Goal: Task Accomplishment & Management: Manage account settings

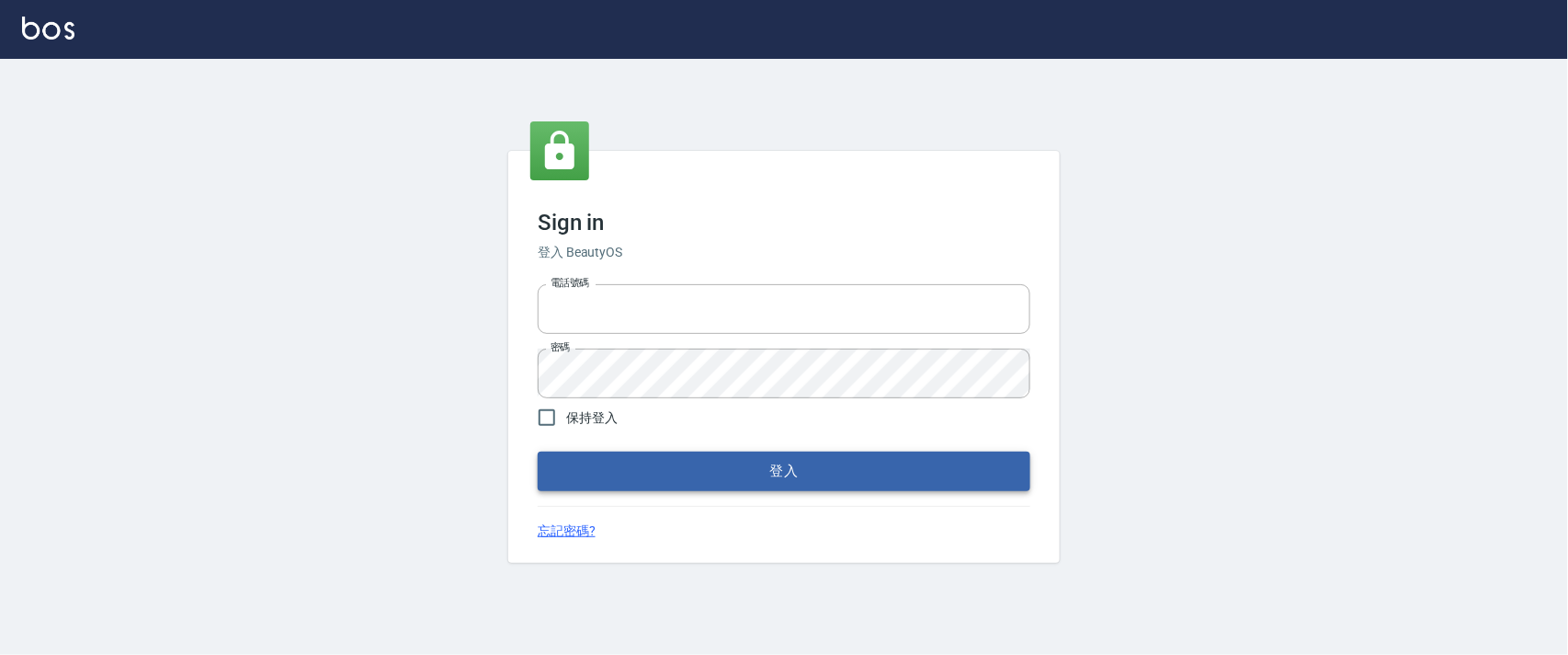
type input "0927987640"
drag, startPoint x: 683, startPoint y: 473, endPoint x: 709, endPoint y: 428, distance: 52.0
click at [683, 473] on button "登入" at bounding box center [784, 471] width 492 height 38
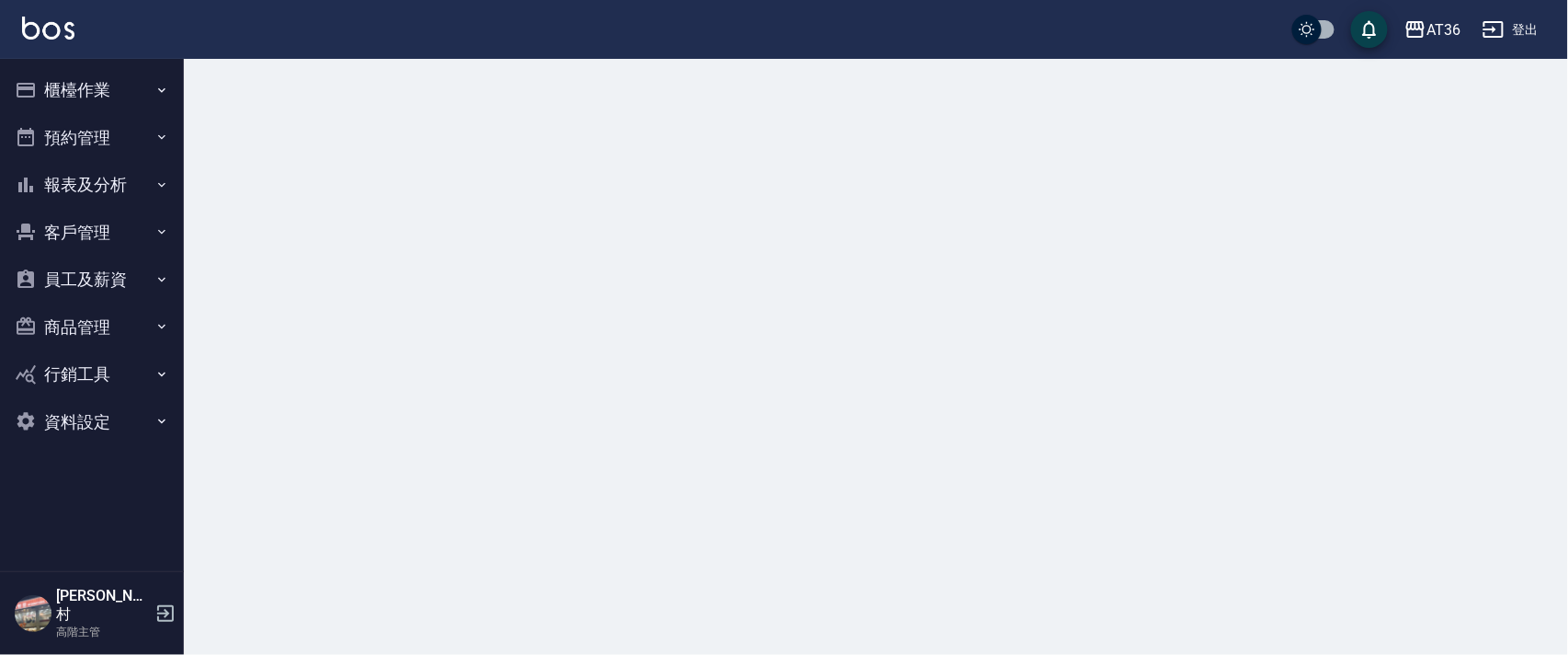
click at [90, 94] on button "櫃檯作業" at bounding box center [92, 90] width 169 height 48
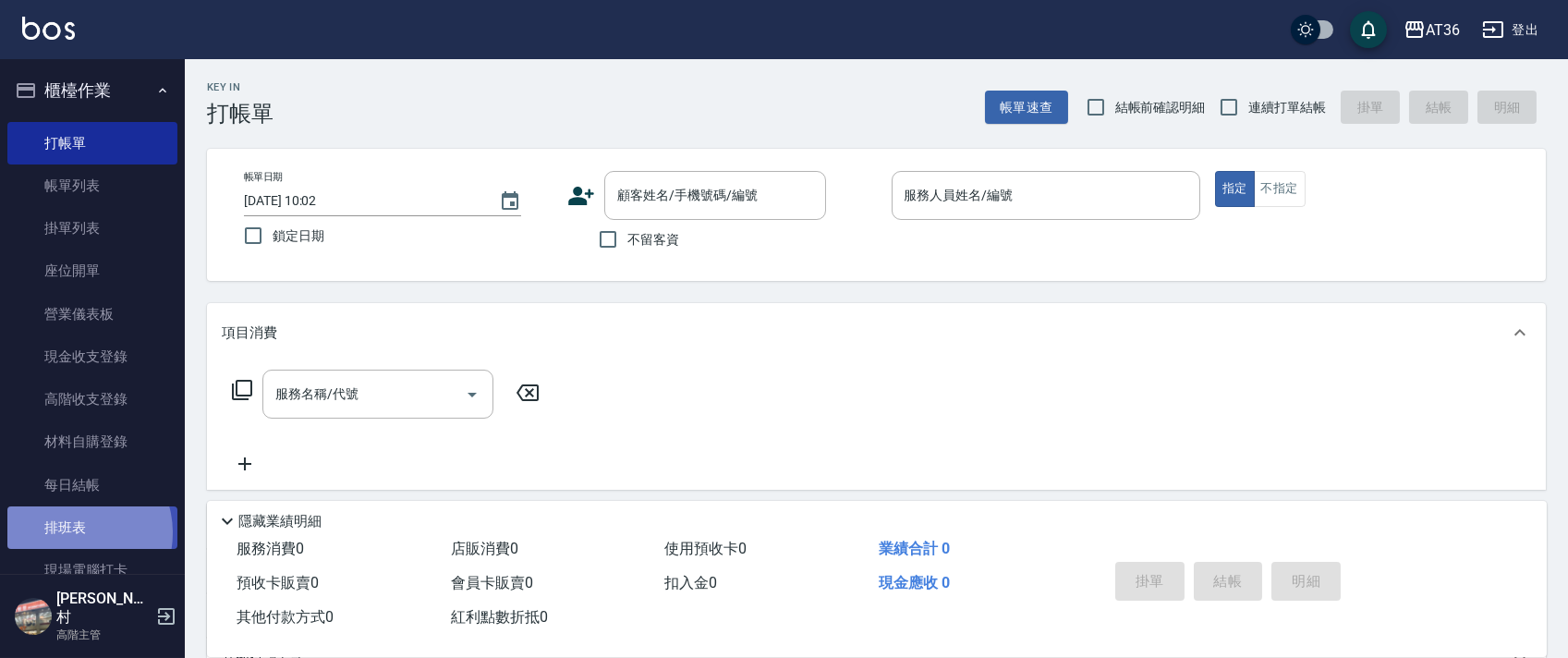
click at [75, 533] on link "排班表" at bounding box center [92, 528] width 170 height 42
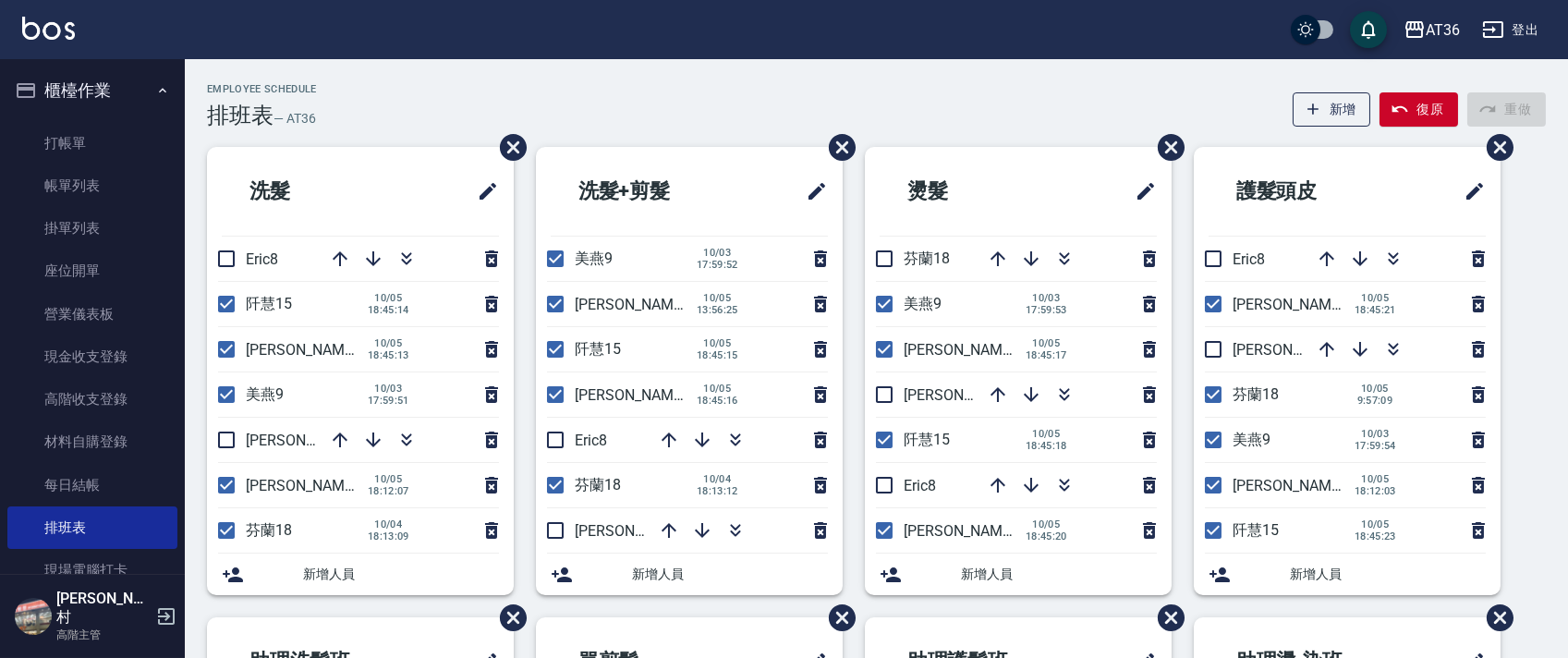
drag, startPoint x: 223, startPoint y: 265, endPoint x: 300, endPoint y: 282, distance: 78.9
click at [222, 265] on input "checkbox" at bounding box center [226, 258] width 38 height 38
checkbox input "true"
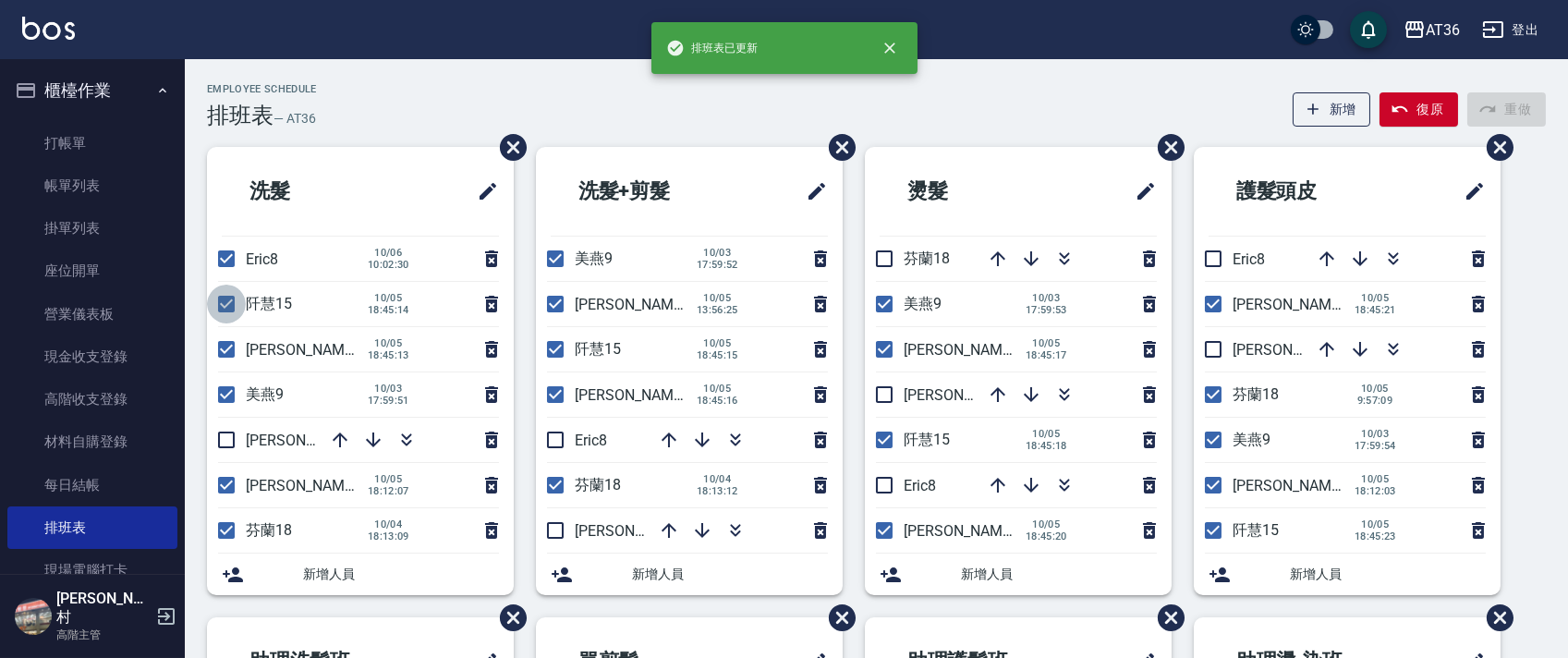
click at [228, 307] on input "checkbox" at bounding box center [226, 304] width 38 height 38
checkbox input "false"
click at [212, 385] on input "checkbox" at bounding box center [226, 394] width 38 height 38
checkbox input "false"
click at [223, 443] on input "checkbox" at bounding box center [226, 439] width 38 height 38
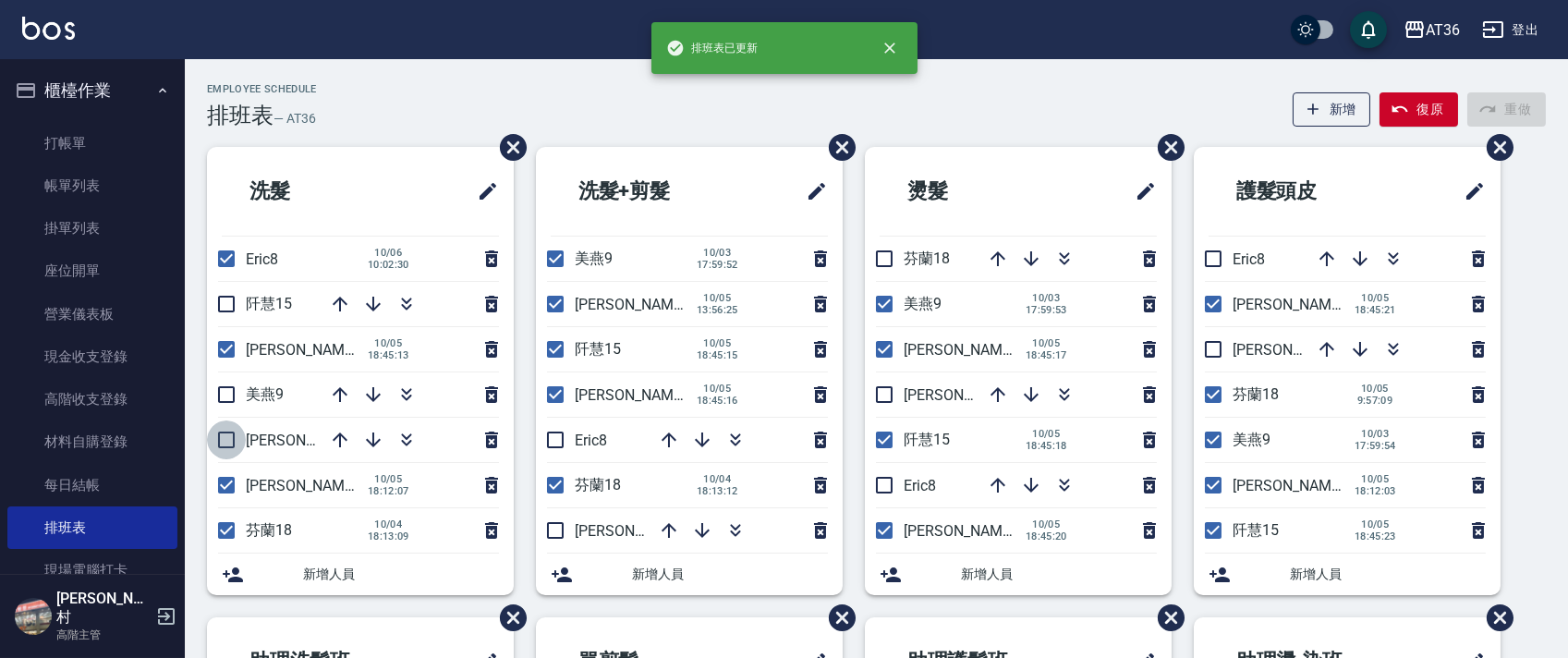
checkbox input "true"
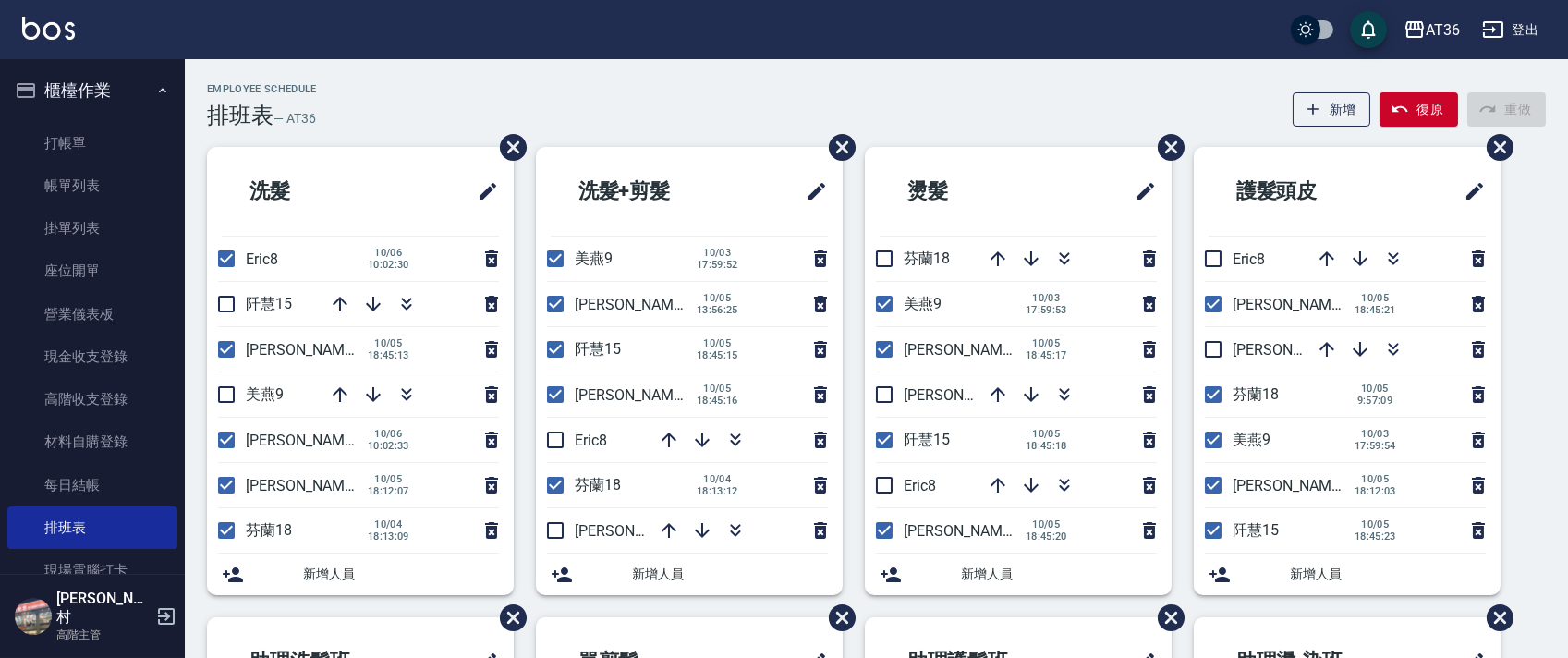
click at [215, 481] on input "checkbox" at bounding box center [226, 484] width 38 height 38
checkbox input "false"
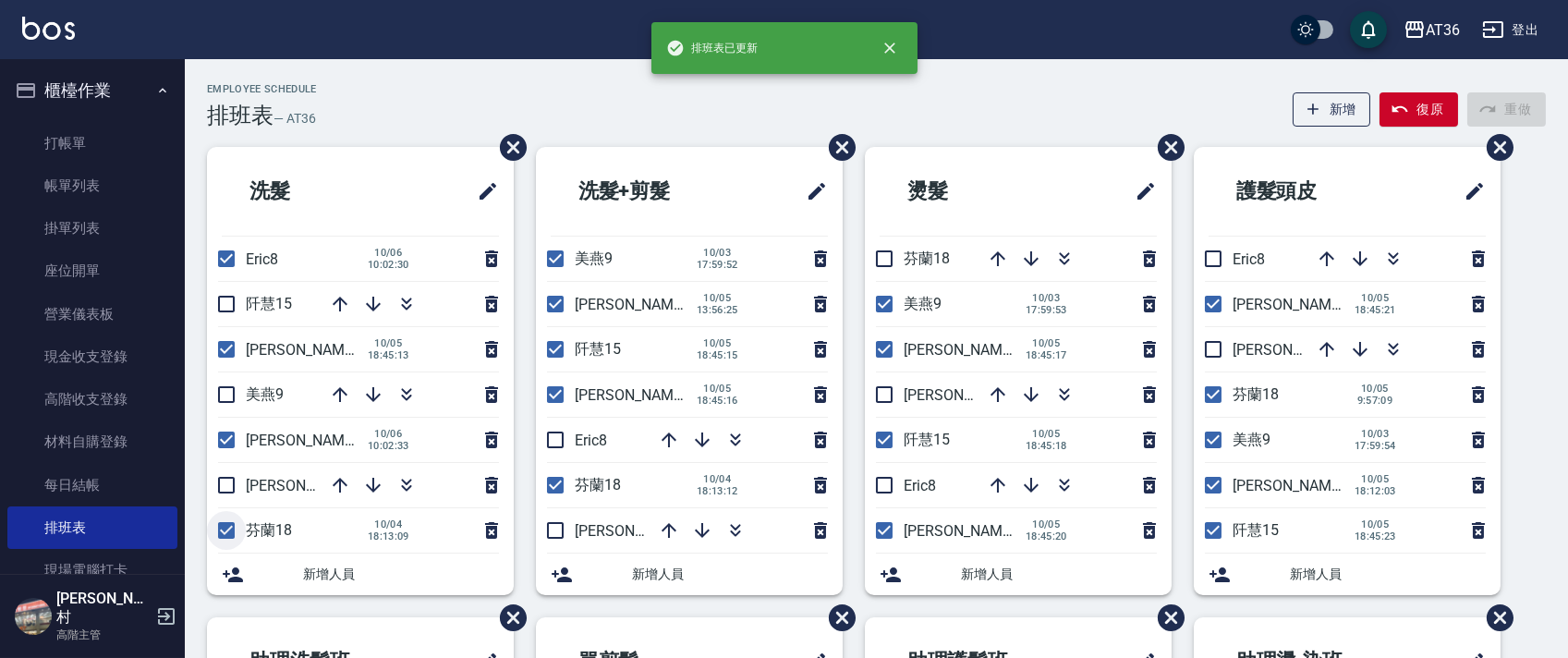
click at [225, 530] on input "checkbox" at bounding box center [226, 530] width 38 height 38
checkbox input "false"
click at [553, 300] on input "checkbox" at bounding box center [556, 304] width 38 height 38
checkbox input "false"
click at [555, 253] on input "checkbox" at bounding box center [556, 258] width 38 height 38
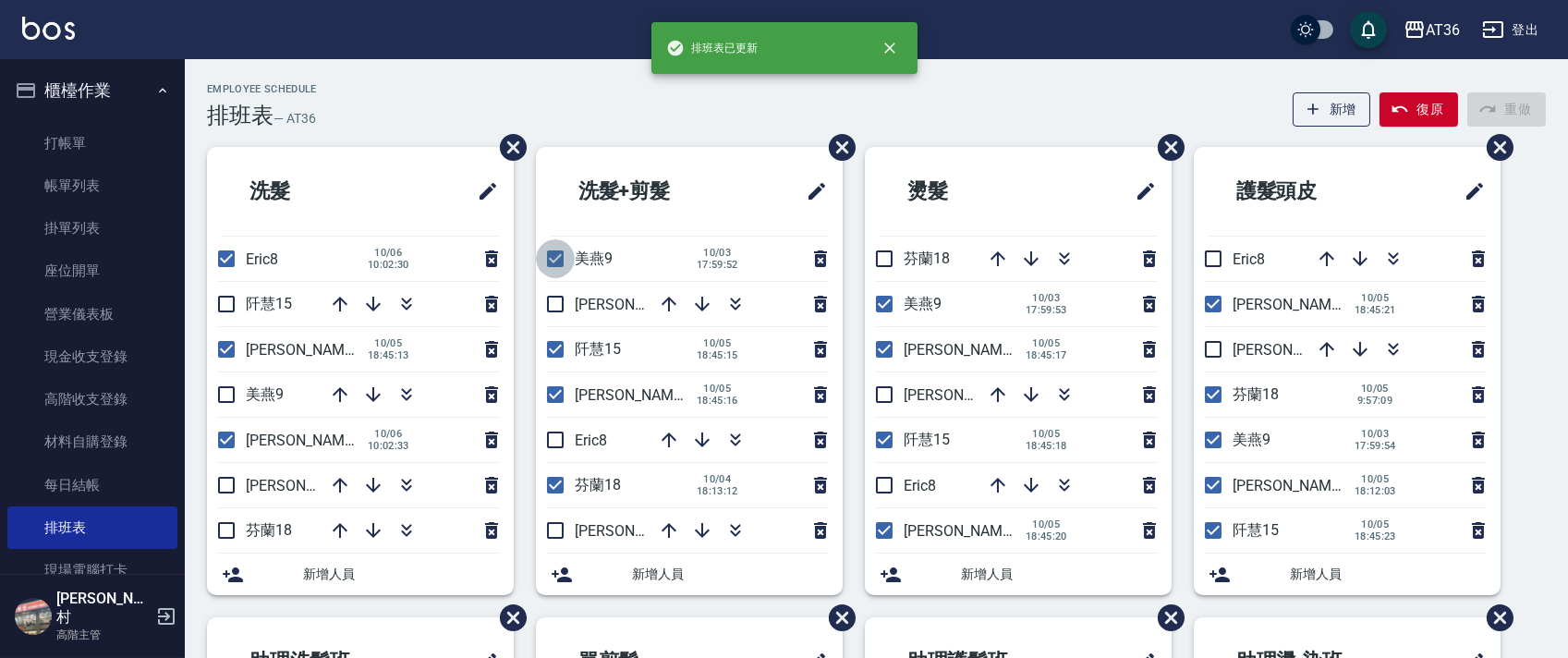
checkbox input "false"
click at [557, 299] on input "checkbox" at bounding box center [556, 304] width 38 height 38
checkbox input "true"
click at [550, 440] on input "checkbox" at bounding box center [556, 439] width 38 height 38
checkbox input "true"
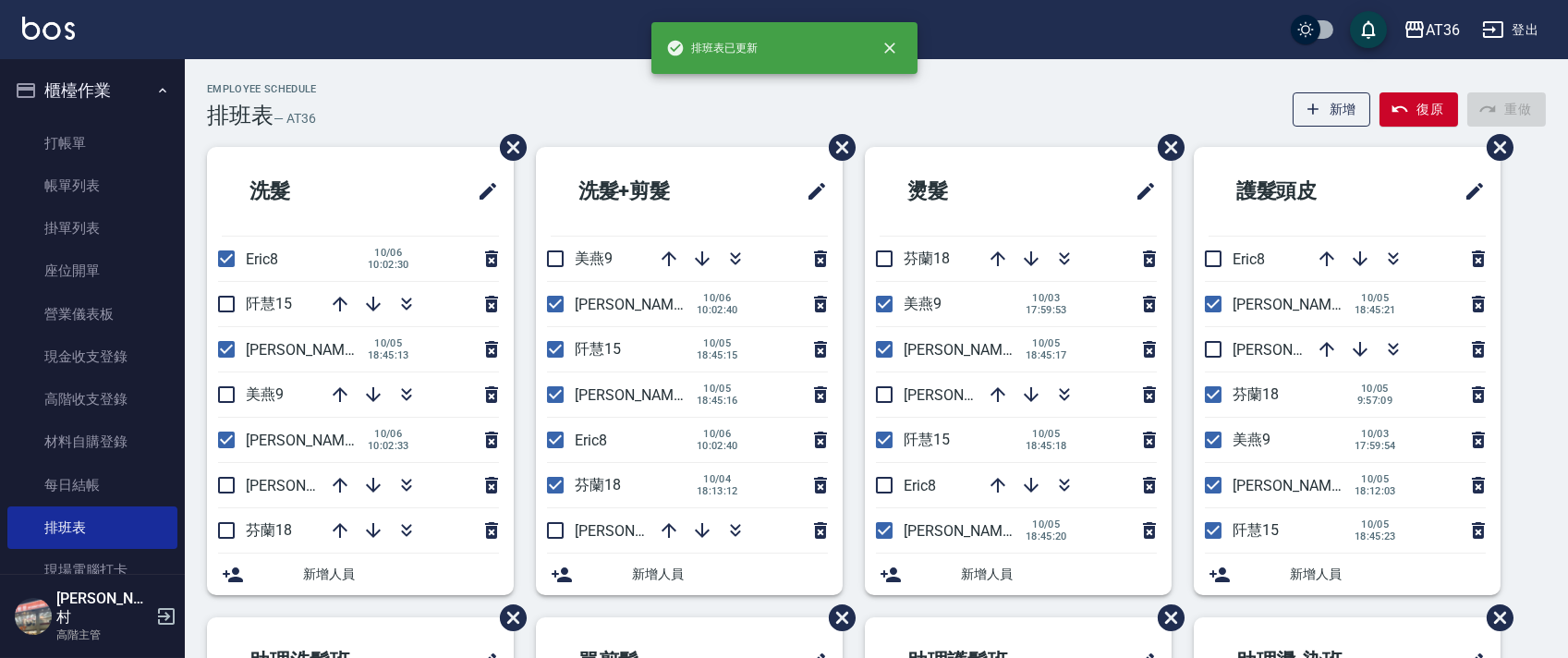
drag, startPoint x: 555, startPoint y: 355, endPoint x: 557, endPoint y: 466, distance: 111.0
click at [555, 355] on input "checkbox" at bounding box center [556, 349] width 38 height 38
checkbox input "false"
click at [550, 482] on input "checkbox" at bounding box center [556, 484] width 38 height 38
checkbox input "false"
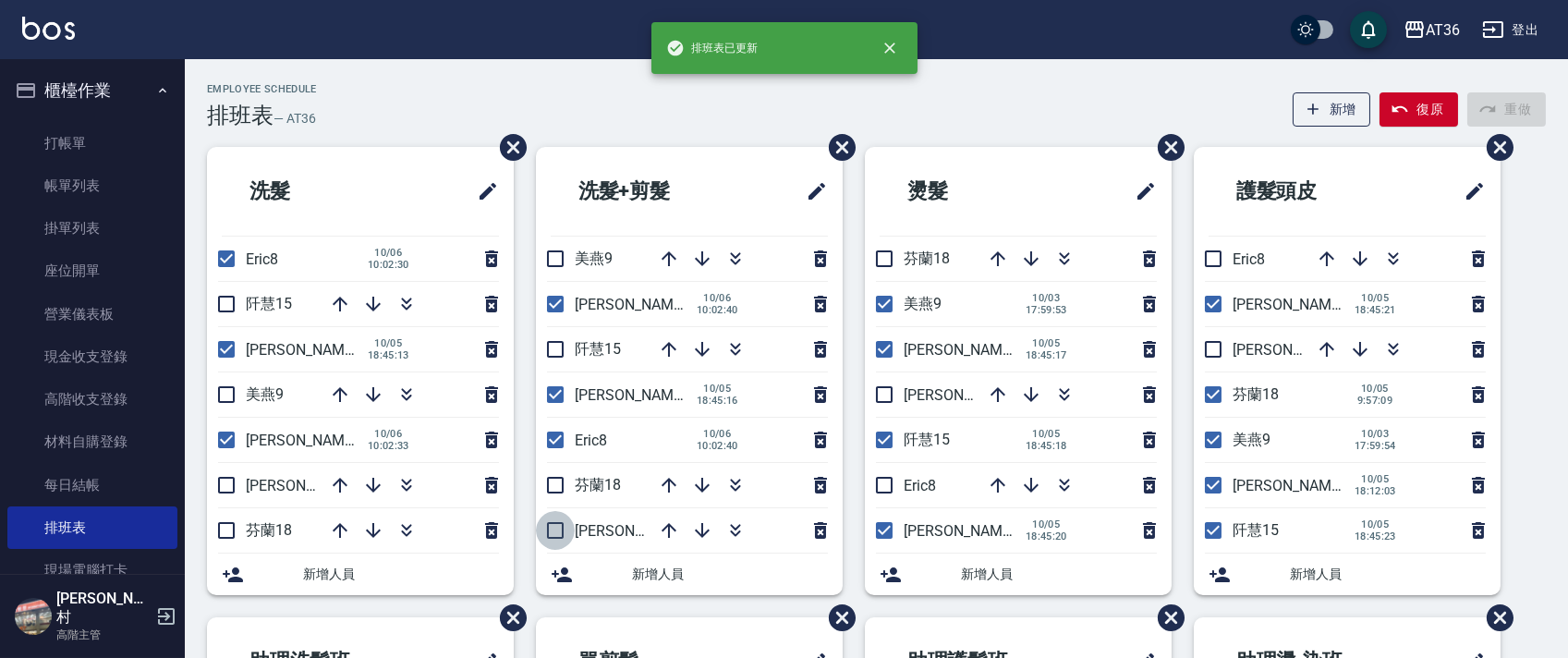
click at [562, 523] on input "checkbox" at bounding box center [556, 530] width 38 height 38
checkbox input "true"
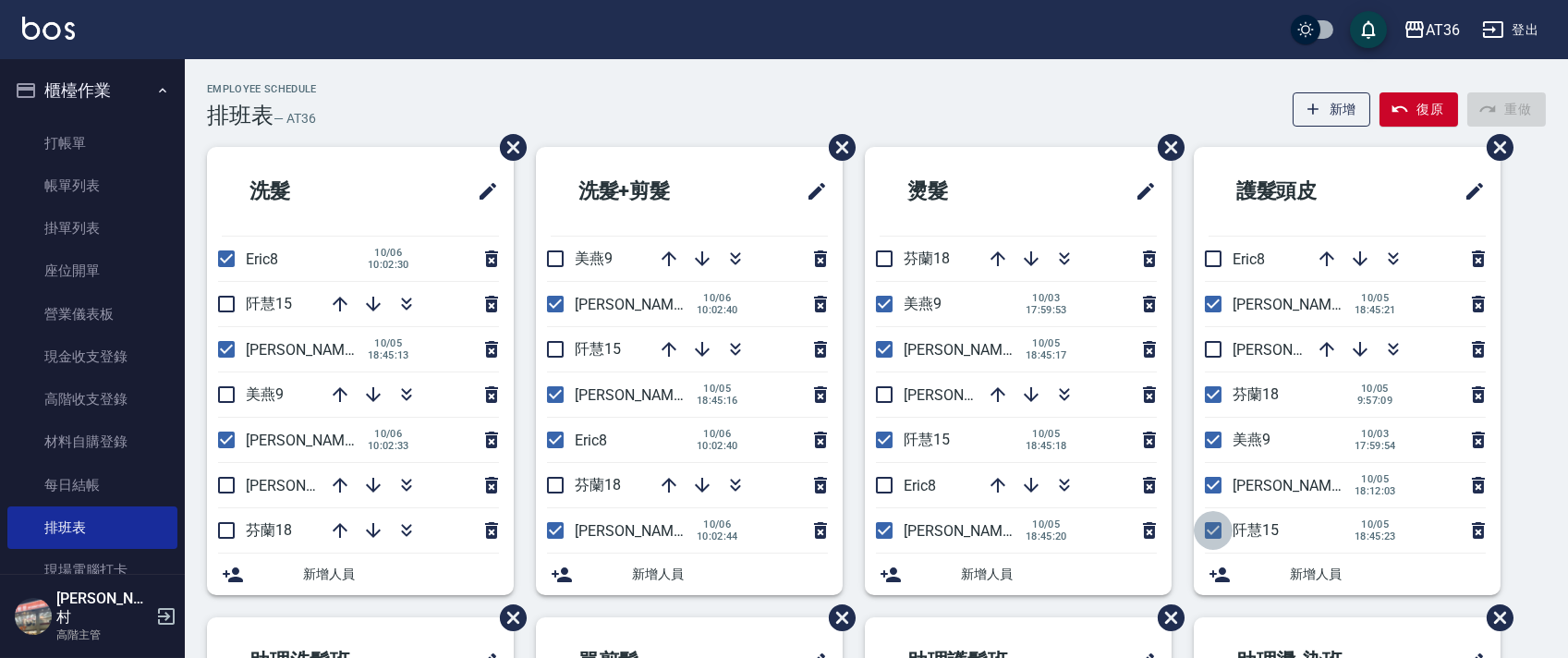
click at [1220, 527] on input "checkbox" at bounding box center [1213, 530] width 38 height 38
checkbox input "false"
click at [1218, 393] on input "checkbox" at bounding box center [1213, 394] width 38 height 38
checkbox input "false"
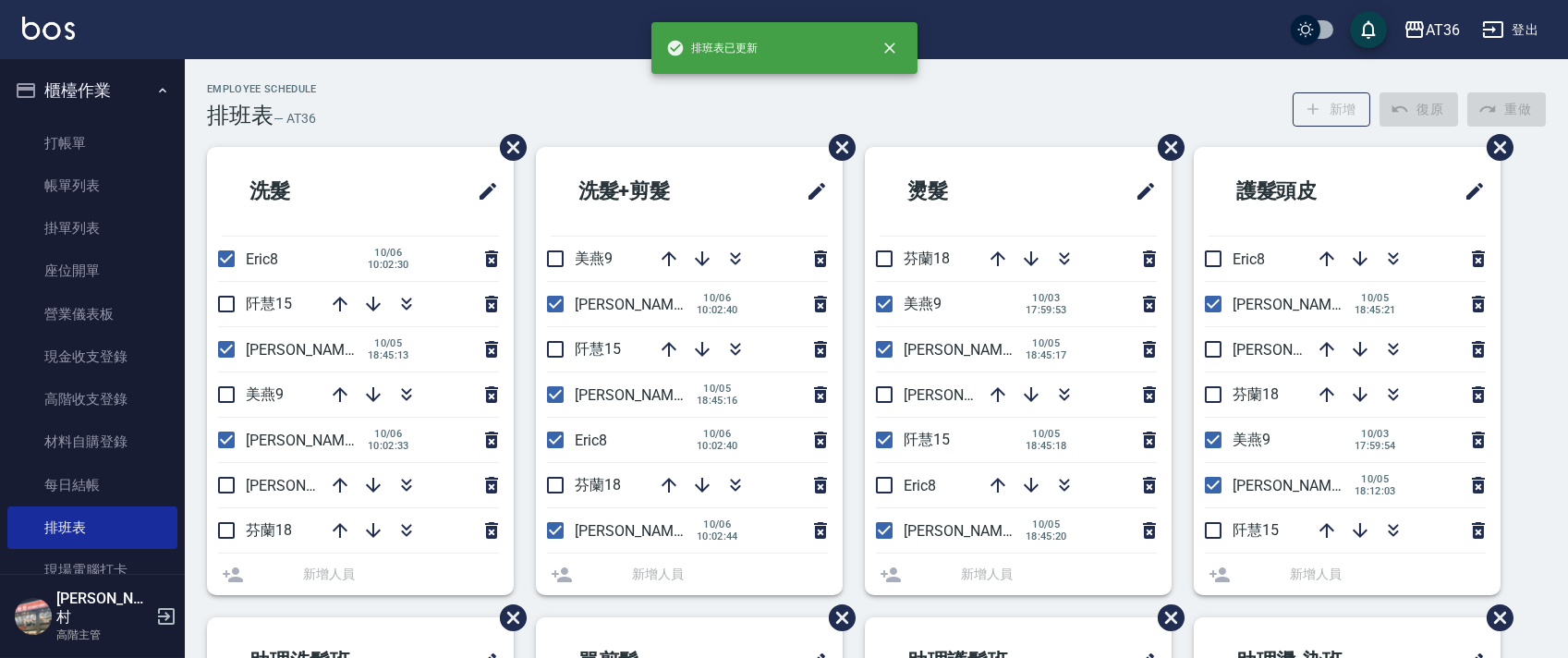
click at [1210, 351] on input "checkbox" at bounding box center [1213, 349] width 38 height 38
checkbox input "true"
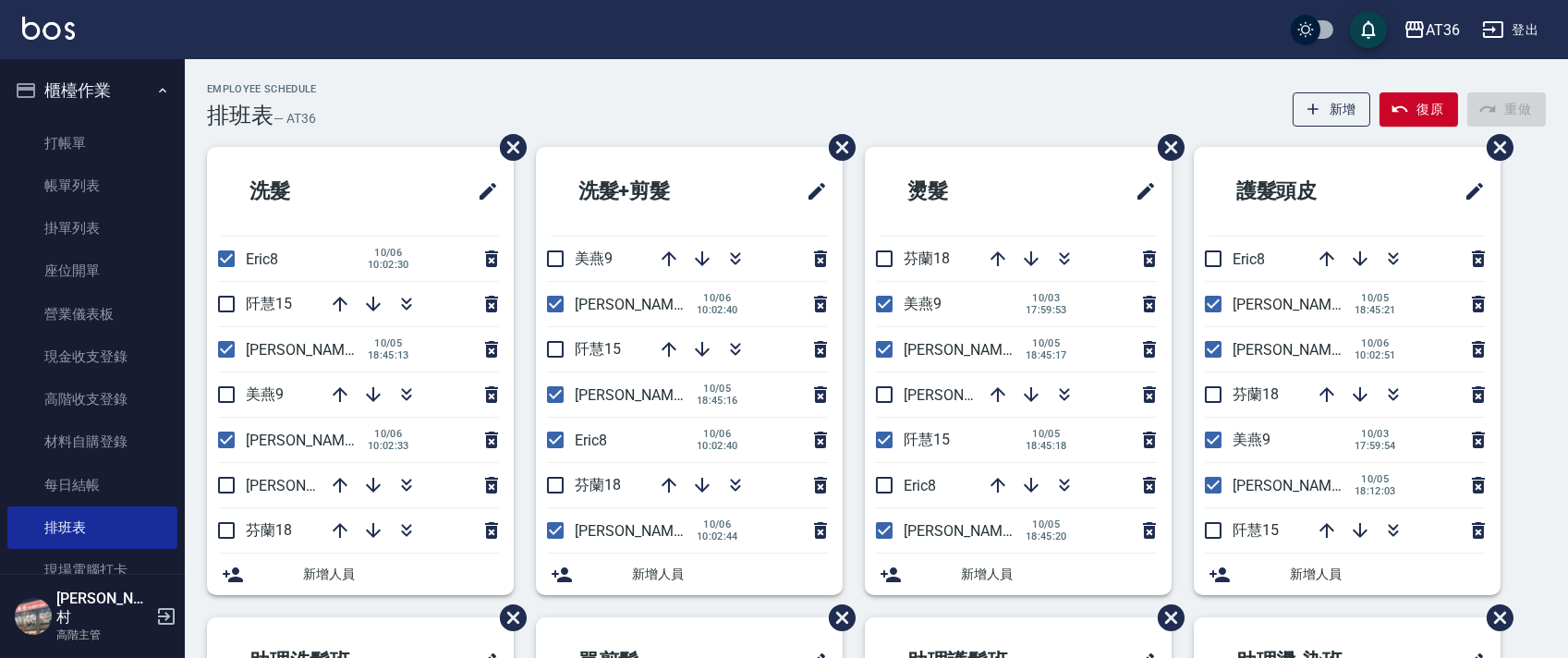
drag, startPoint x: 1209, startPoint y: 252, endPoint x: 1221, endPoint y: 332, distance: 80.9
click at [1209, 254] on input "checkbox" at bounding box center [1213, 258] width 38 height 38
checkbox input "true"
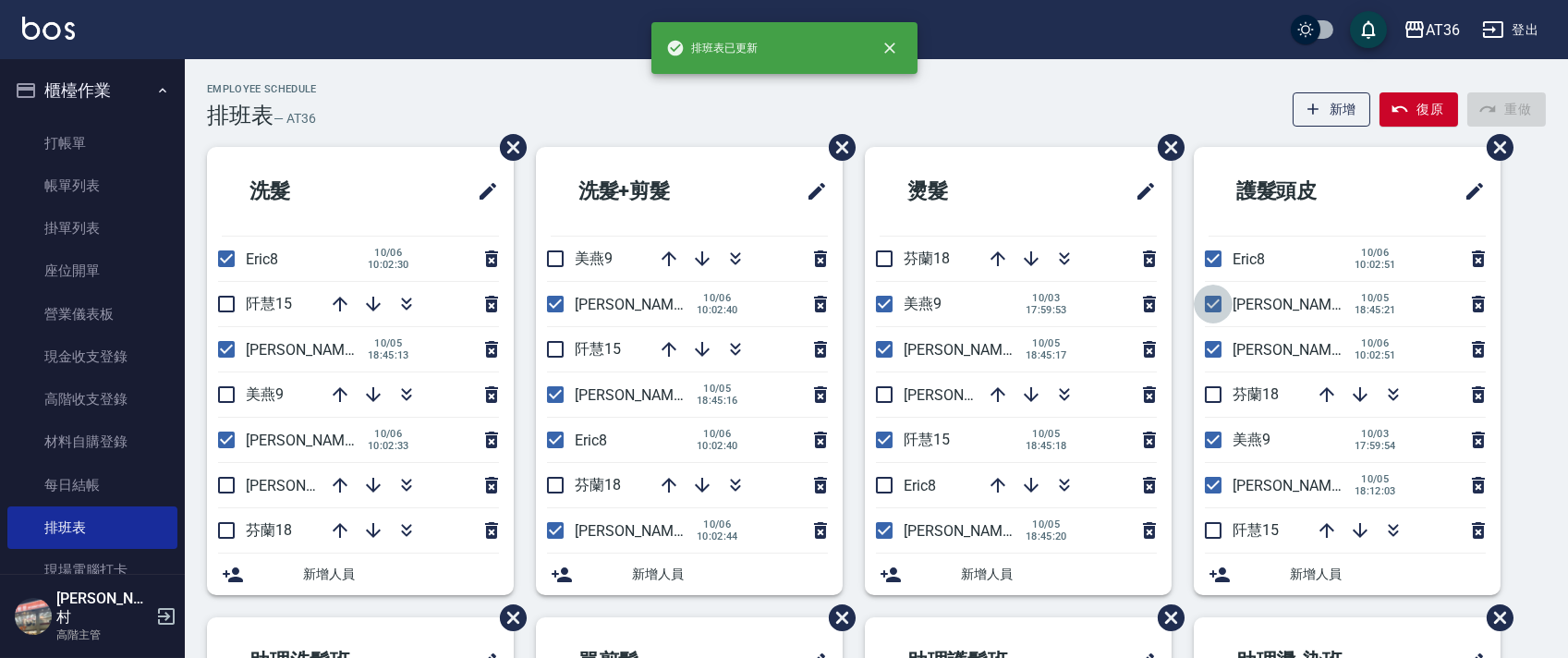
drag, startPoint x: 1210, startPoint y: 298, endPoint x: 1282, endPoint y: 348, distance: 87.7
click at [1210, 307] on input "checkbox" at bounding box center [1213, 304] width 38 height 38
drag, startPoint x: 1208, startPoint y: 298, endPoint x: 1258, endPoint y: 312, distance: 51.9
click at [1215, 303] on input "checkbox" at bounding box center [1213, 304] width 38 height 38
checkbox input "true"
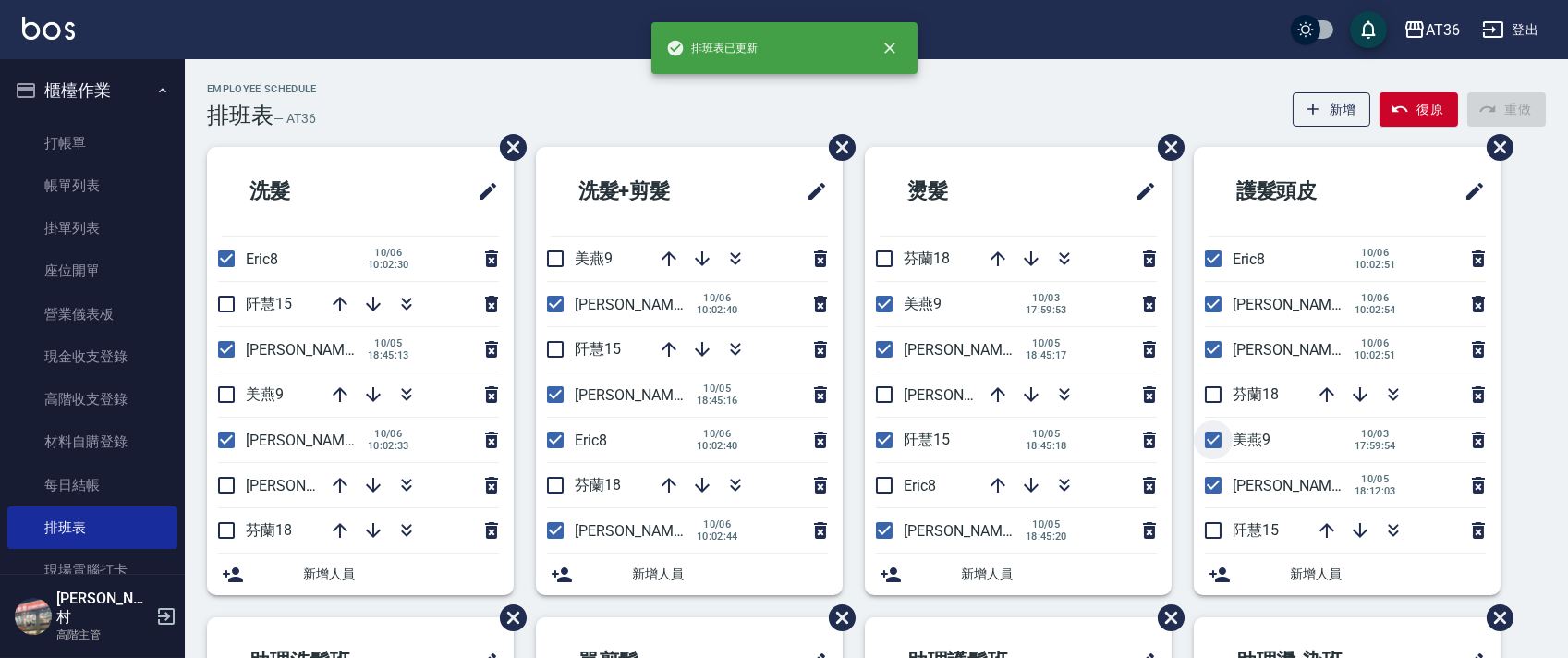
click at [1204, 440] on input "checkbox" at bounding box center [1213, 439] width 38 height 38
checkbox input "false"
click at [888, 253] on input "checkbox" at bounding box center [884, 258] width 38 height 38
click at [883, 253] on input "checkbox" at bounding box center [884, 258] width 38 height 38
checkbox input "false"
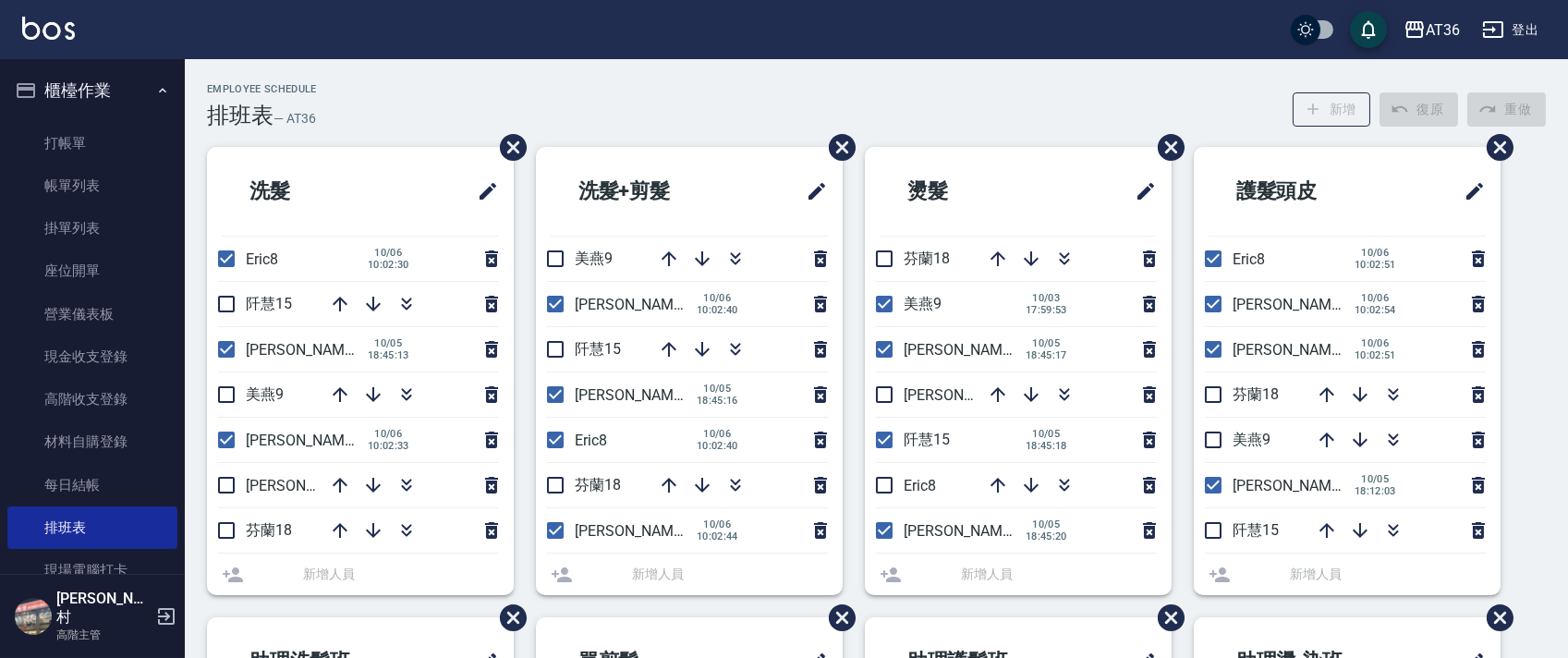
click at [885, 300] on input "checkbox" at bounding box center [884, 304] width 38 height 38
checkbox input "true"
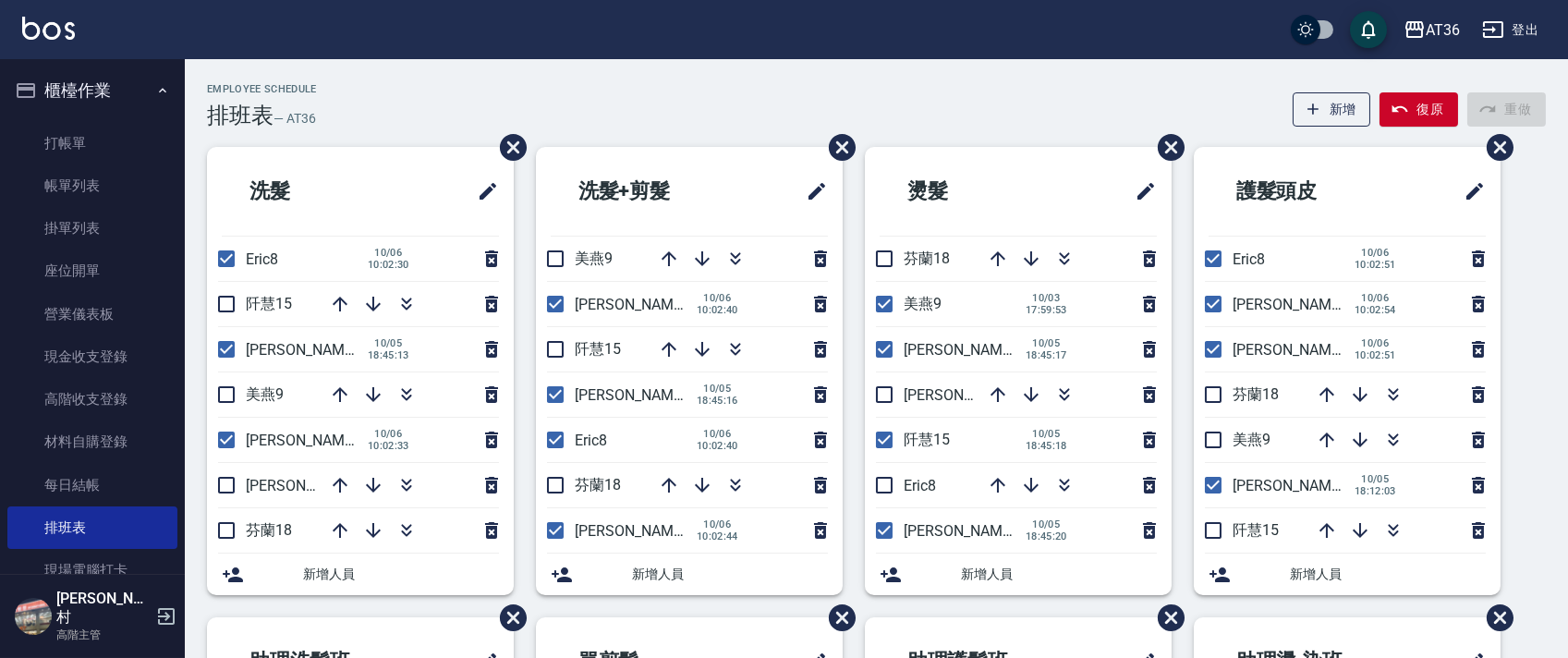
drag, startPoint x: 883, startPoint y: 383, endPoint x: 948, endPoint y: 435, distance: 83.2
click at [883, 386] on input "checkbox" at bounding box center [884, 394] width 38 height 38
checkbox input "true"
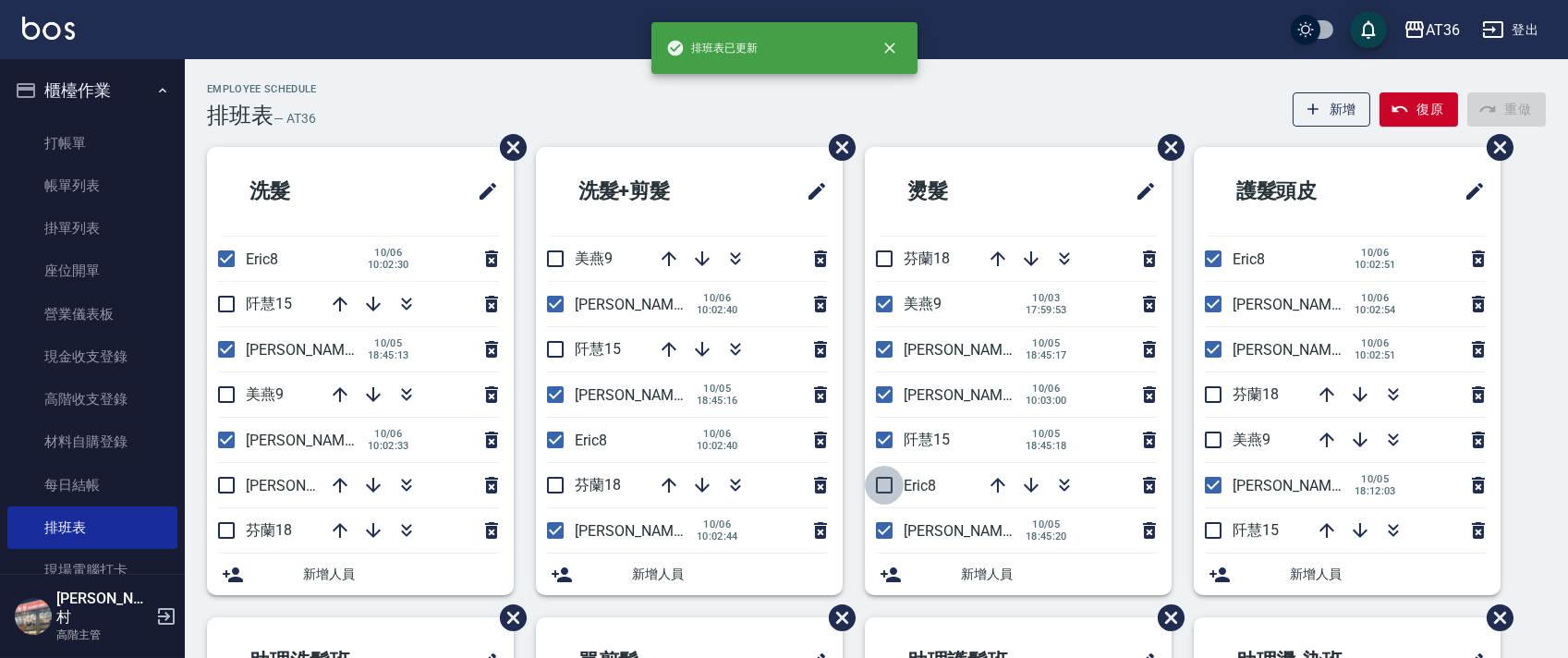
click at [889, 480] on input "checkbox" at bounding box center [884, 484] width 38 height 38
checkbox input "true"
click at [884, 432] on input "checkbox" at bounding box center [884, 439] width 38 height 38
checkbox input "false"
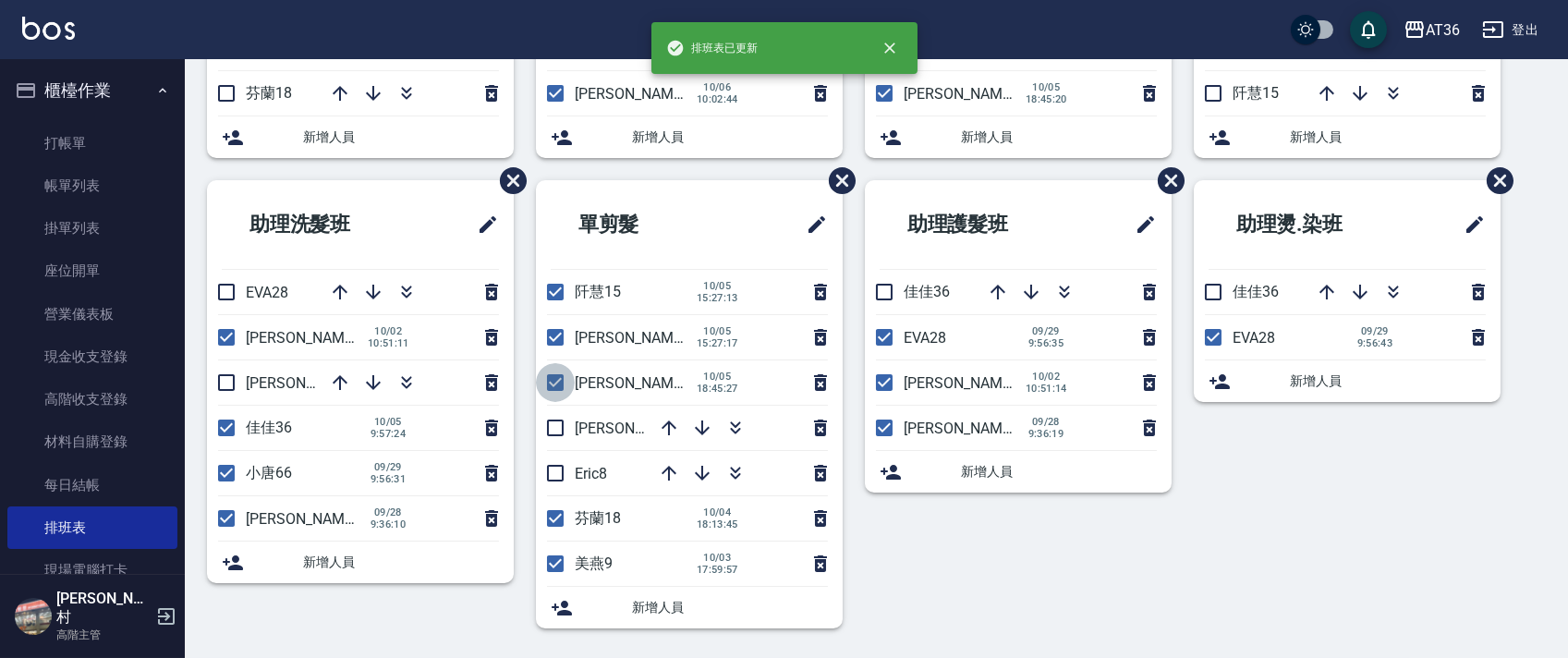
click at [548, 381] on input "checkbox" at bounding box center [556, 382] width 38 height 38
checkbox input "false"
click at [555, 300] on input "checkbox" at bounding box center [556, 292] width 38 height 38
checkbox input "false"
click at [553, 418] on input "checkbox" at bounding box center [556, 428] width 38 height 38
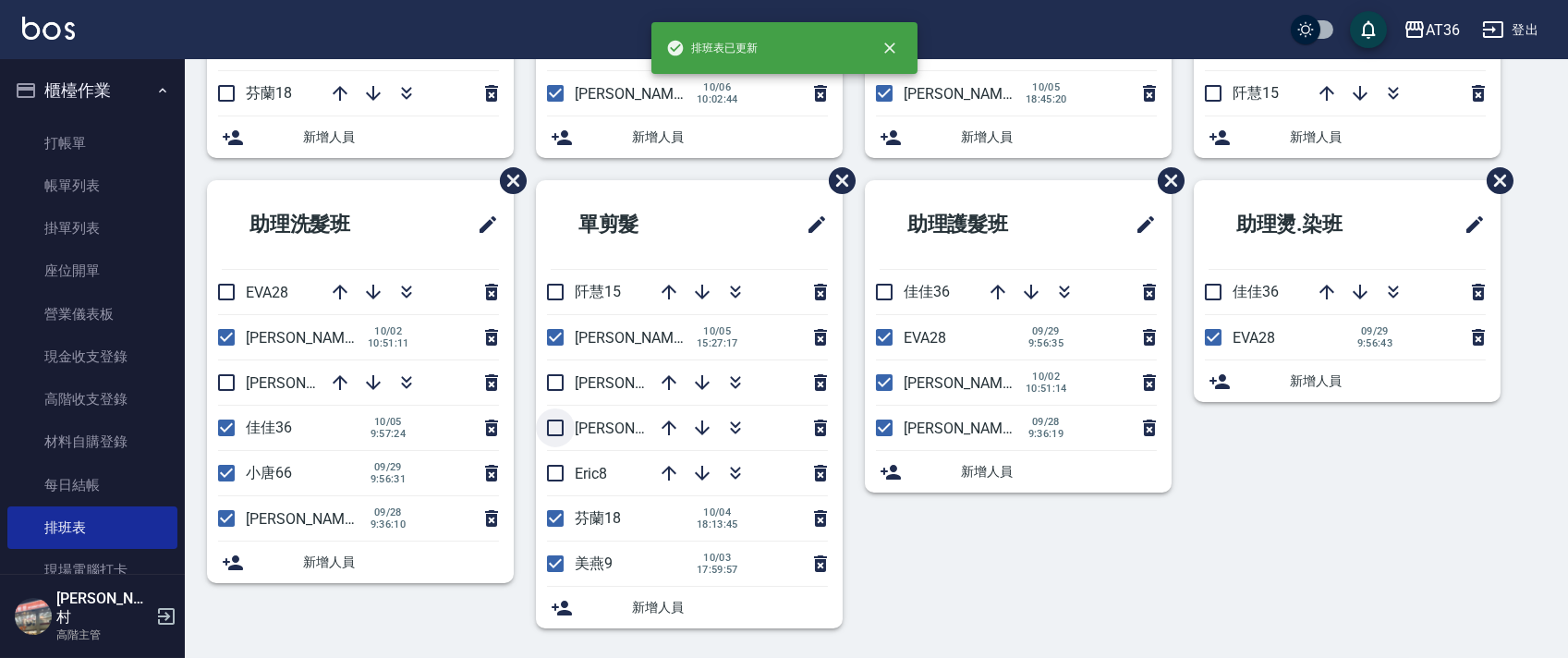
checkbox input "true"
click at [557, 473] on input "checkbox" at bounding box center [556, 473] width 38 height 38
checkbox input "true"
click at [551, 553] on input "checkbox" at bounding box center [556, 563] width 38 height 38
checkbox input "false"
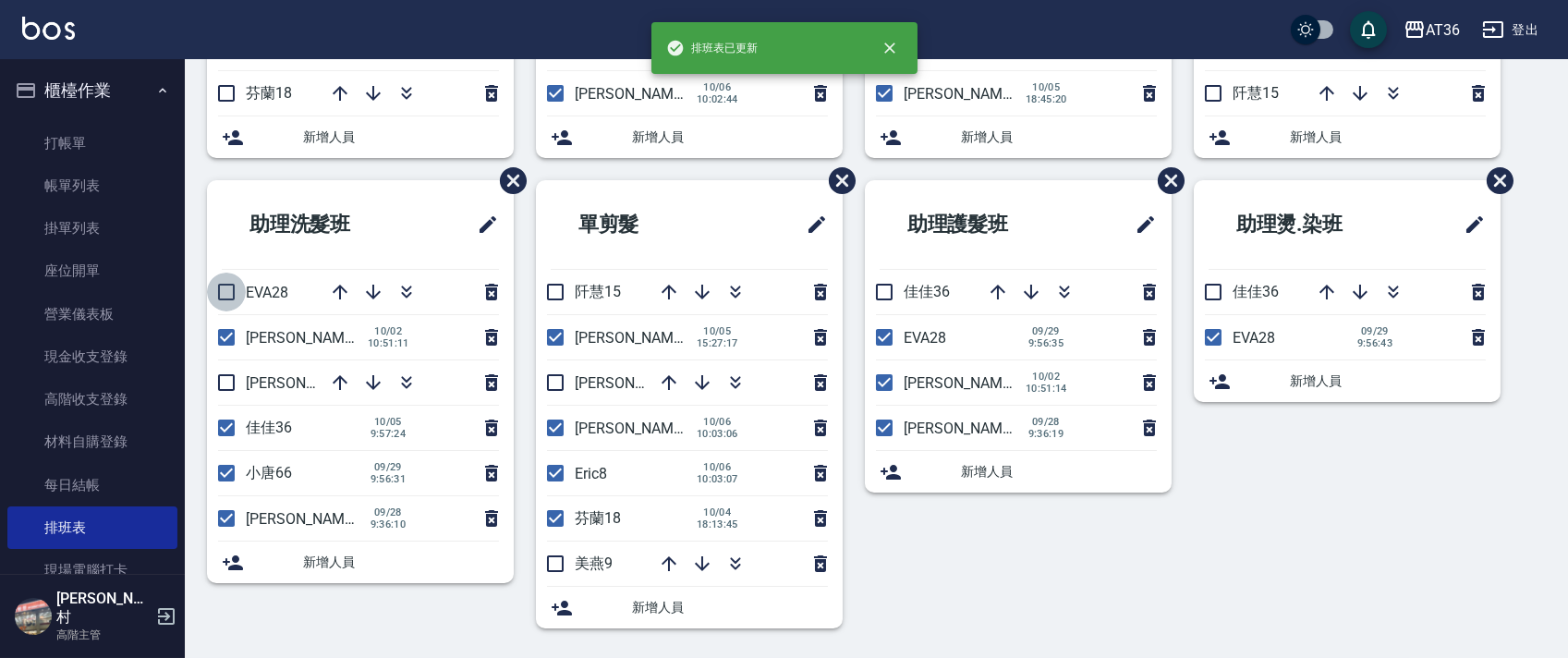
click at [230, 284] on input "checkbox" at bounding box center [226, 292] width 38 height 38
checkbox input "true"
click at [228, 428] on input "checkbox" at bounding box center [226, 428] width 38 height 38
checkbox input "false"
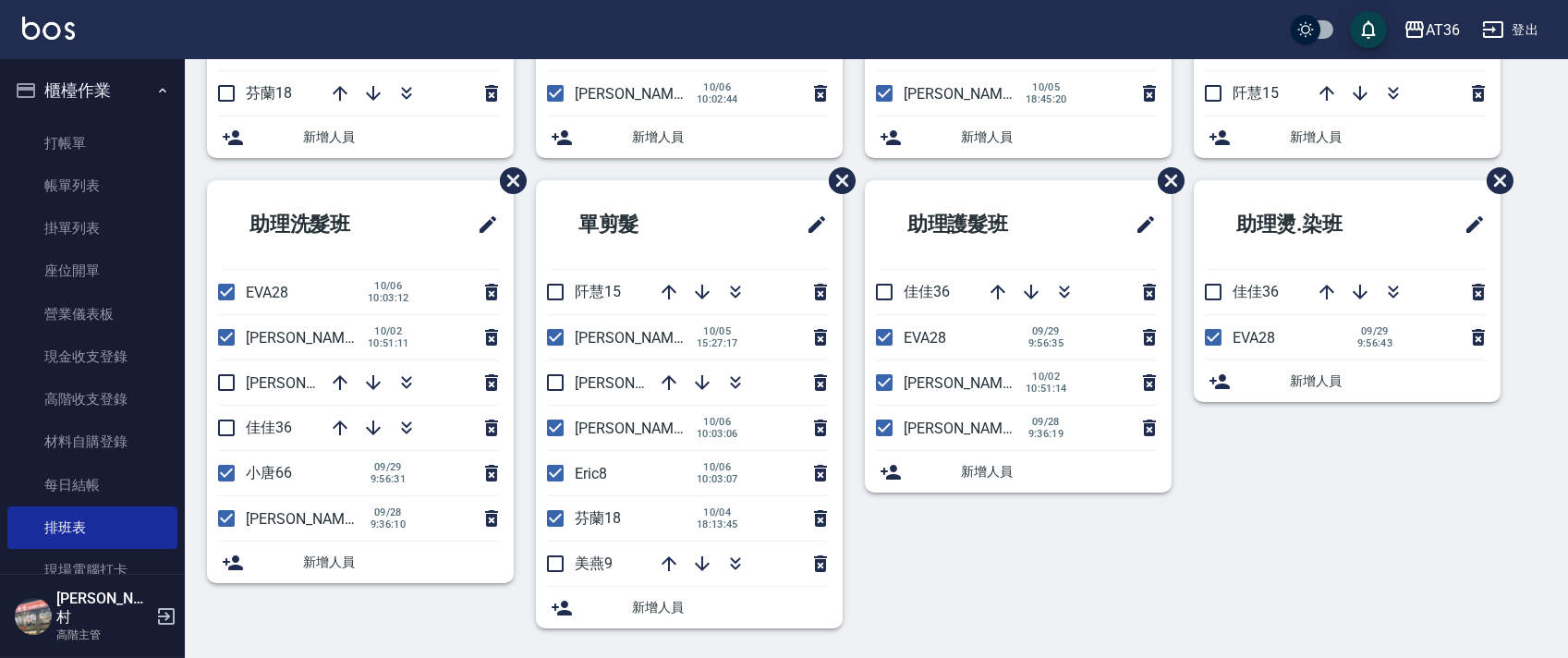
scroll to position [0, 0]
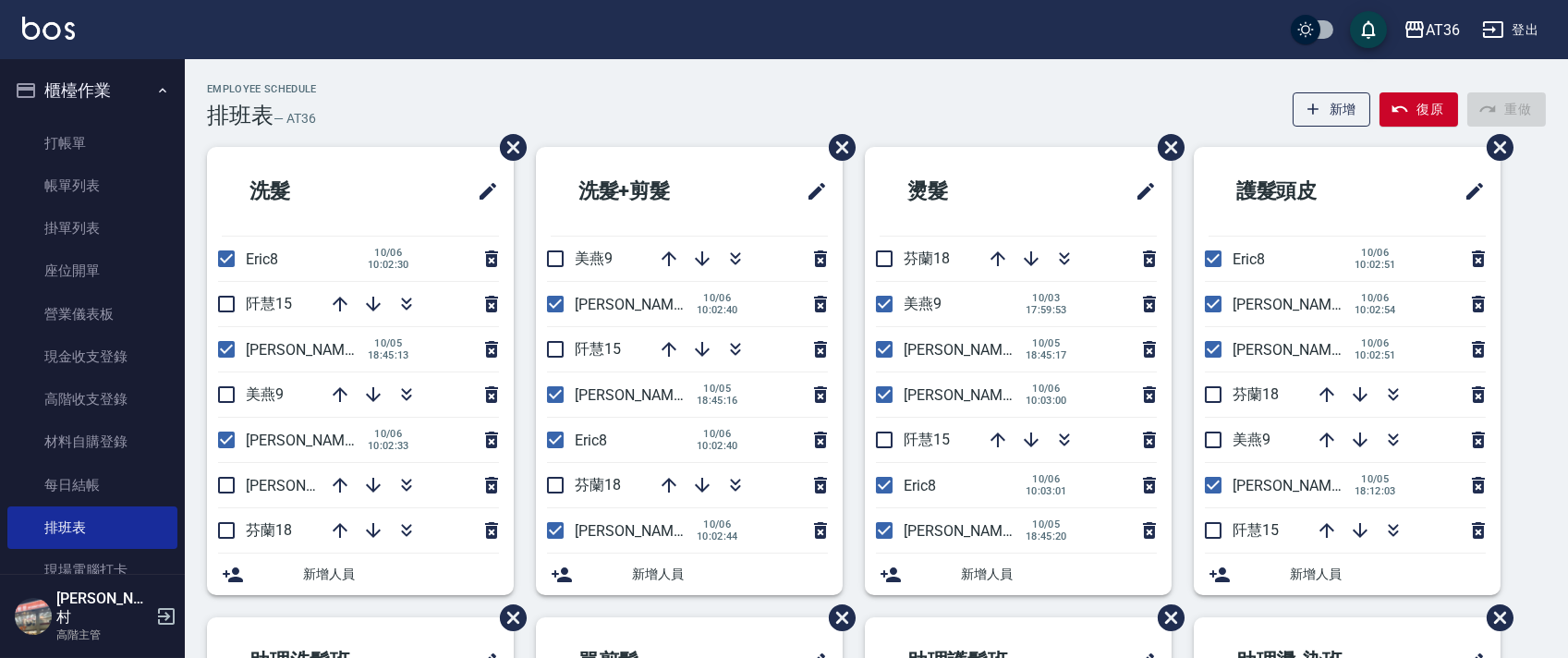
click at [534, 77] on div "Employee Schedule 排班表 — AT36 新增 復原 重做 洗髮 Eric8 10/06 10:02:30 阡慧15 小鳳16 10/05 1…" at bounding box center [877, 576] width 1384 height 1035
click at [887, 303] on input "checkbox" at bounding box center [884, 304] width 38 height 38
checkbox input "false"
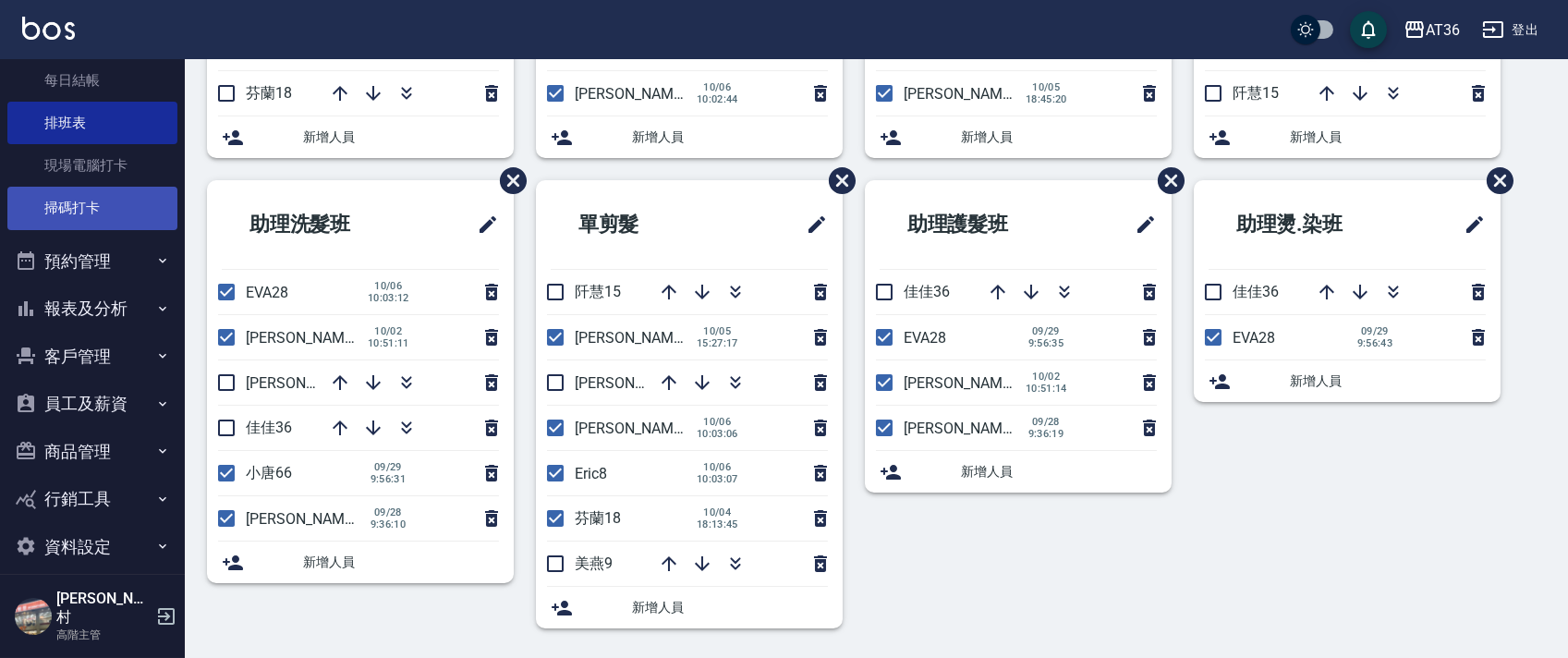
scroll to position [406, 0]
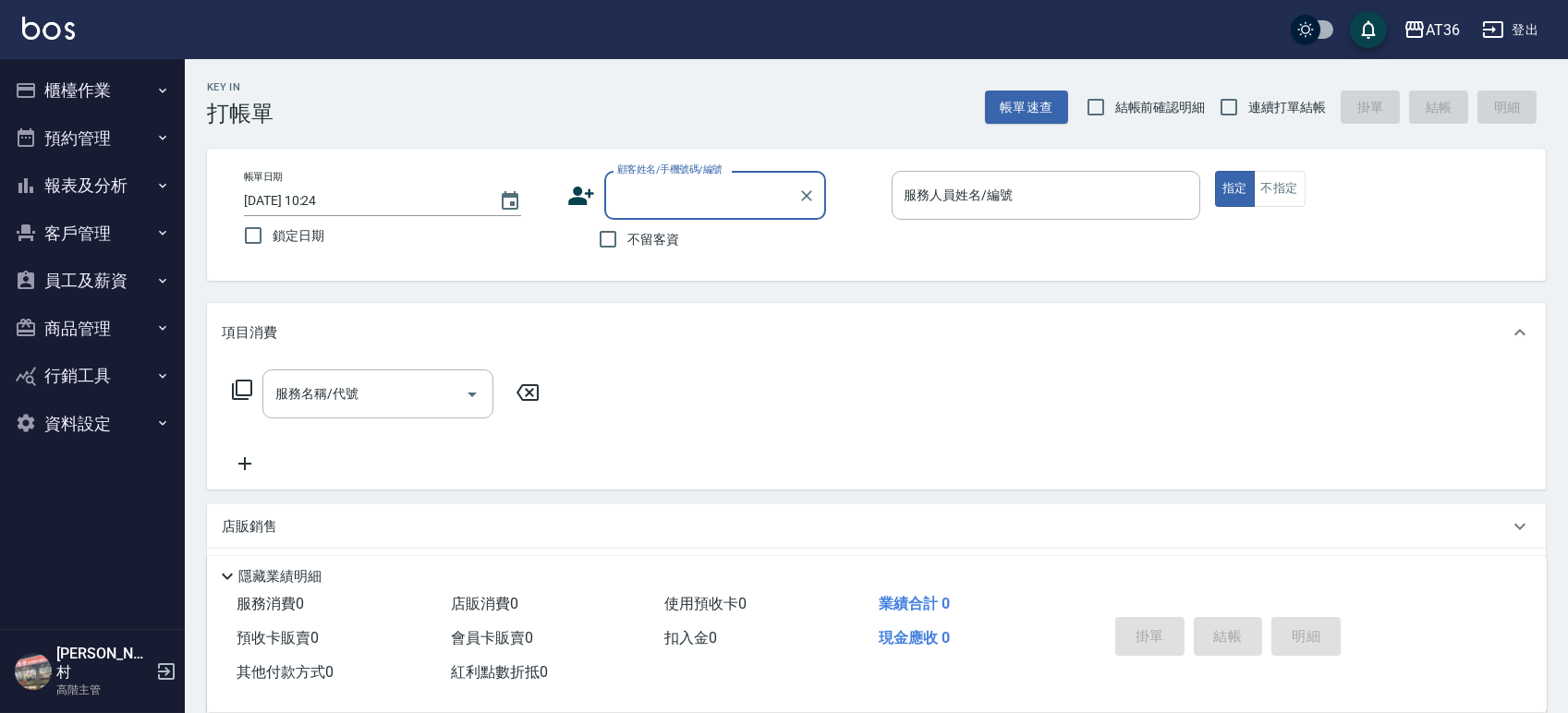
click at [83, 274] on button "員工及薪資" at bounding box center [92, 281] width 170 height 48
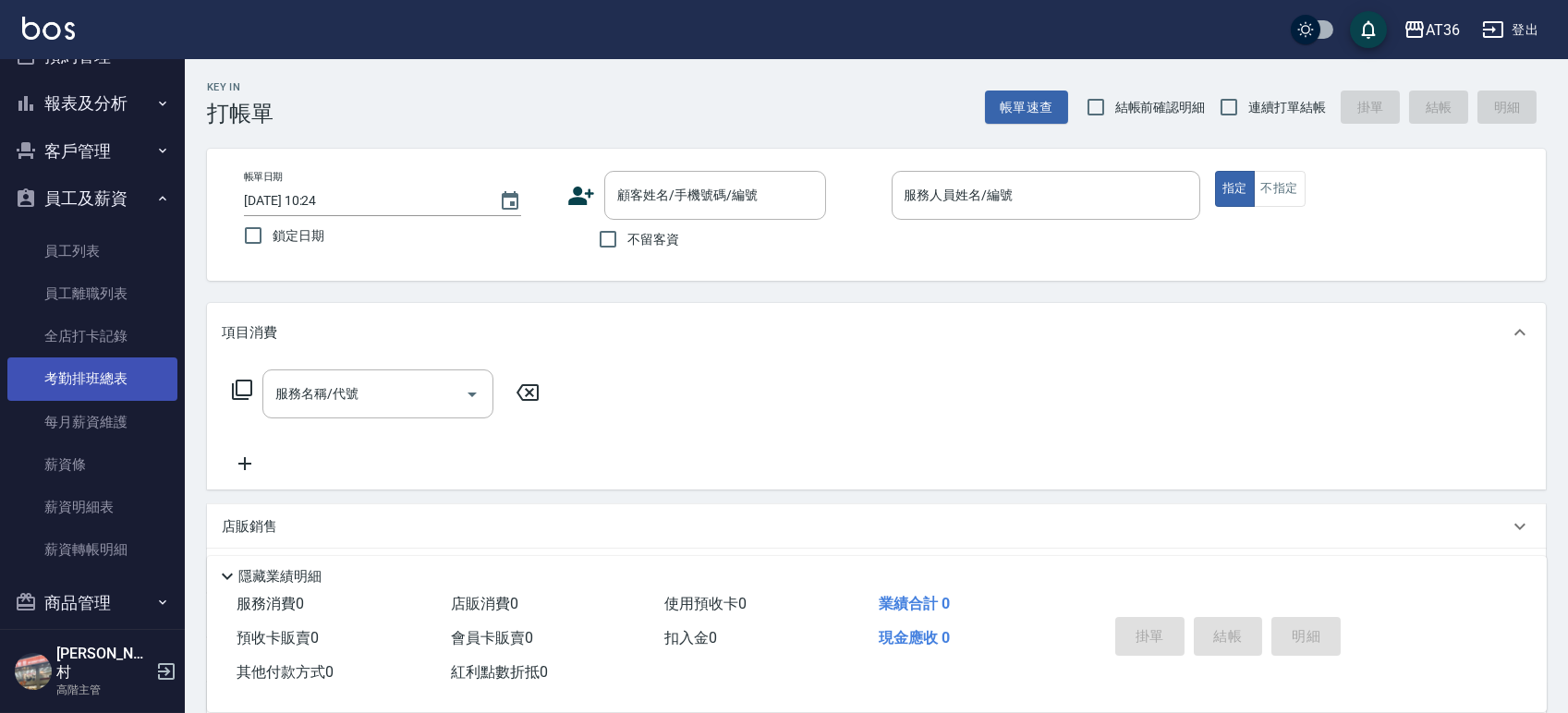
scroll to position [179, 0]
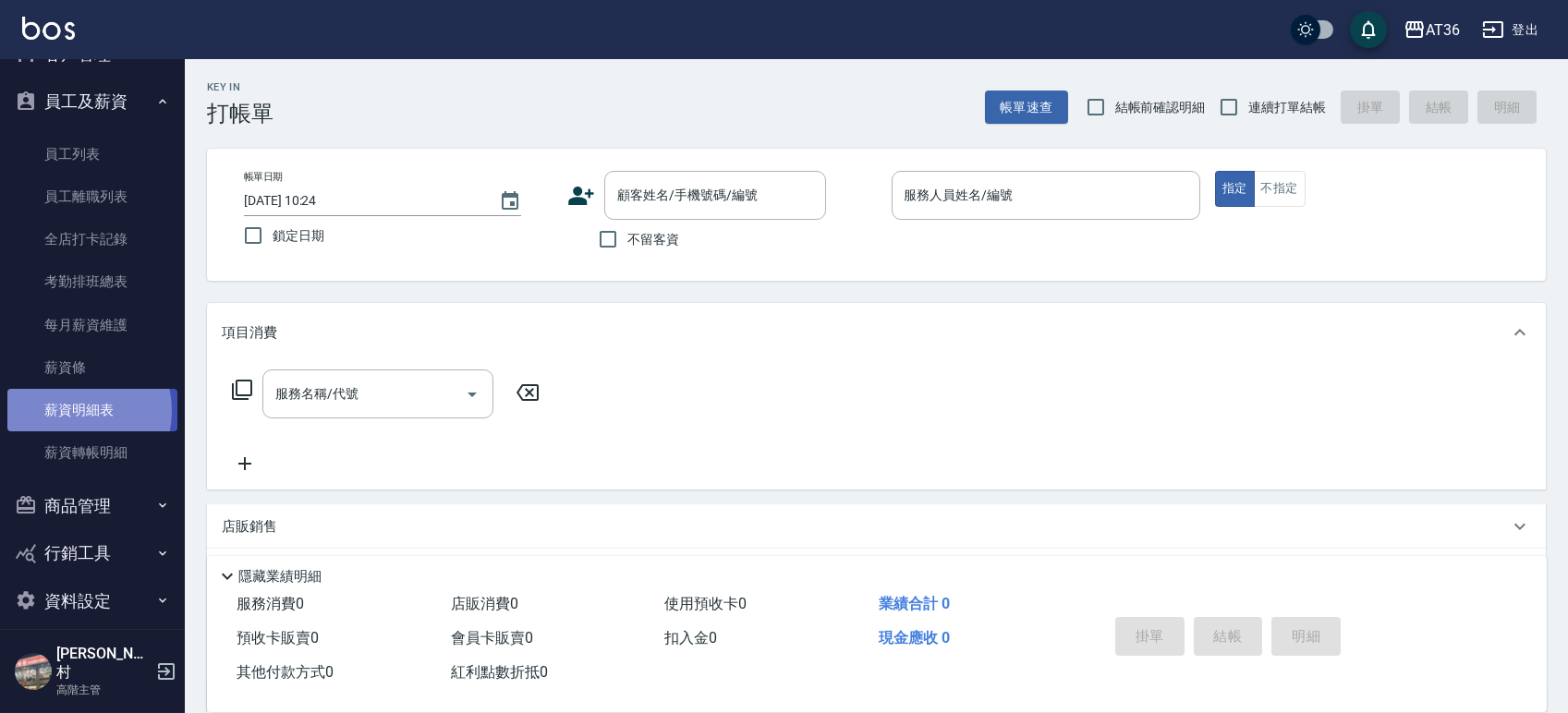
click at [69, 412] on link "薪資明細表" at bounding box center [92, 410] width 170 height 42
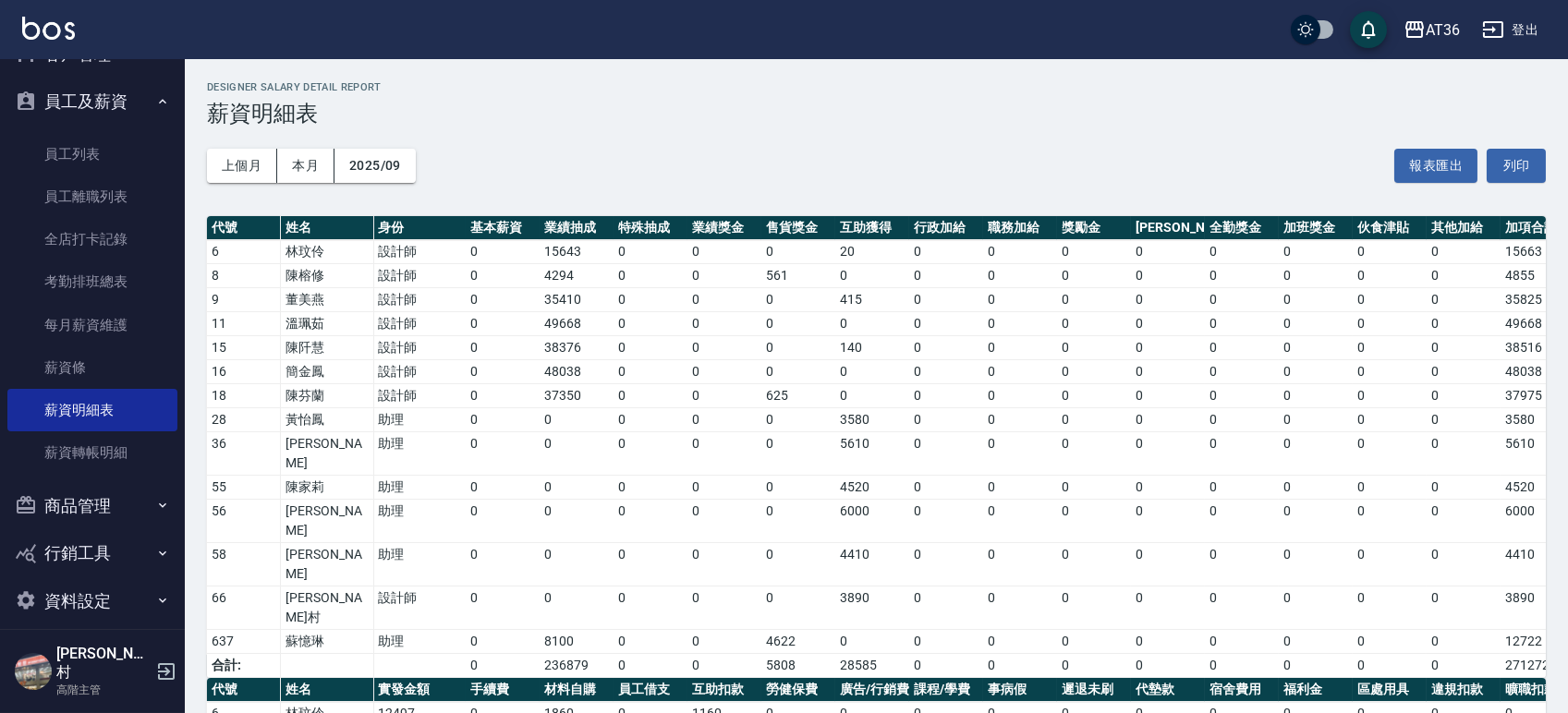
scroll to position [312, 0]
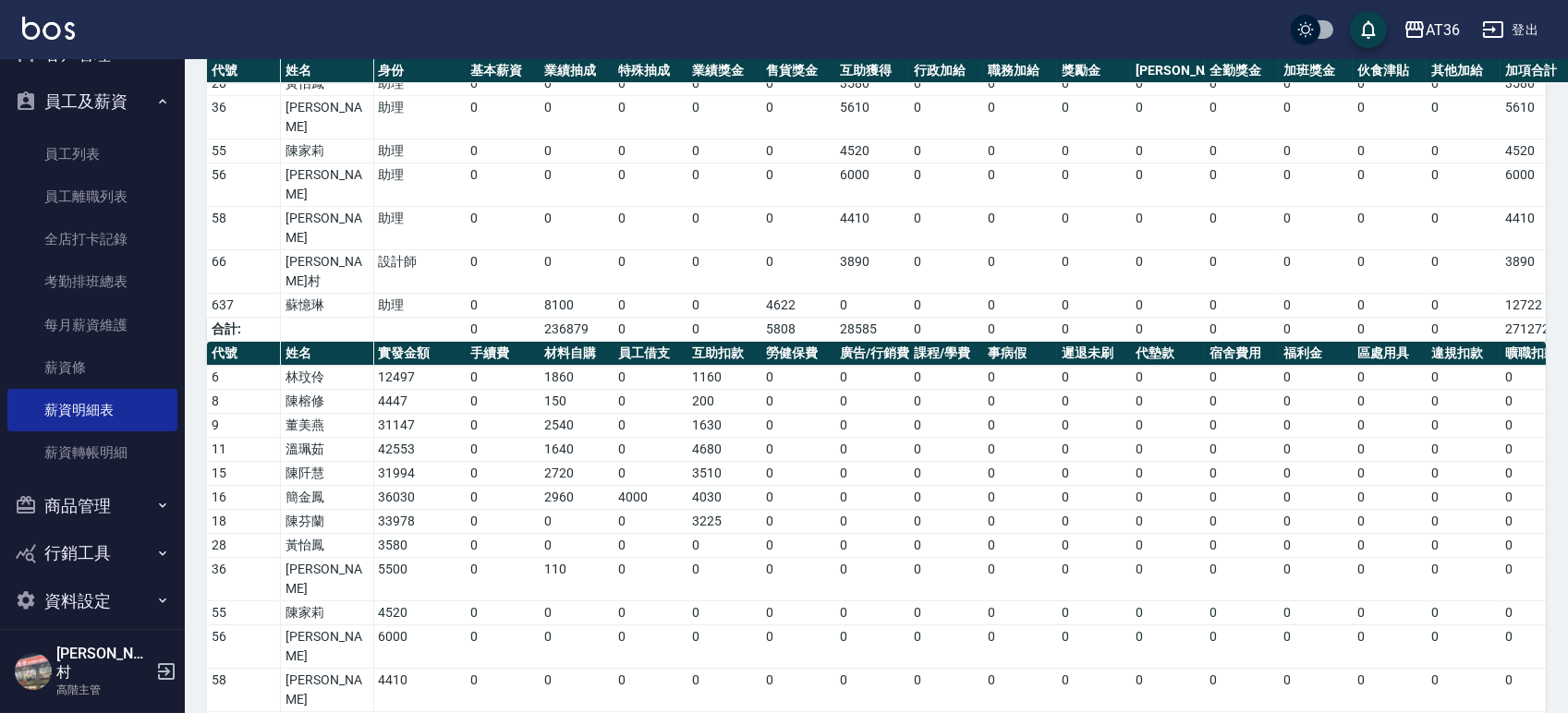
drag, startPoint x: 1037, startPoint y: 665, endPoint x: 1082, endPoint y: 665, distance: 45.0
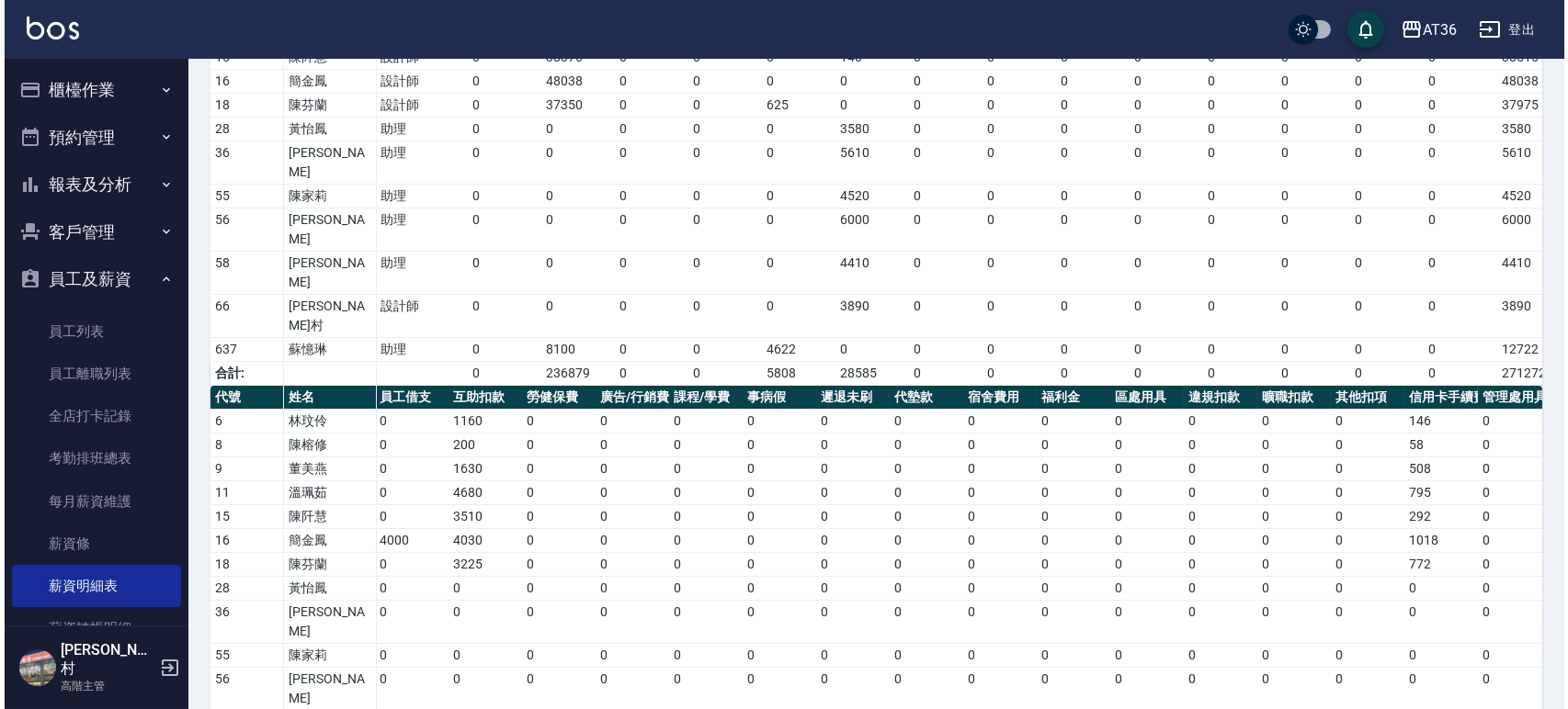
scroll to position [0, 0]
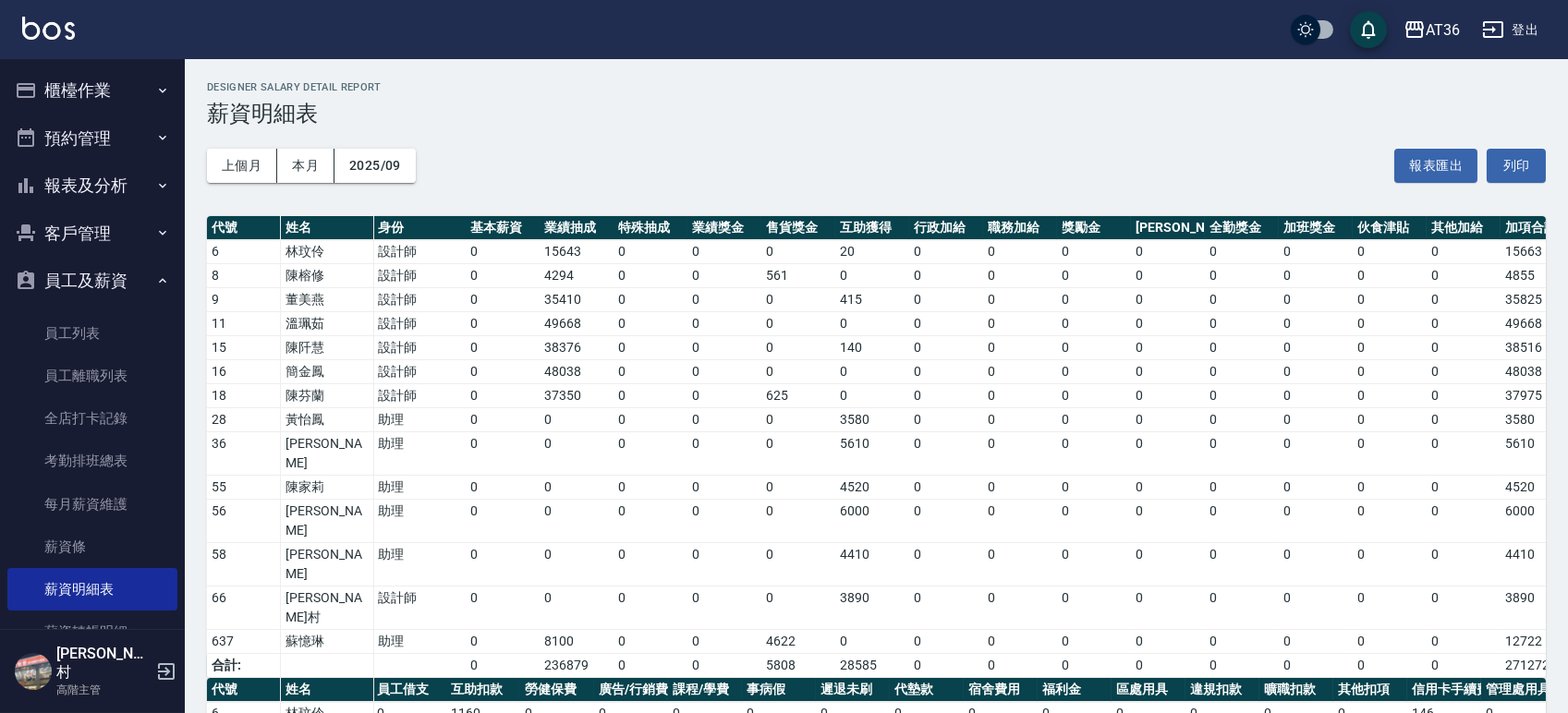
click at [89, 92] on button "櫃檯作業" at bounding box center [92, 90] width 170 height 48
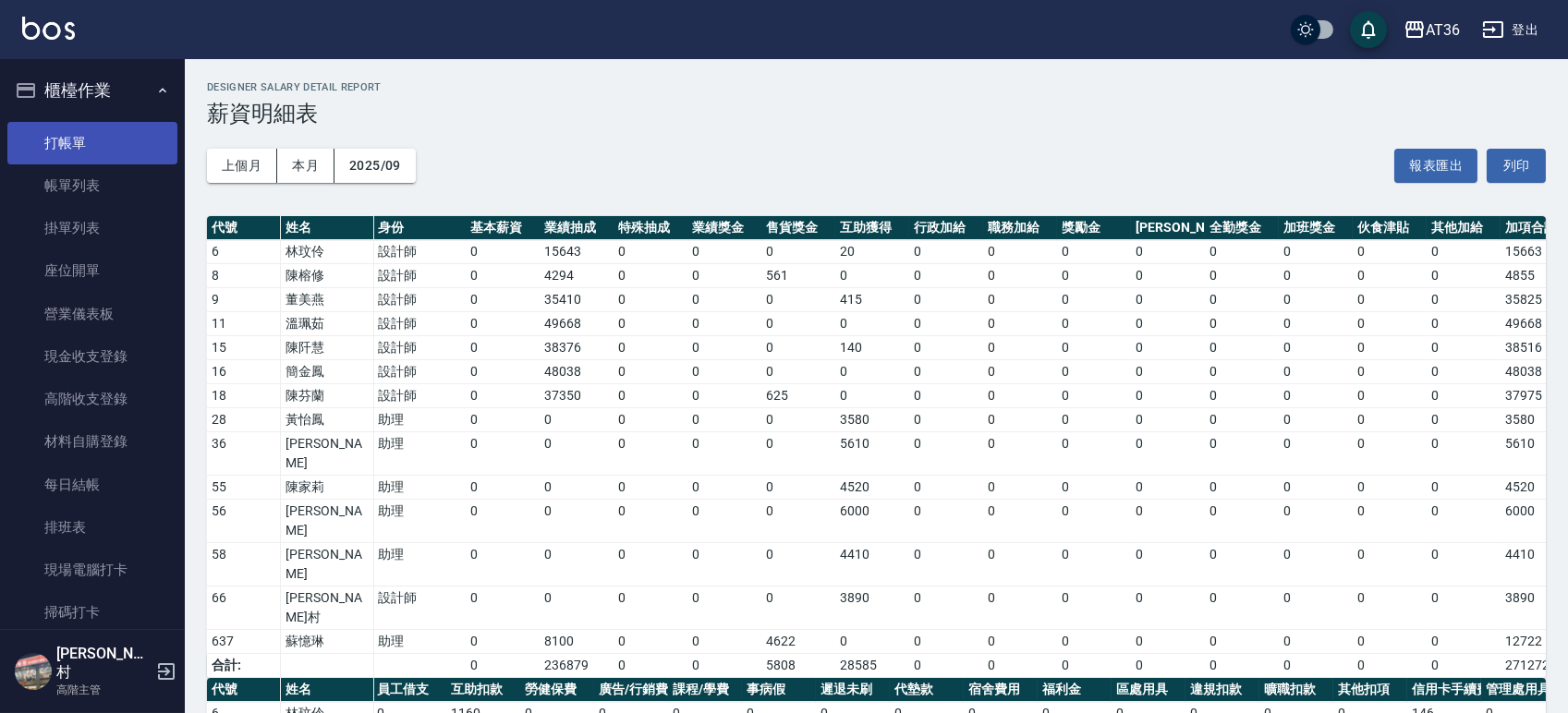
click at [78, 150] on link "打帳單" at bounding box center [92, 143] width 170 height 42
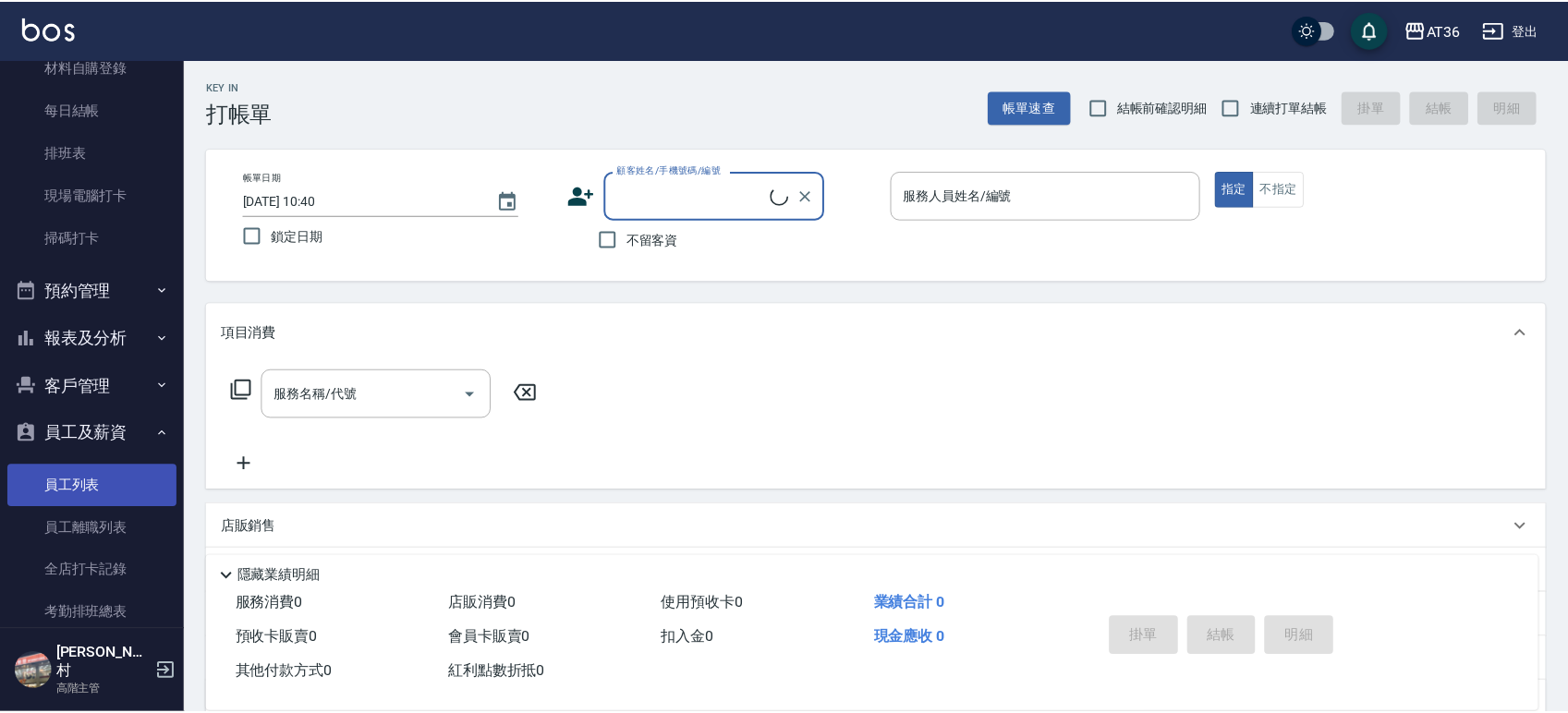
scroll to position [492, 0]
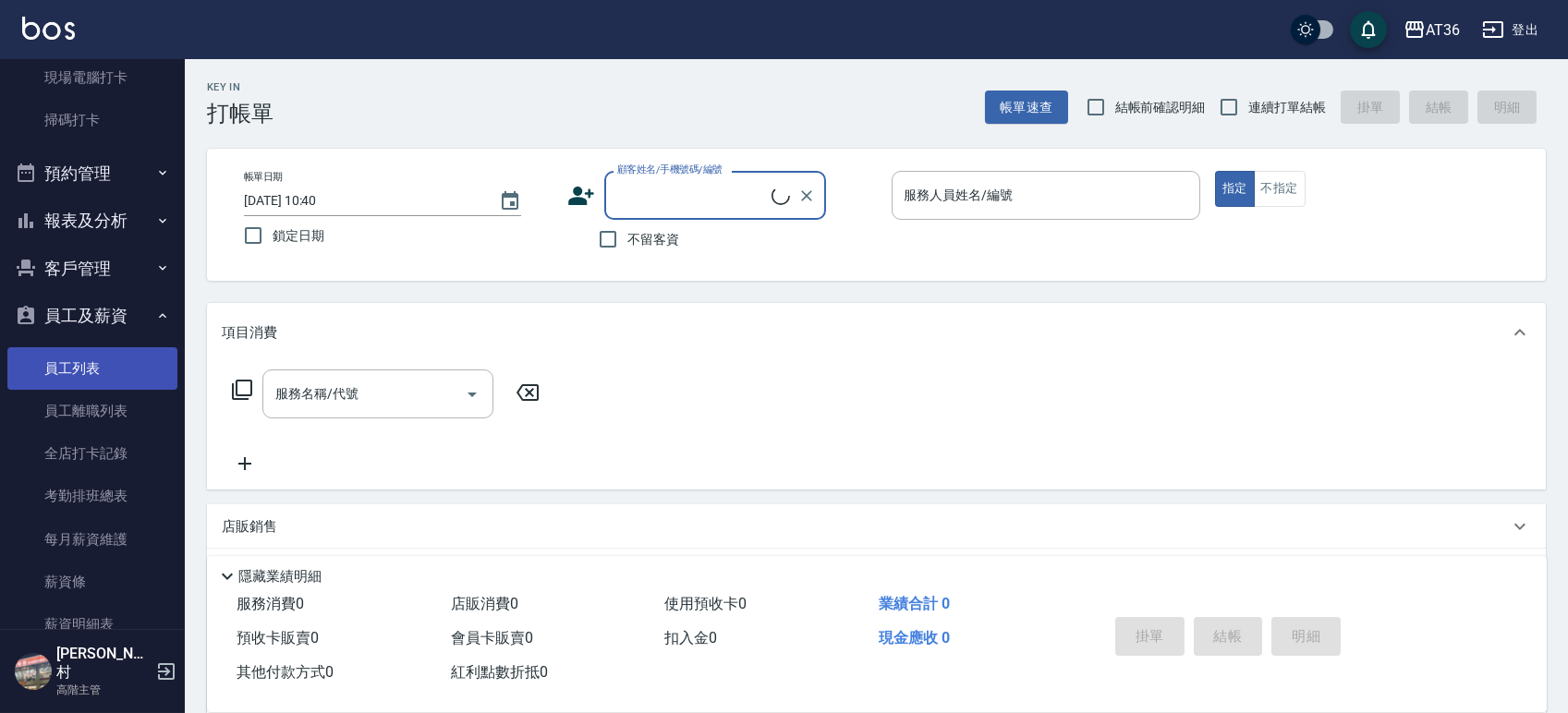
click at [76, 357] on link "員工列表" at bounding box center [92, 368] width 170 height 42
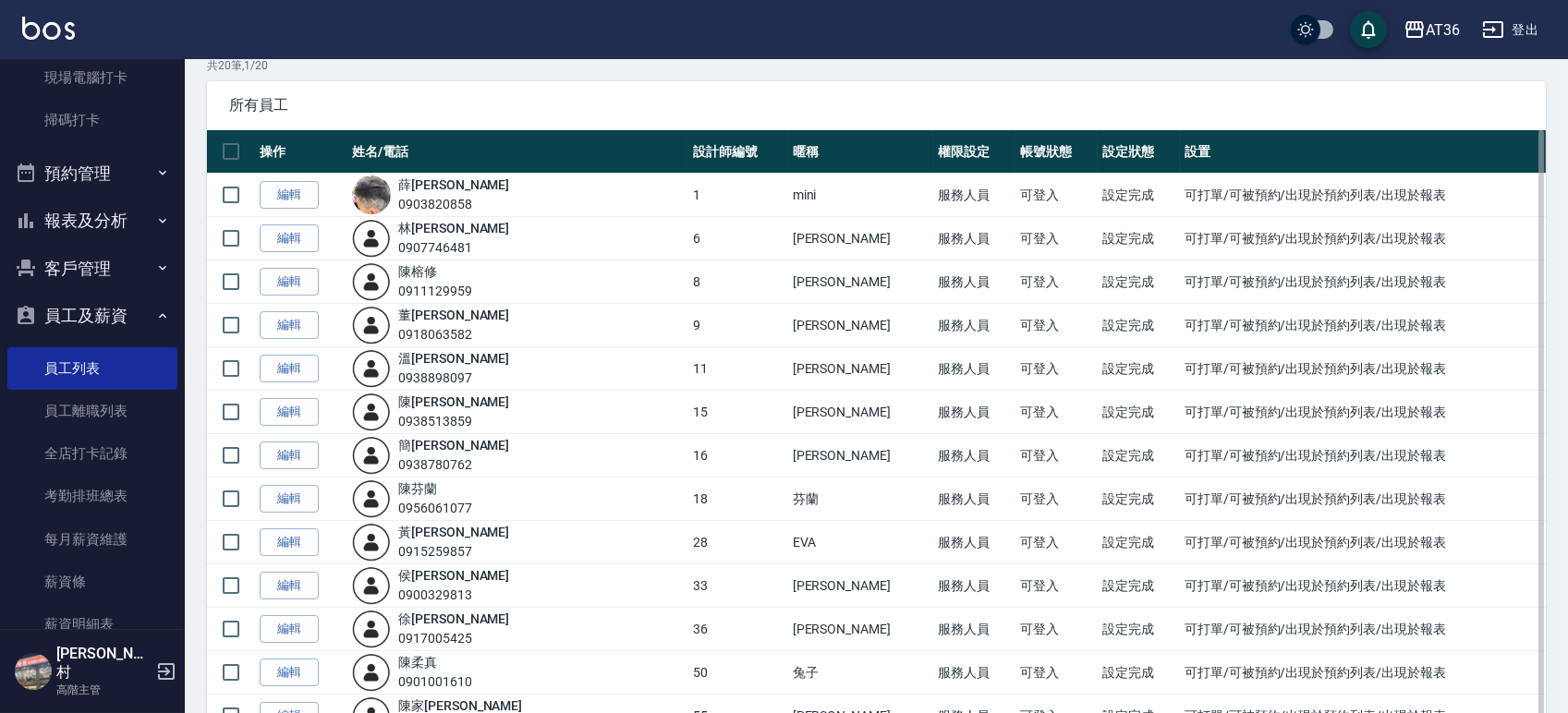
scroll to position [246, 0]
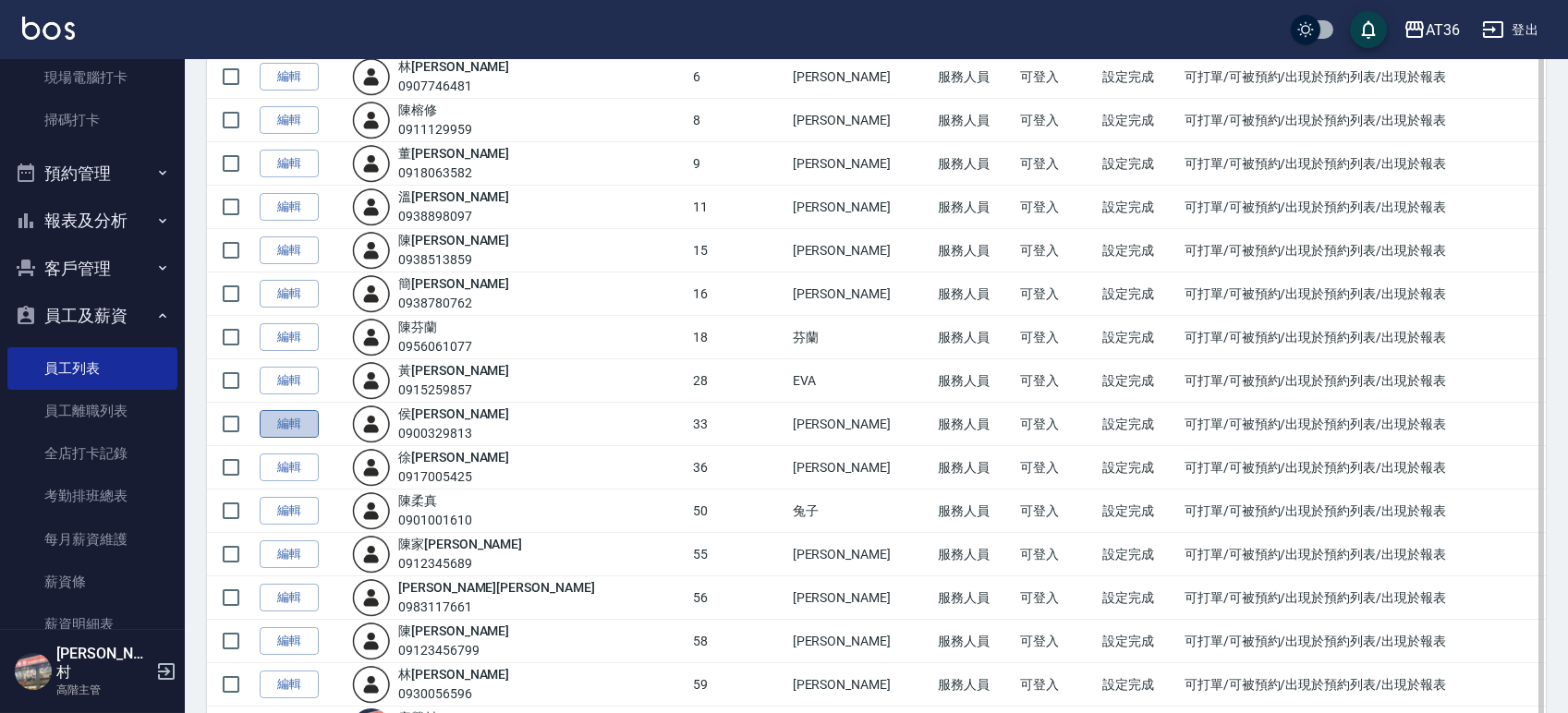
click at [292, 428] on link "編輯" at bounding box center [290, 425] width 59 height 29
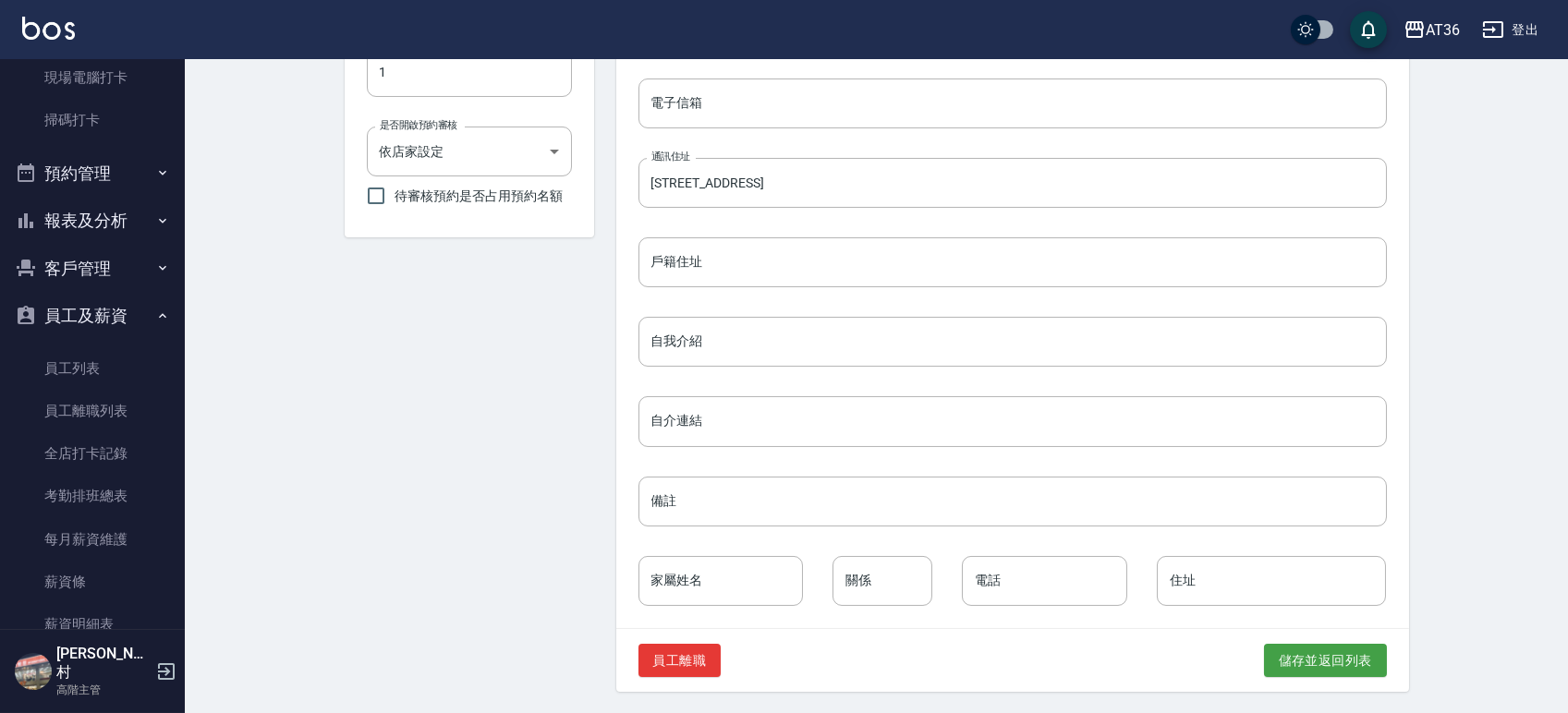
scroll to position [761, 0]
click at [669, 653] on button "員工離職" at bounding box center [679, 660] width 83 height 35
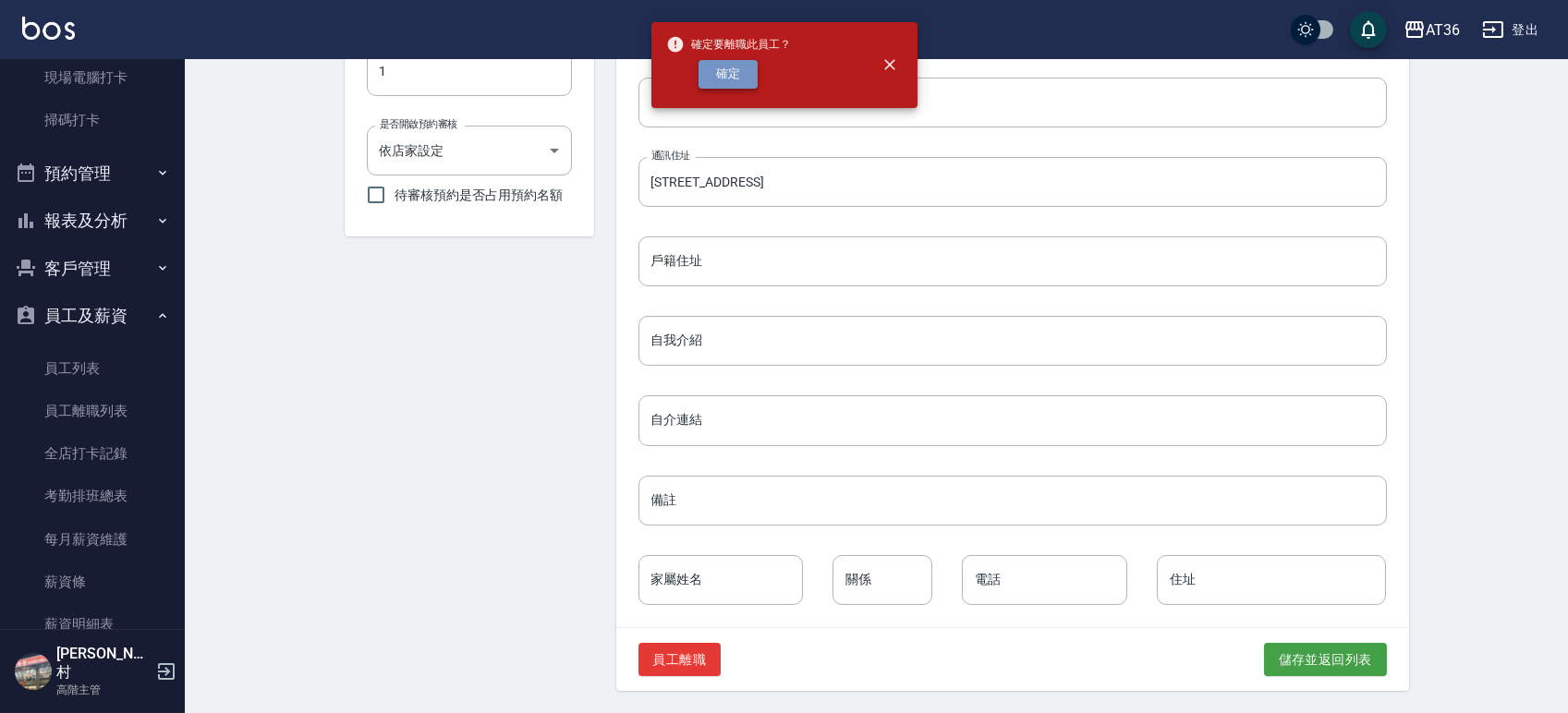
click at [732, 73] on button "確定" at bounding box center [728, 75] width 59 height 29
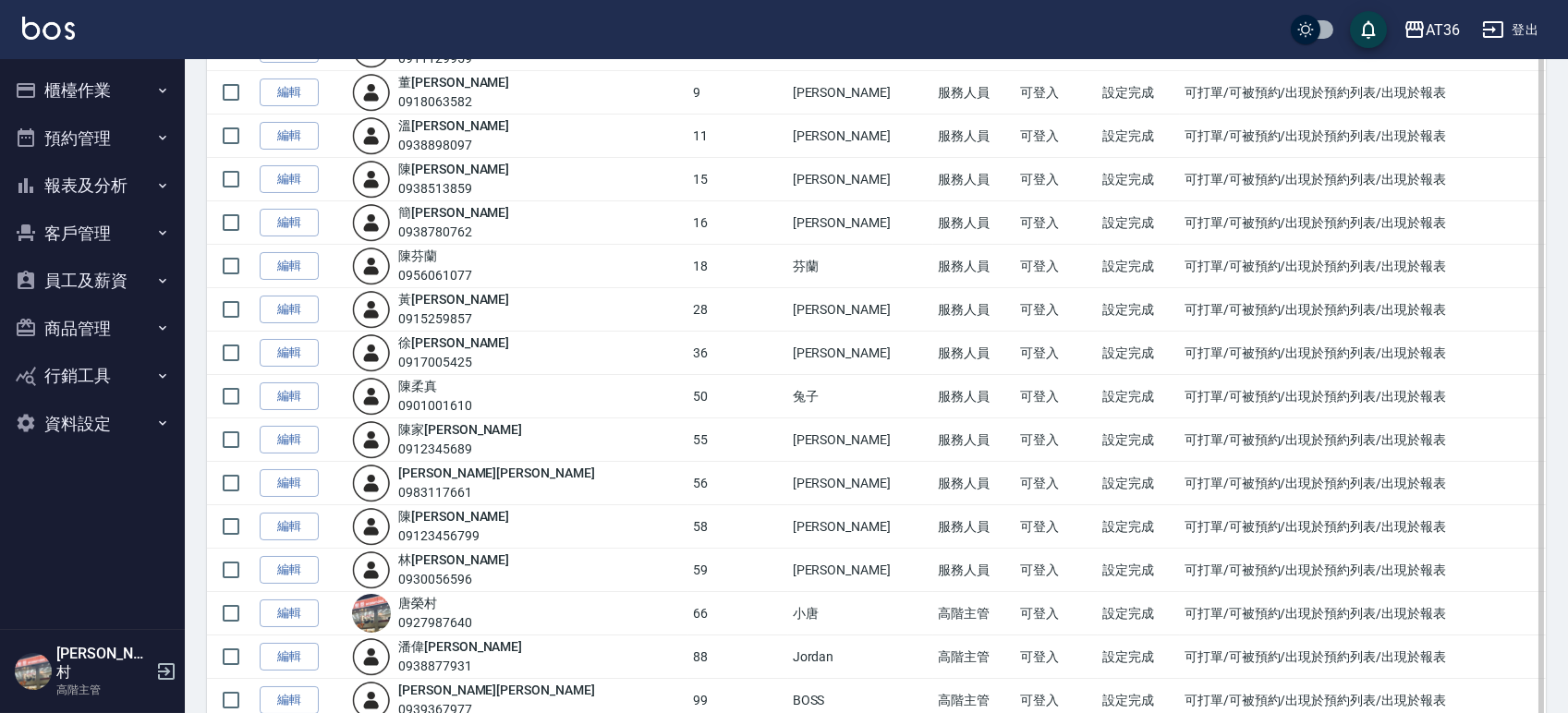
scroll to position [369, 0]
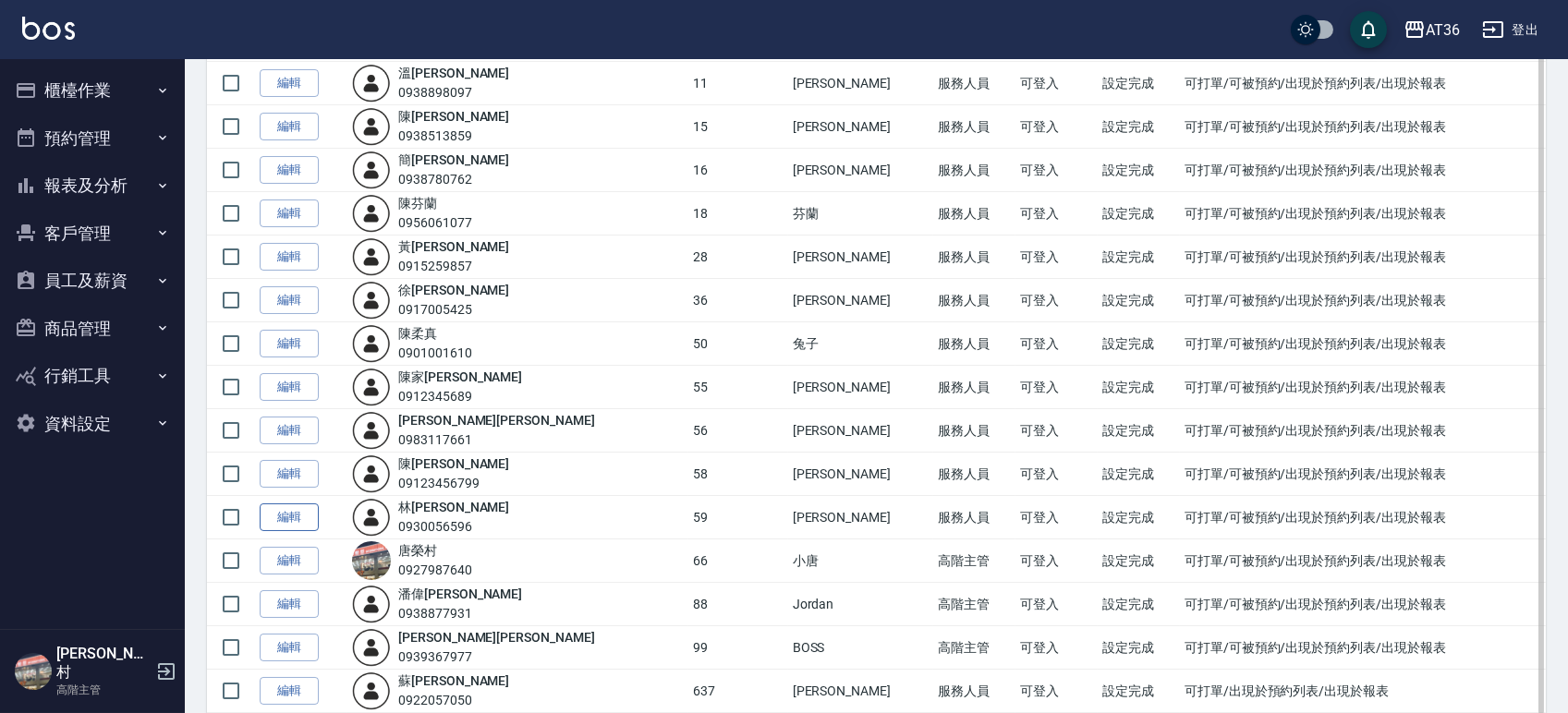
click at [283, 518] on link "編輯" at bounding box center [290, 518] width 59 height 29
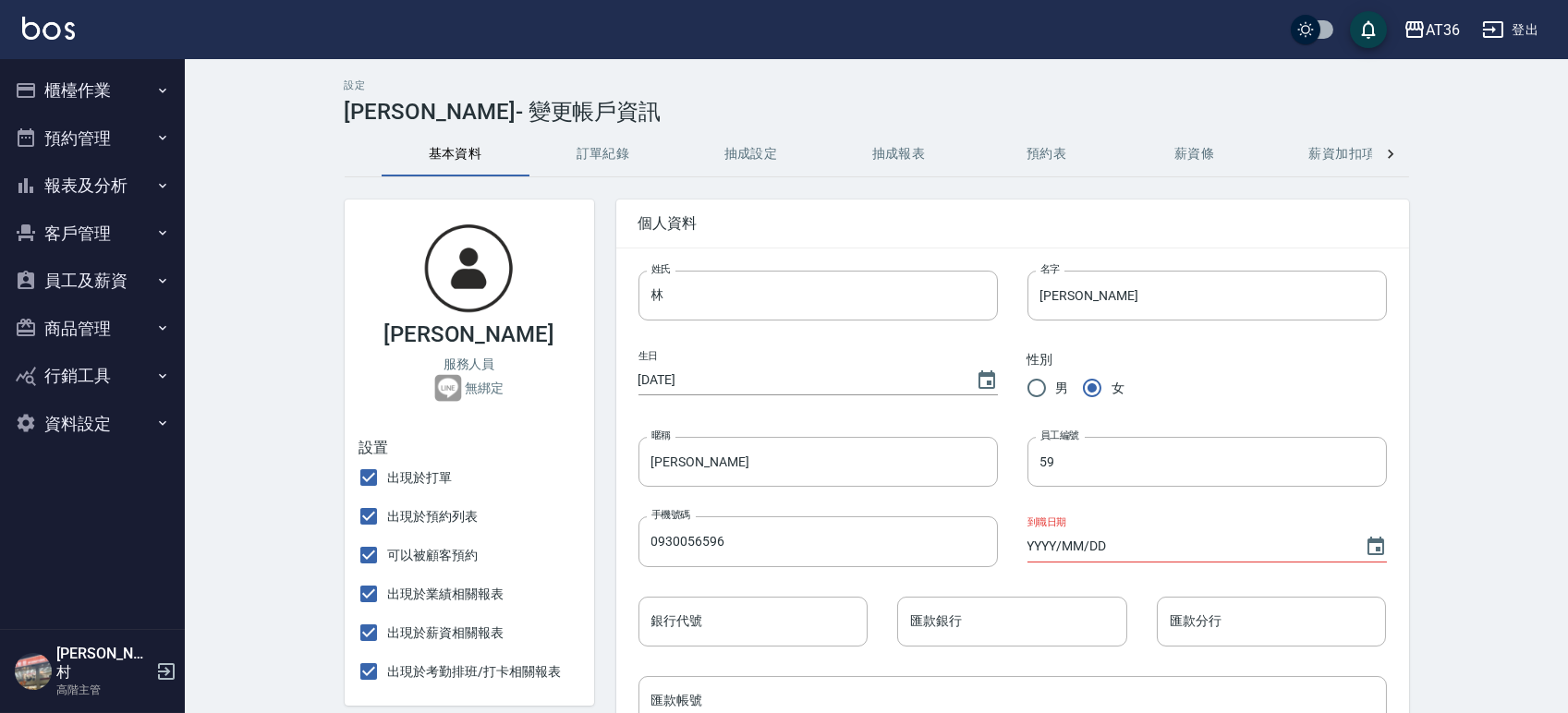
scroll to position [739, 0]
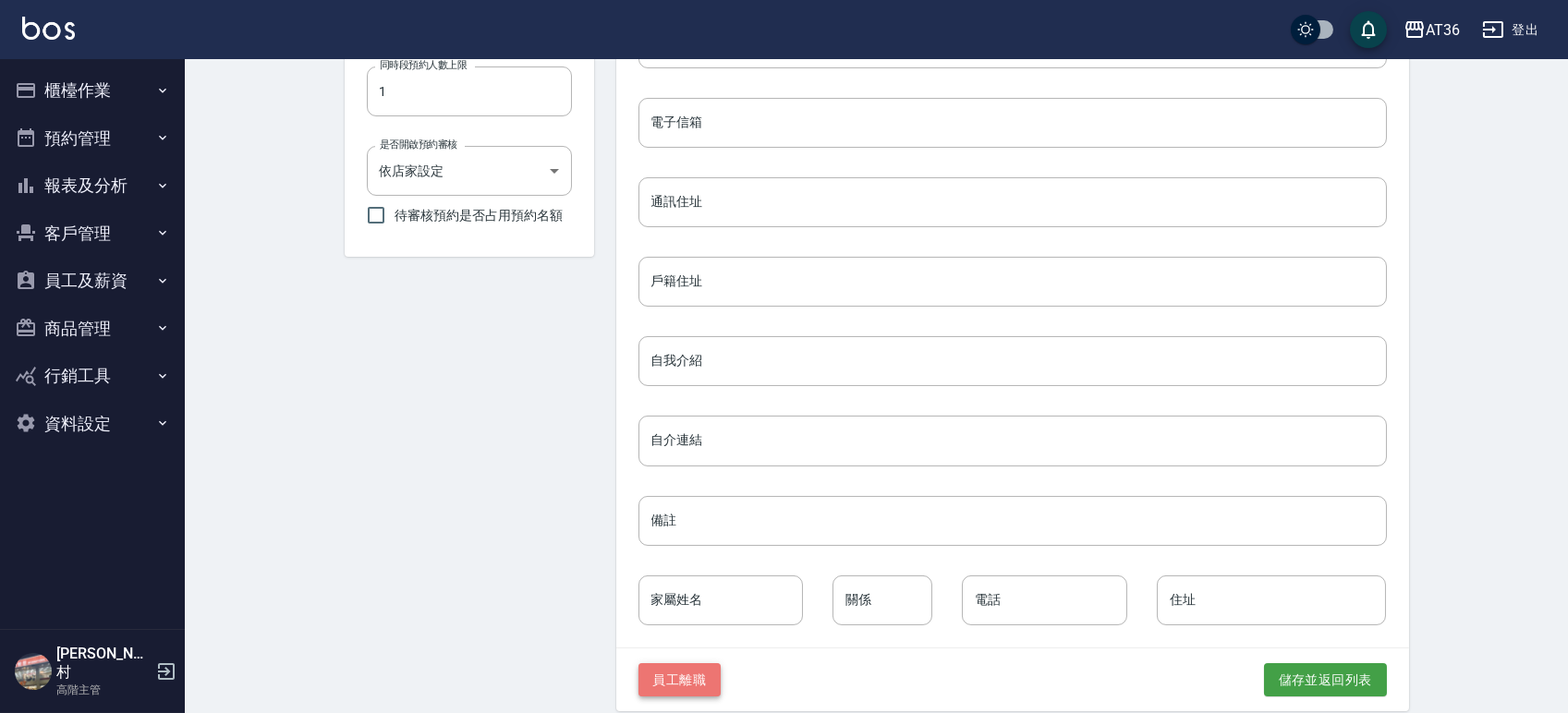
click at [676, 690] on button "員工離職" at bounding box center [679, 680] width 83 height 35
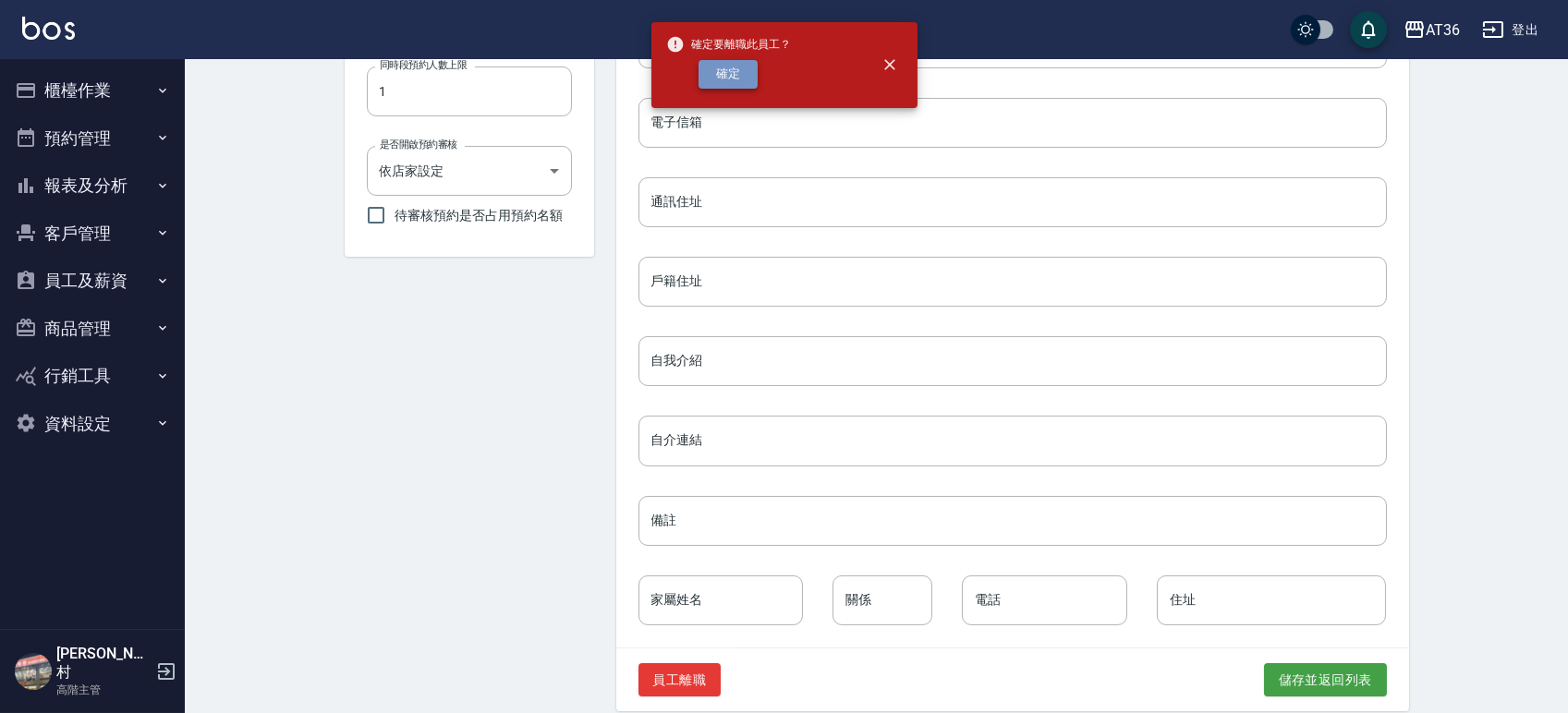
click at [721, 82] on button "確定" at bounding box center [728, 75] width 59 height 29
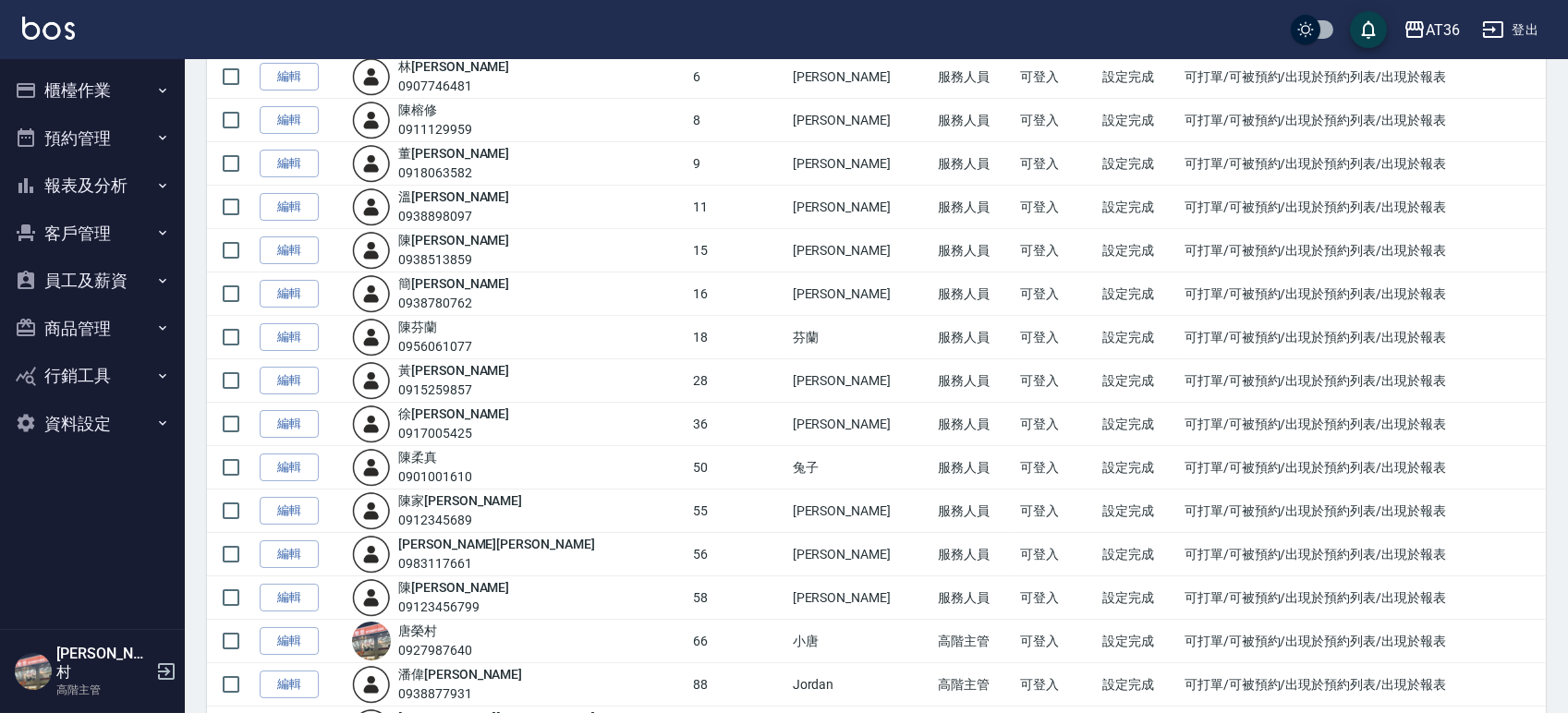
scroll to position [123, 0]
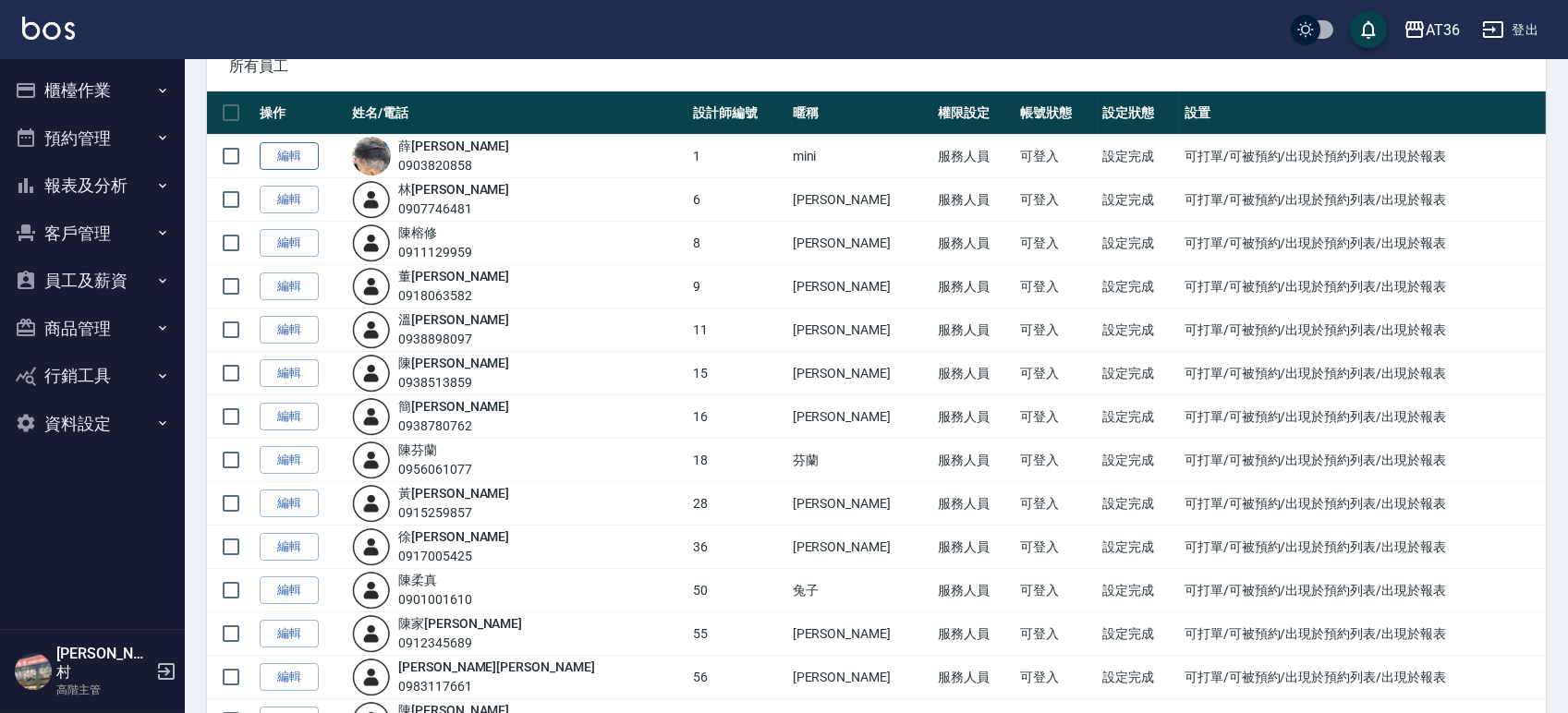
click at [298, 157] on link "編輯" at bounding box center [290, 156] width 59 height 29
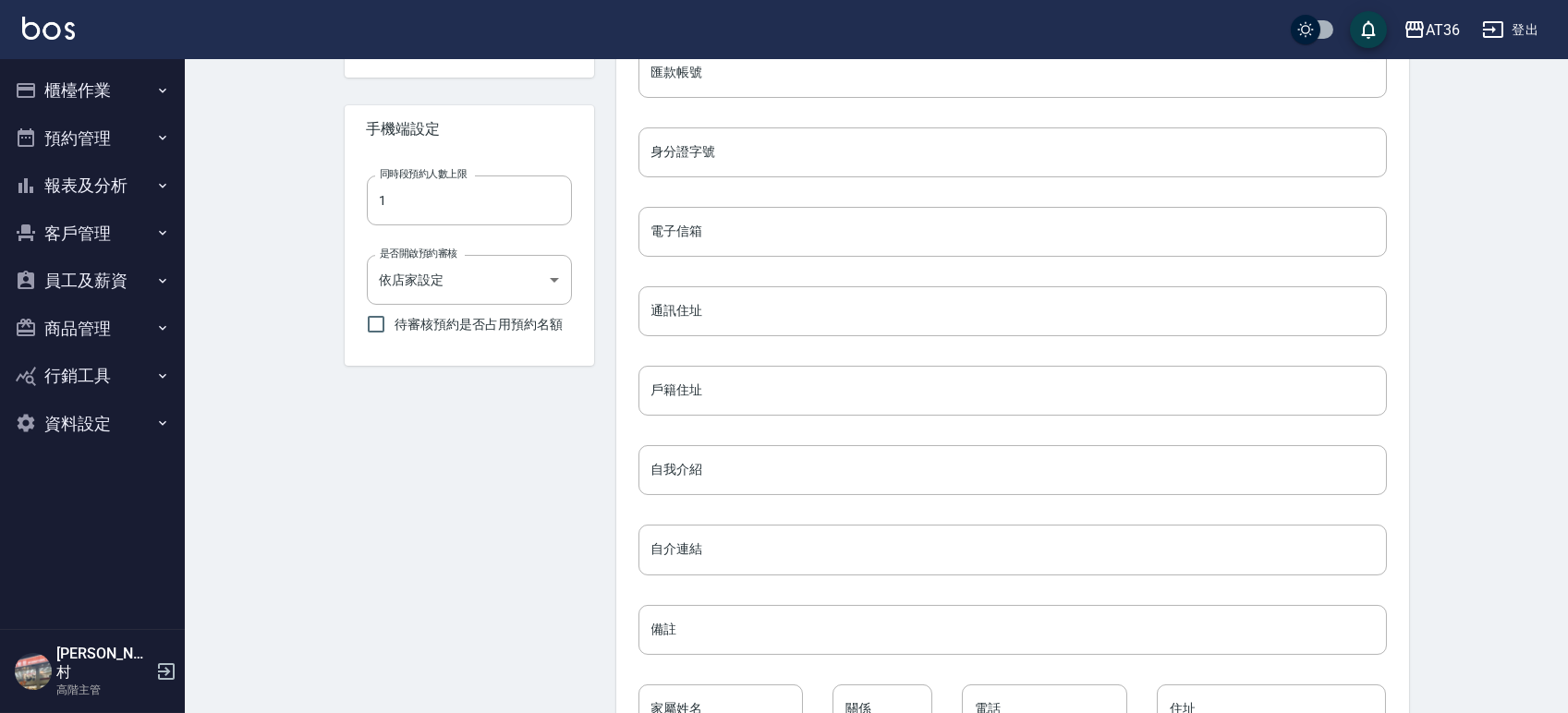
scroll to position [761, 0]
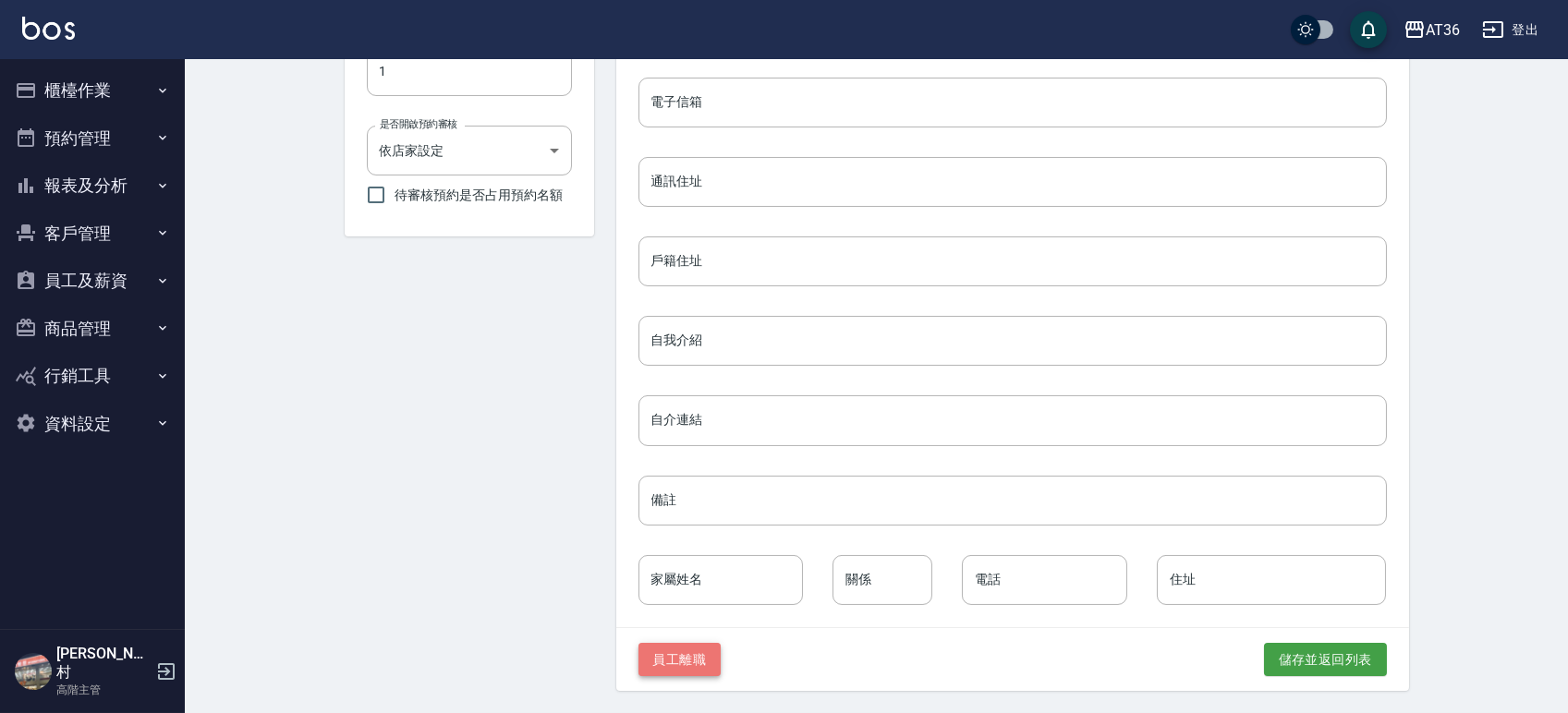
click at [675, 656] on button "員工離職" at bounding box center [679, 660] width 83 height 35
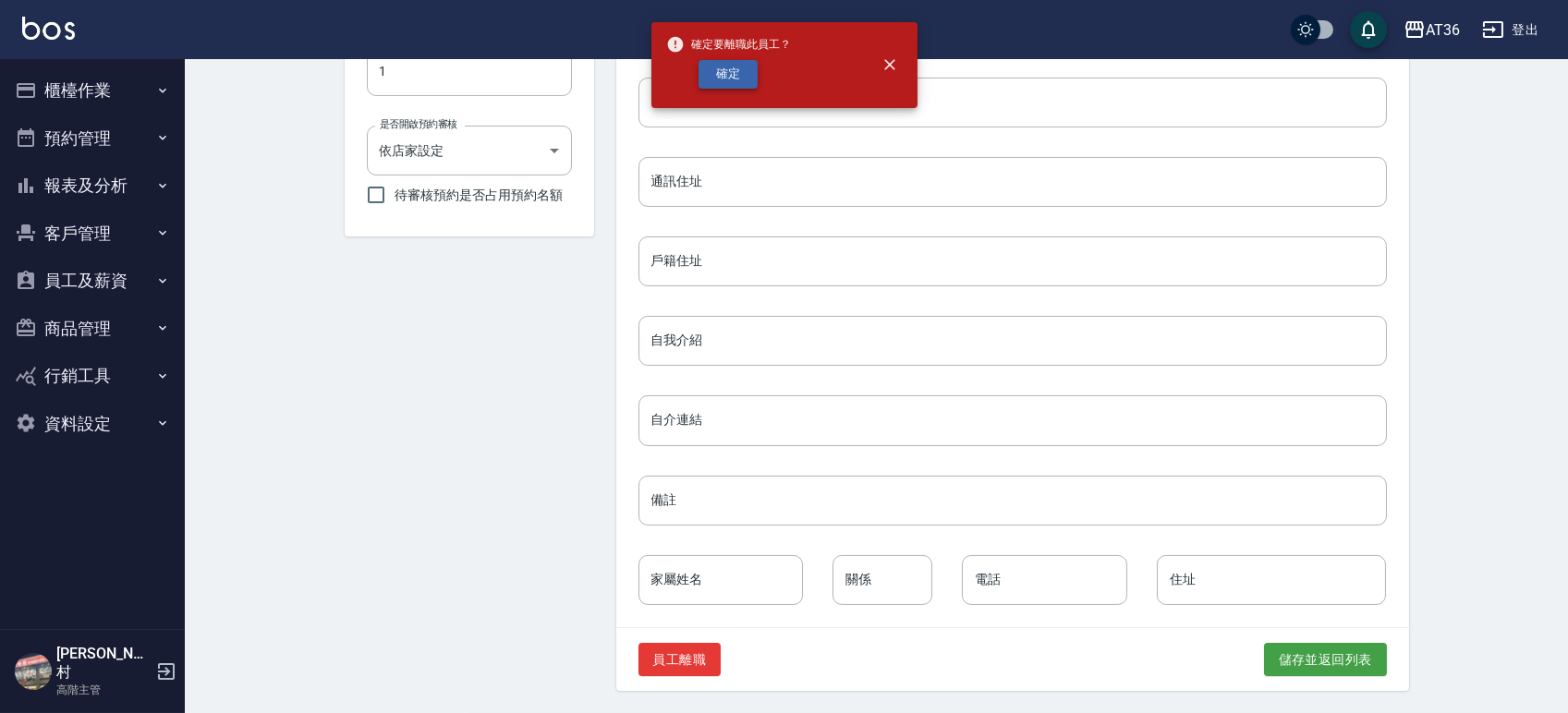
click at [730, 77] on button "確定" at bounding box center [728, 75] width 59 height 29
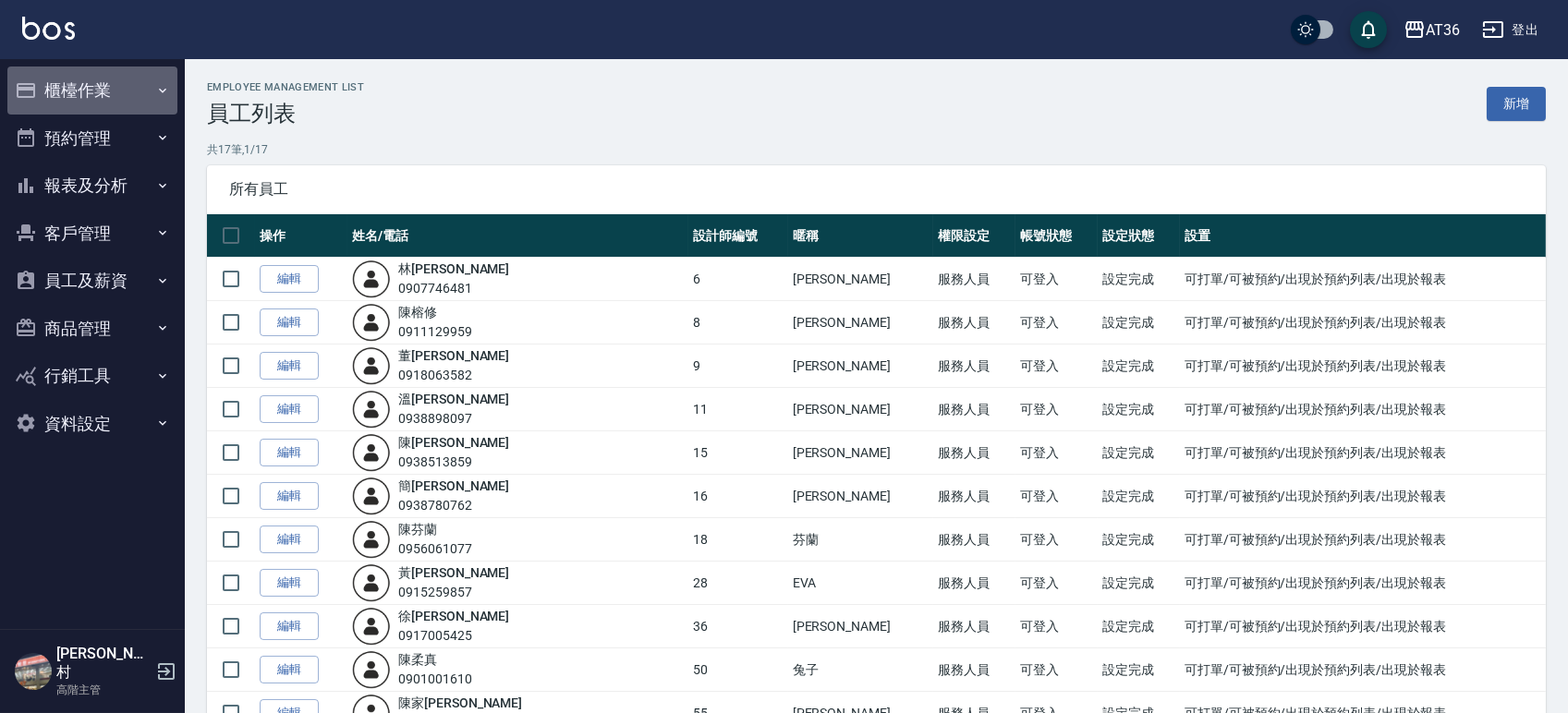
click at [110, 87] on button "櫃檯作業" at bounding box center [92, 90] width 170 height 48
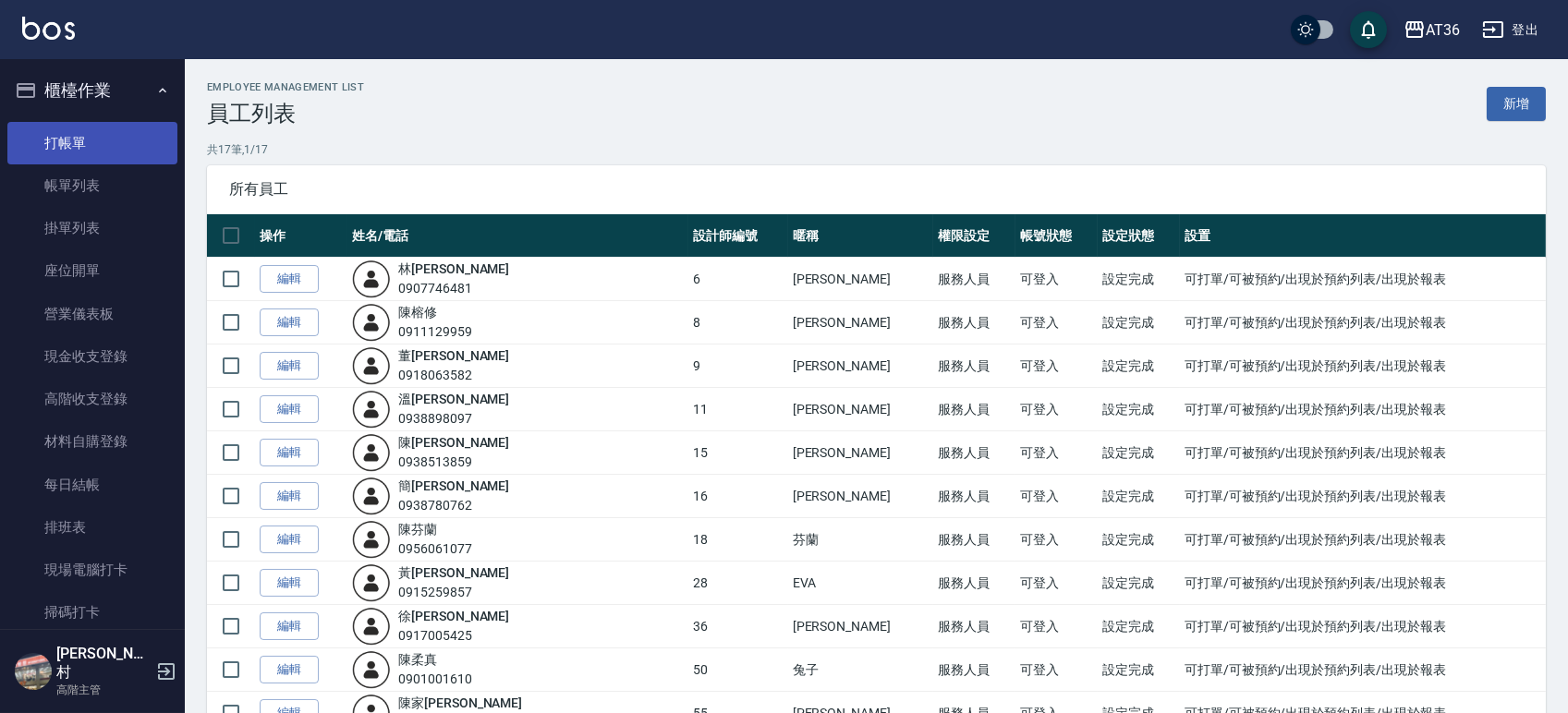
click at [60, 145] on link "打帳單" at bounding box center [92, 143] width 170 height 42
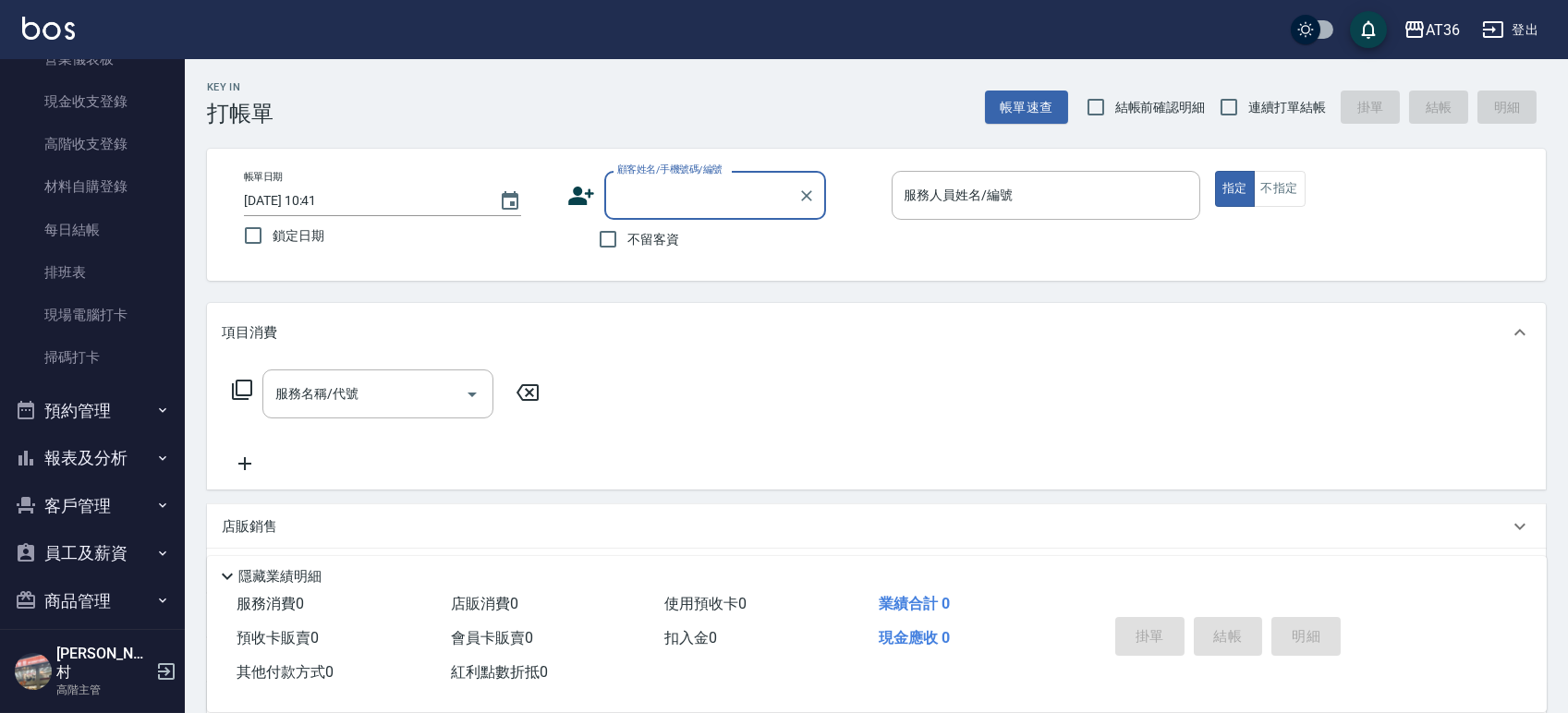
scroll to position [350, 0]
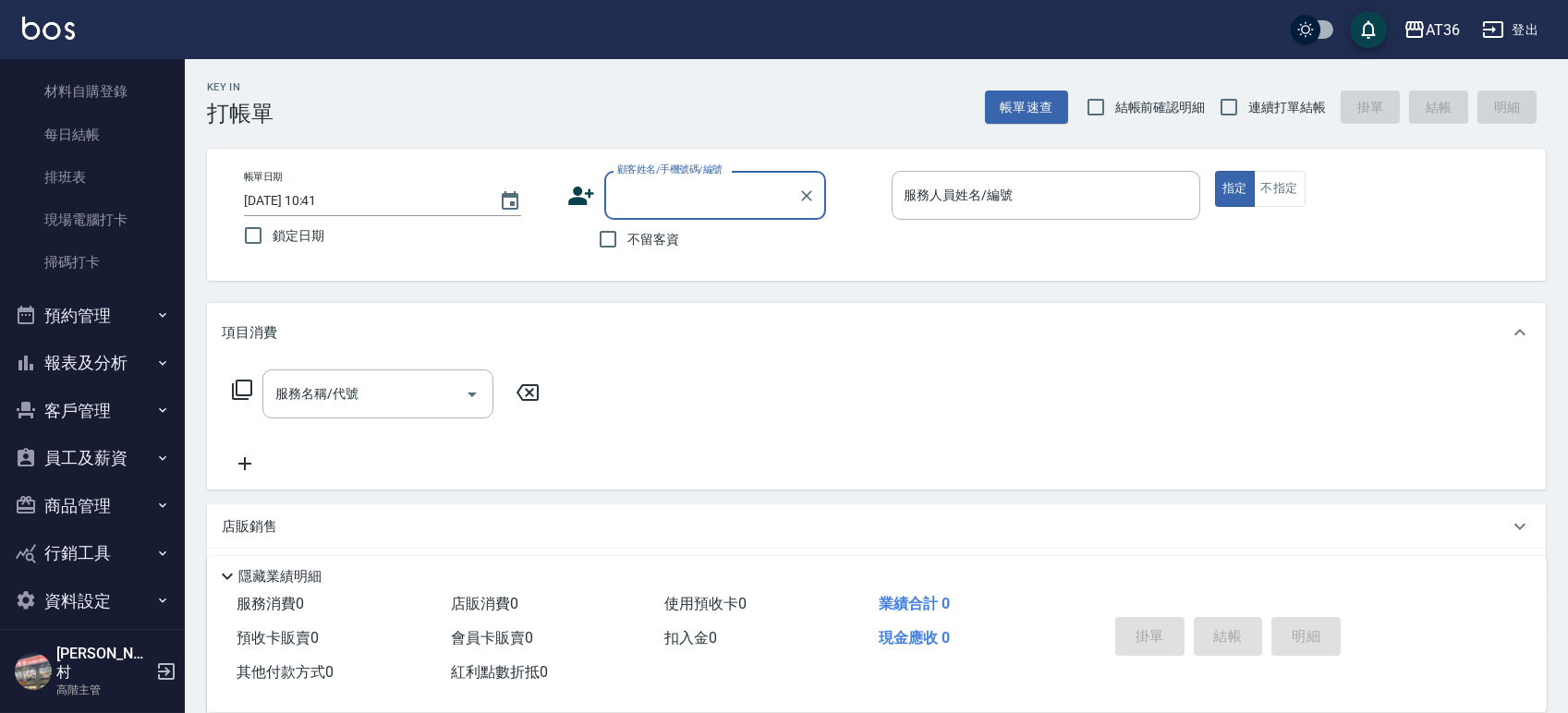
click at [64, 460] on button "員工及薪資" at bounding box center [92, 459] width 170 height 48
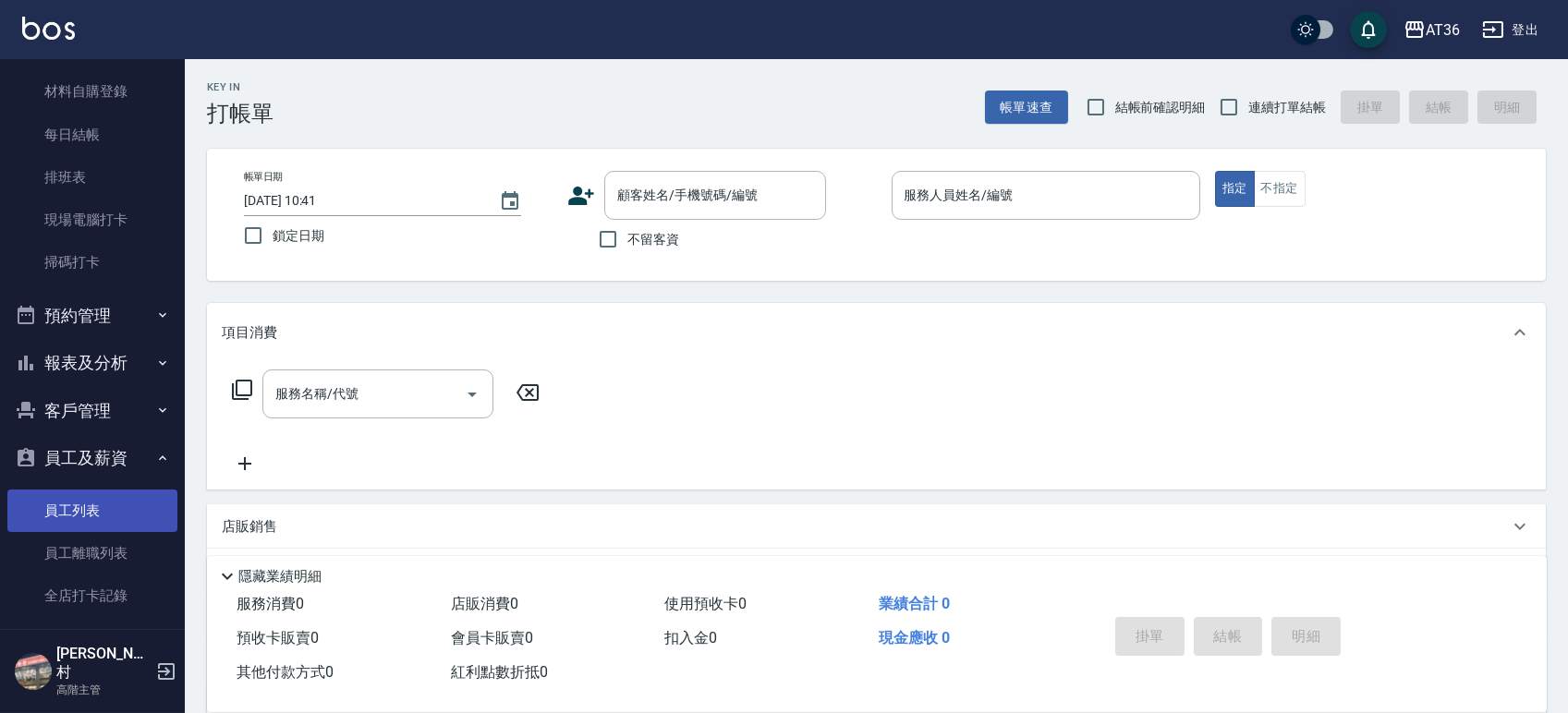
drag, startPoint x: 69, startPoint y: 507, endPoint x: 93, endPoint y: 493, distance: 27.8
click at [69, 507] on link "員工列表" at bounding box center [92, 511] width 170 height 42
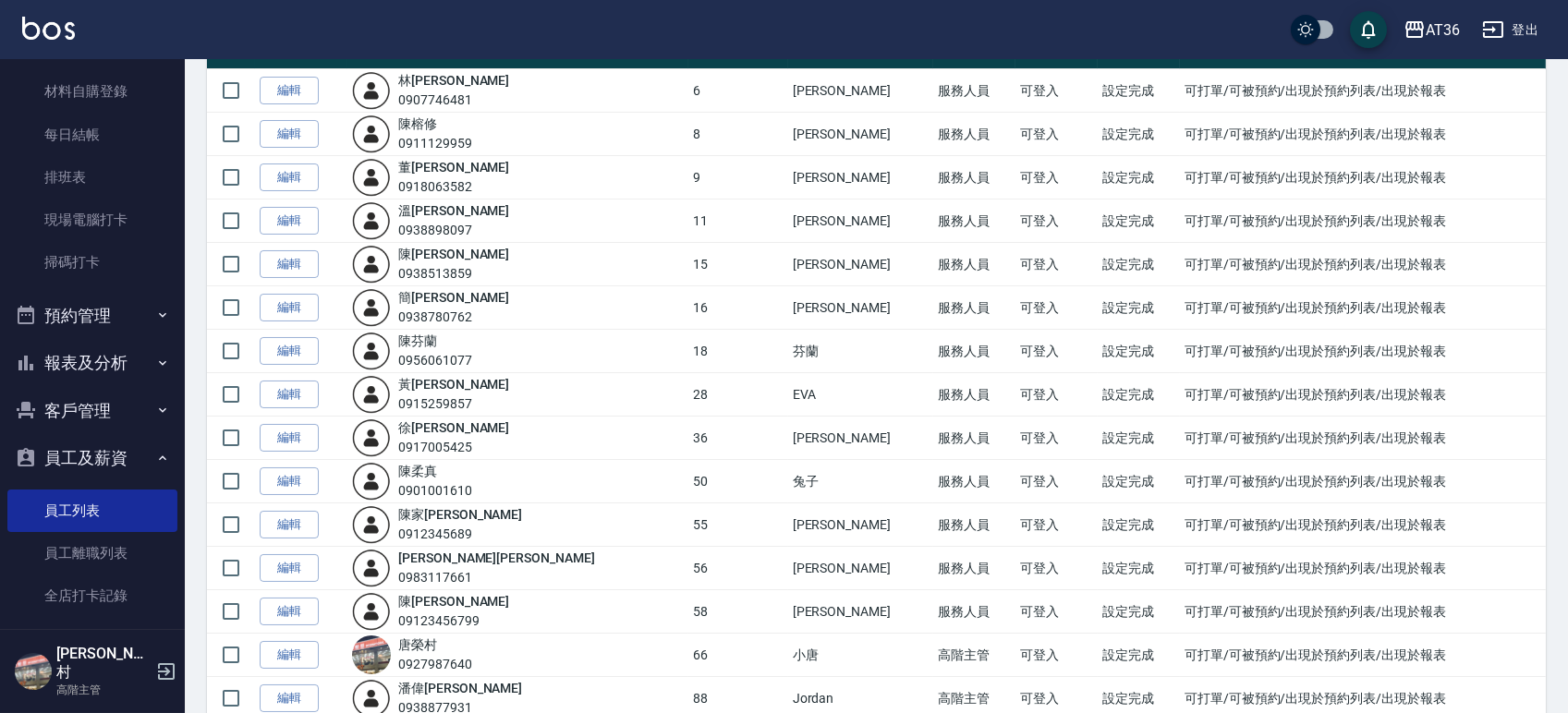
scroll to position [357, 0]
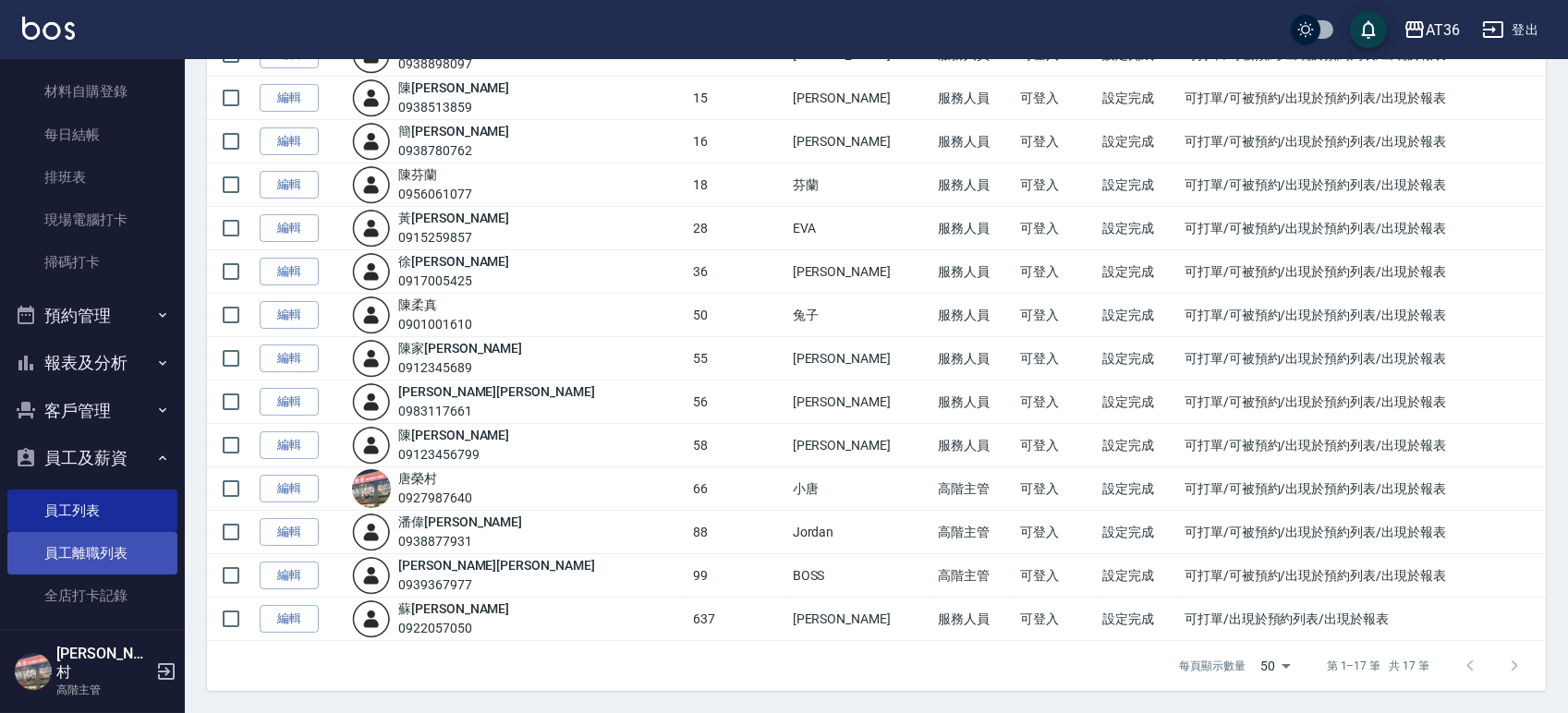
click at [115, 542] on link "員工離職列表" at bounding box center [92, 554] width 170 height 42
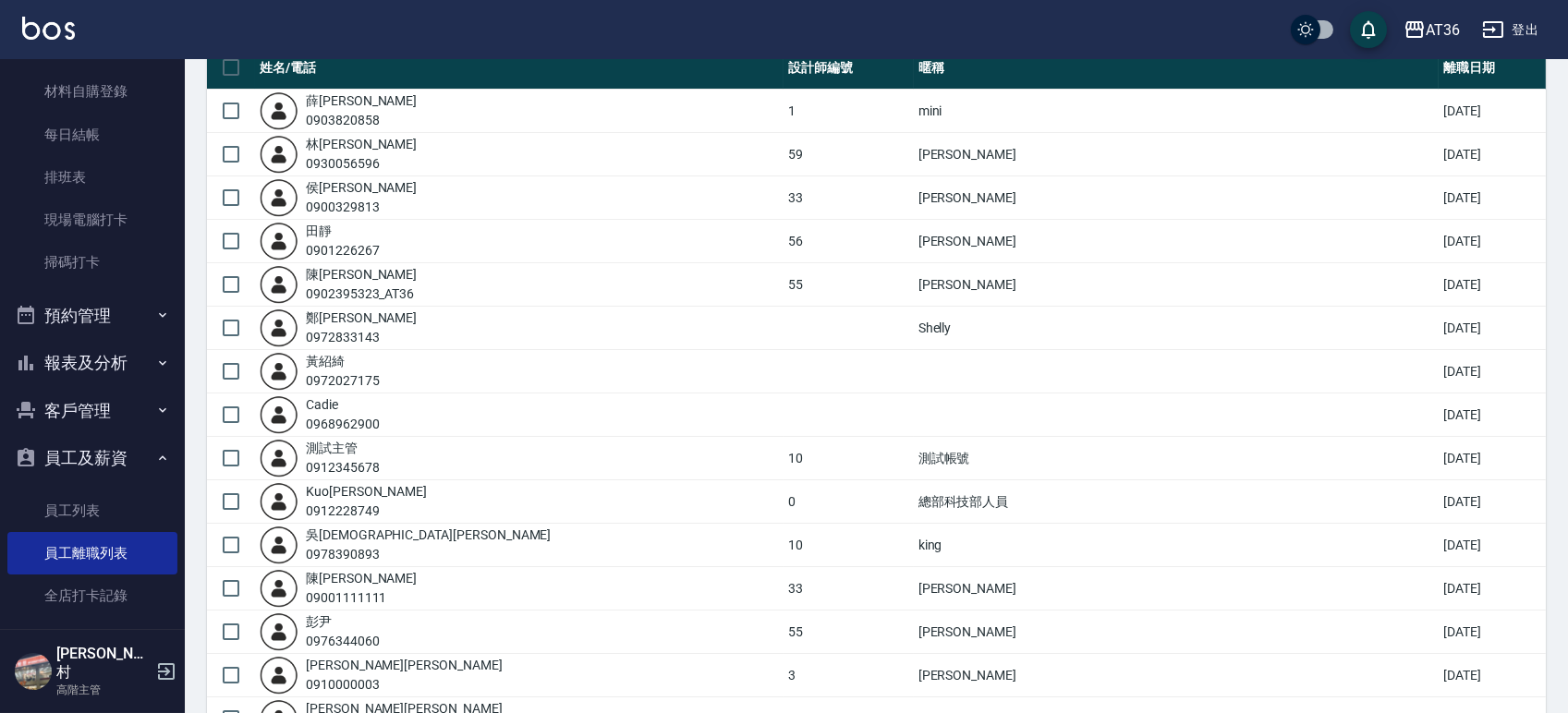
scroll to position [379, 0]
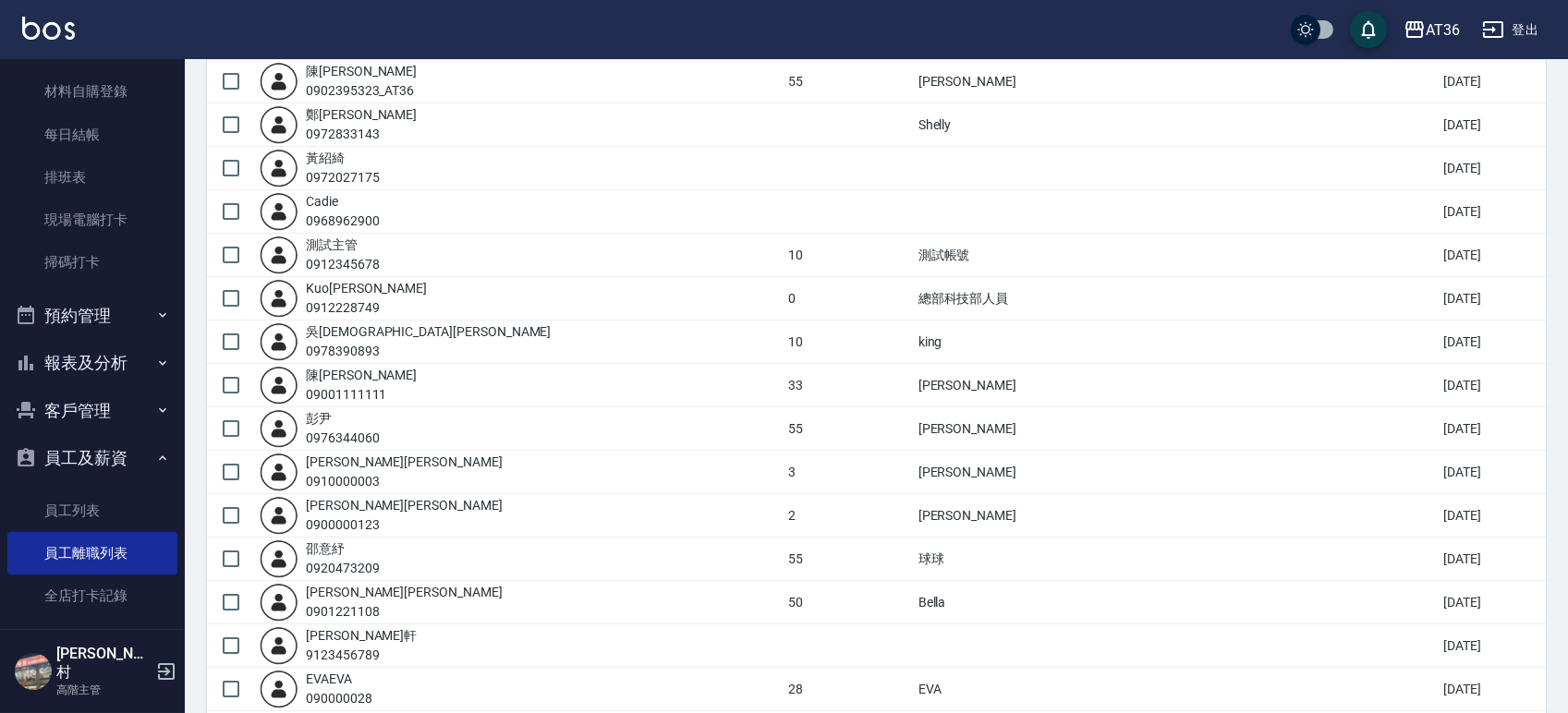
drag, startPoint x: 86, startPoint y: 509, endPoint x: 721, endPoint y: 292, distance: 671.1
click at [86, 509] on link "員工列表" at bounding box center [92, 511] width 170 height 42
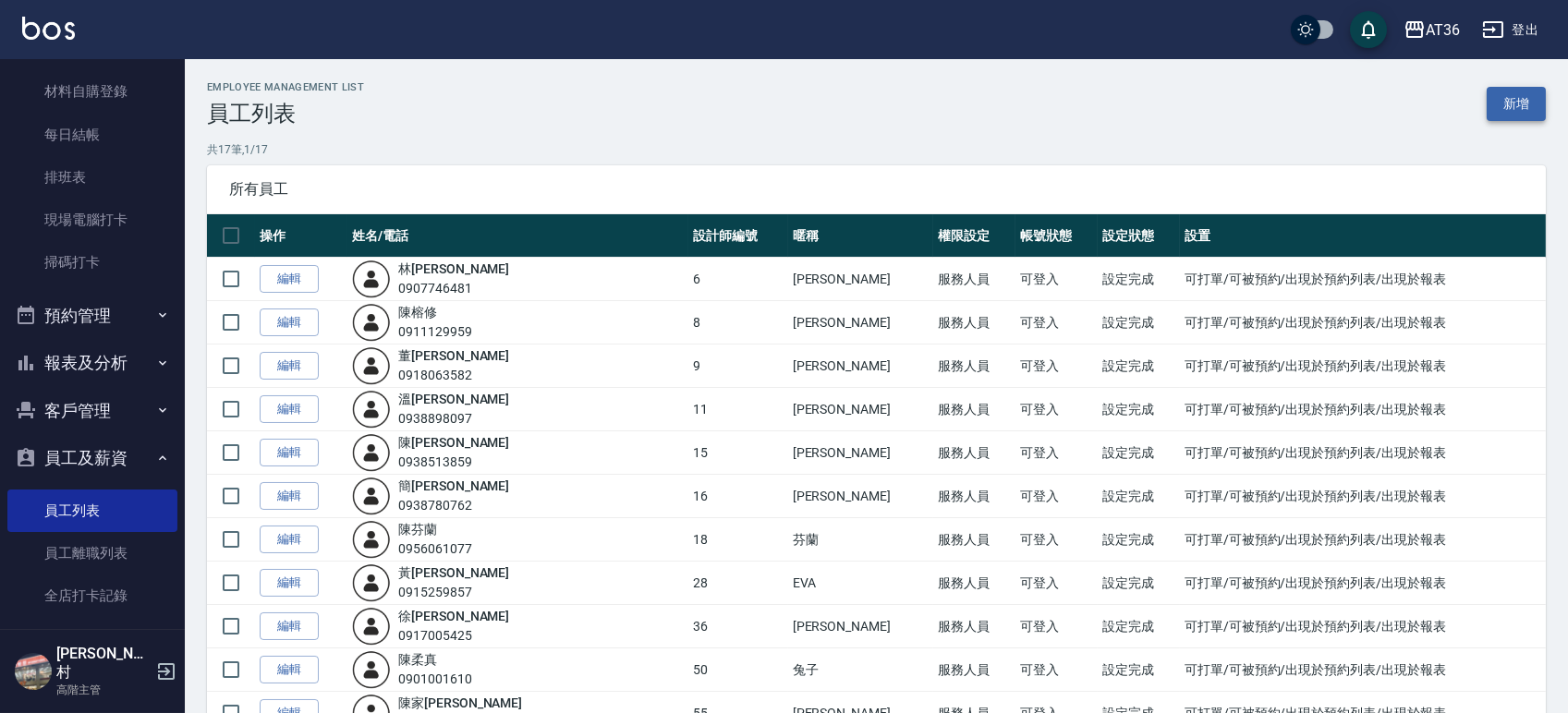
click at [1507, 101] on link "新增" at bounding box center [1516, 105] width 59 height 35
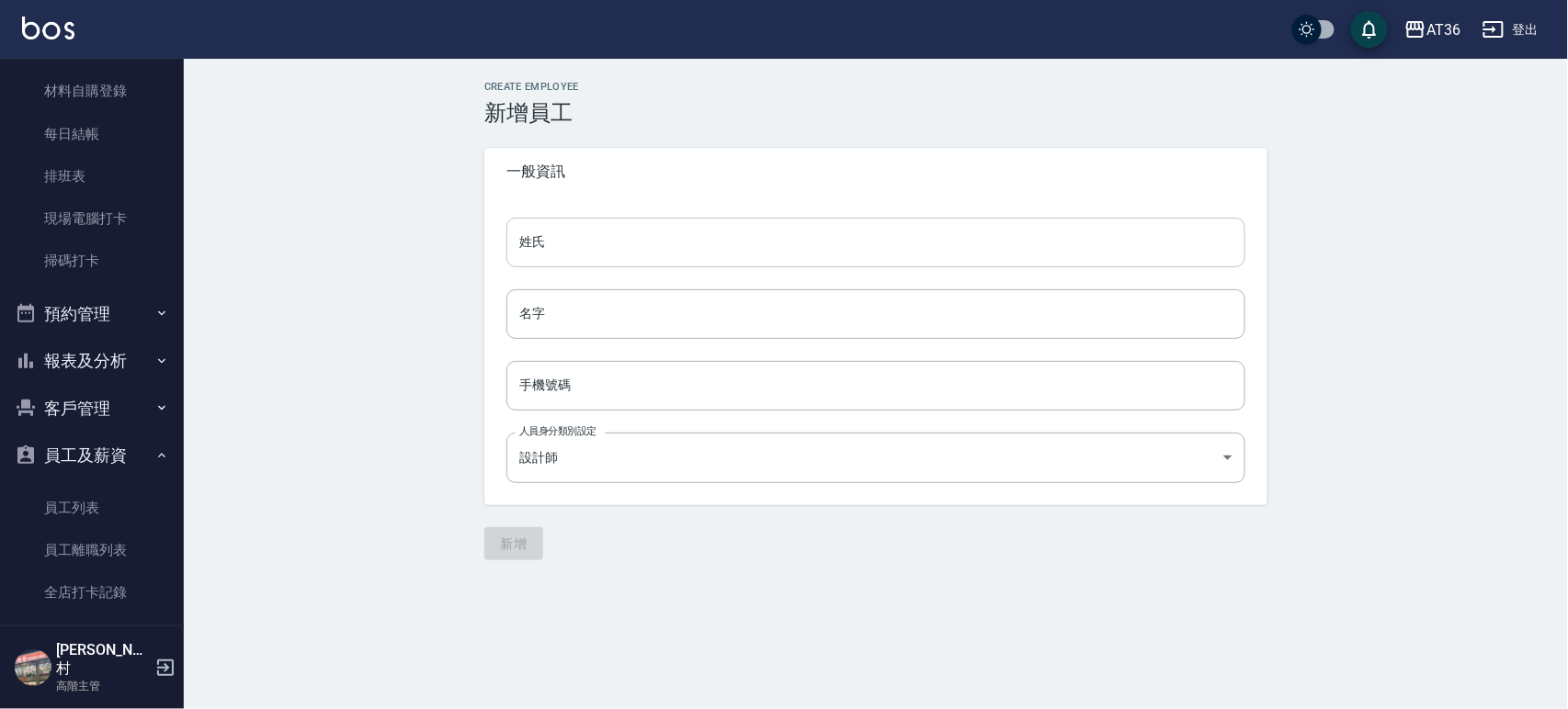
click at [680, 240] on input "姓氏" at bounding box center [876, 242] width 739 height 50
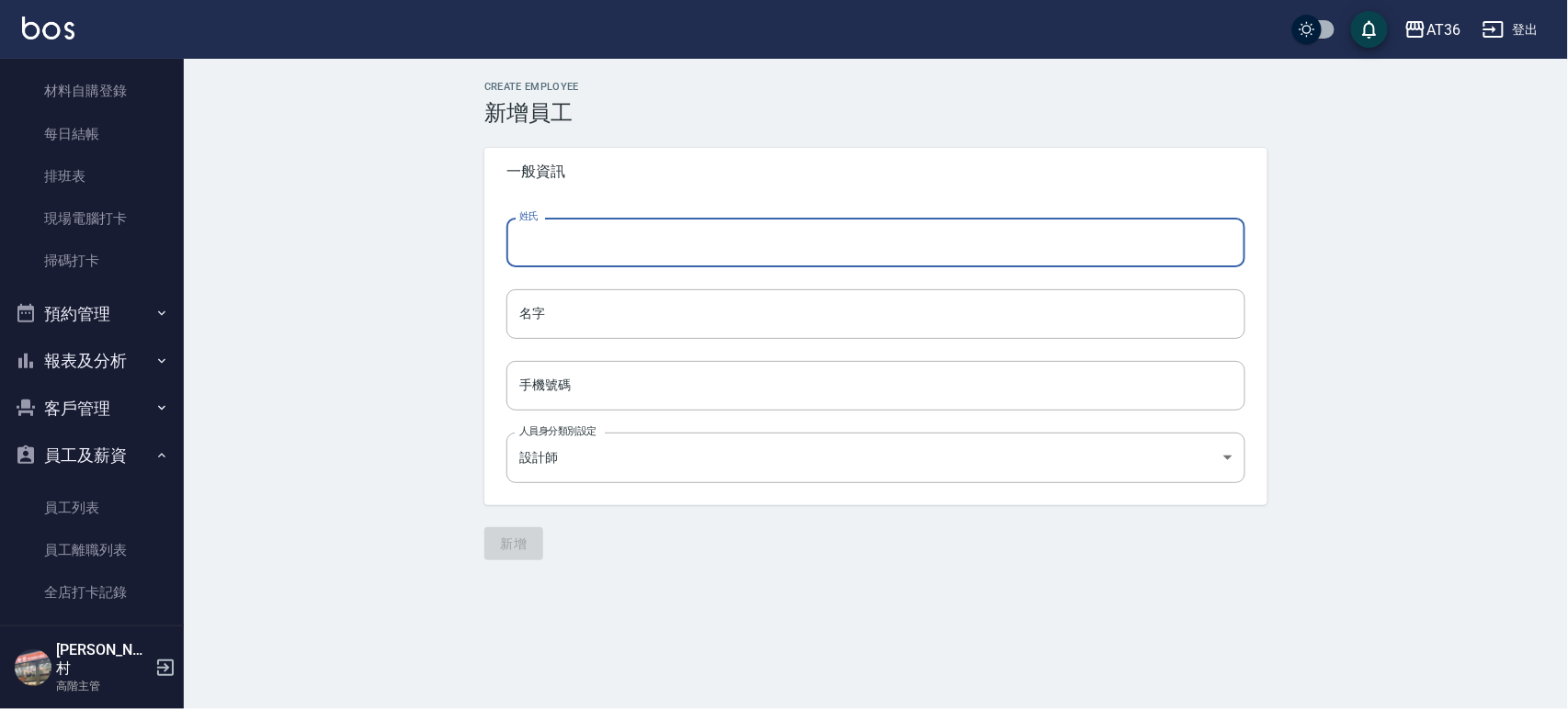
type input "ㄨ"
type input "溫"
click at [699, 308] on input "名字" at bounding box center [876, 314] width 739 height 50
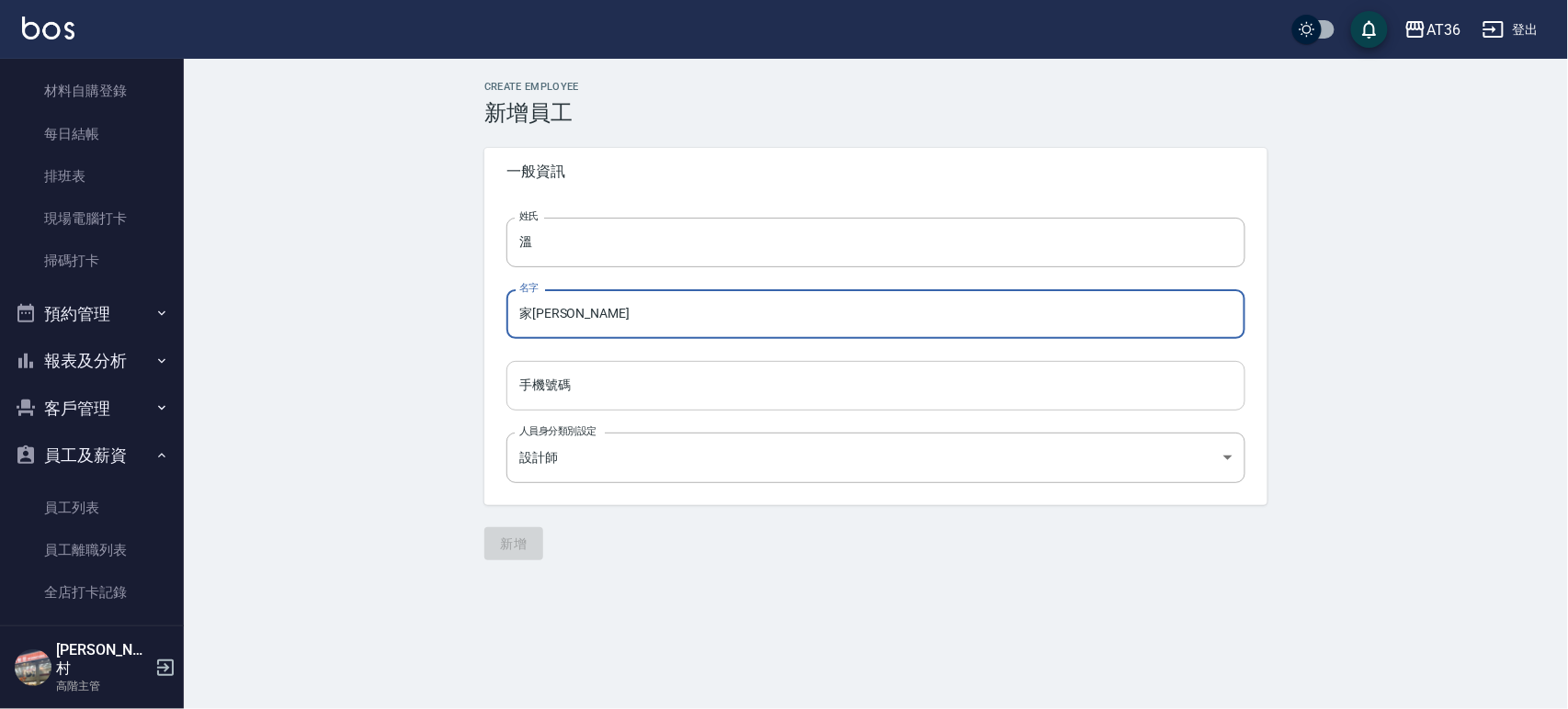
type input "家珍"
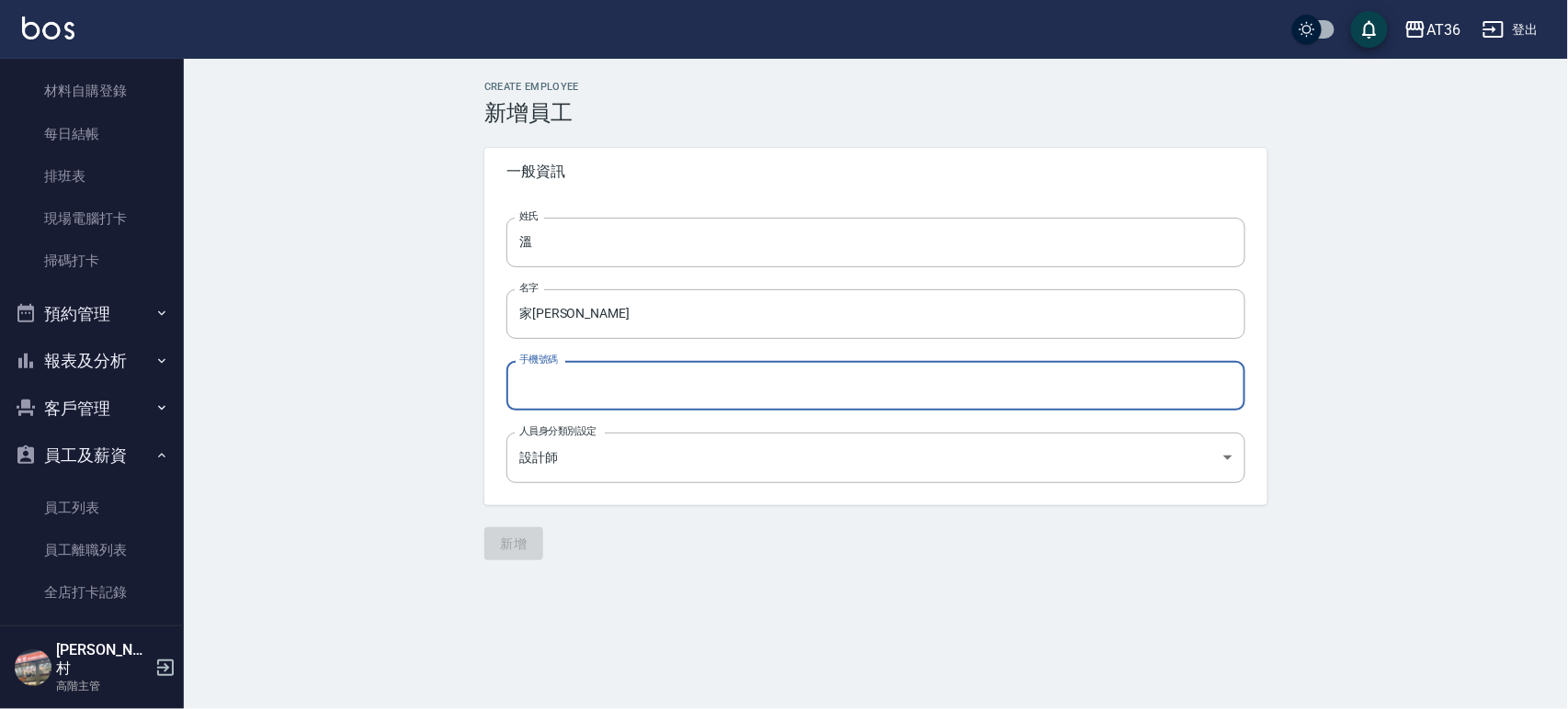
click at [673, 381] on input "手機號碼" at bounding box center [876, 386] width 739 height 50
type input "0987654321"
click at [618, 463] on body "AT36 登出 櫃檯作業 打帳單 帳單列表 掛單列表 座位開單 營業儀表板 現金收支登錄 高階收支登錄 材料自購登錄 每日結帳 排班表 現場電腦打卡 掃碼打卡…" at bounding box center [784, 354] width 1568 height 709
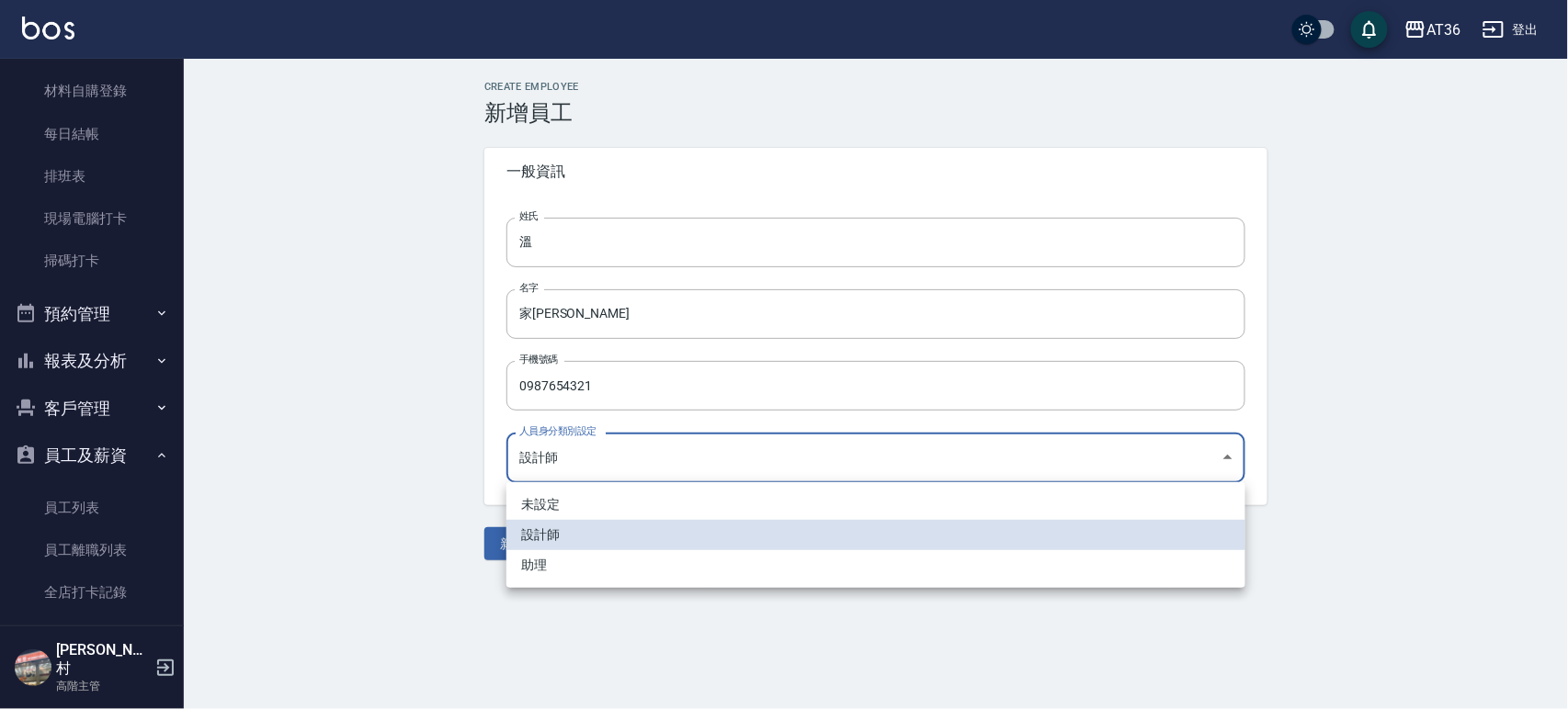
click at [549, 566] on li "助理" at bounding box center [876, 566] width 739 height 31
type input "542d3ee8-20cd-4a02-95ad-1c205be05f04"
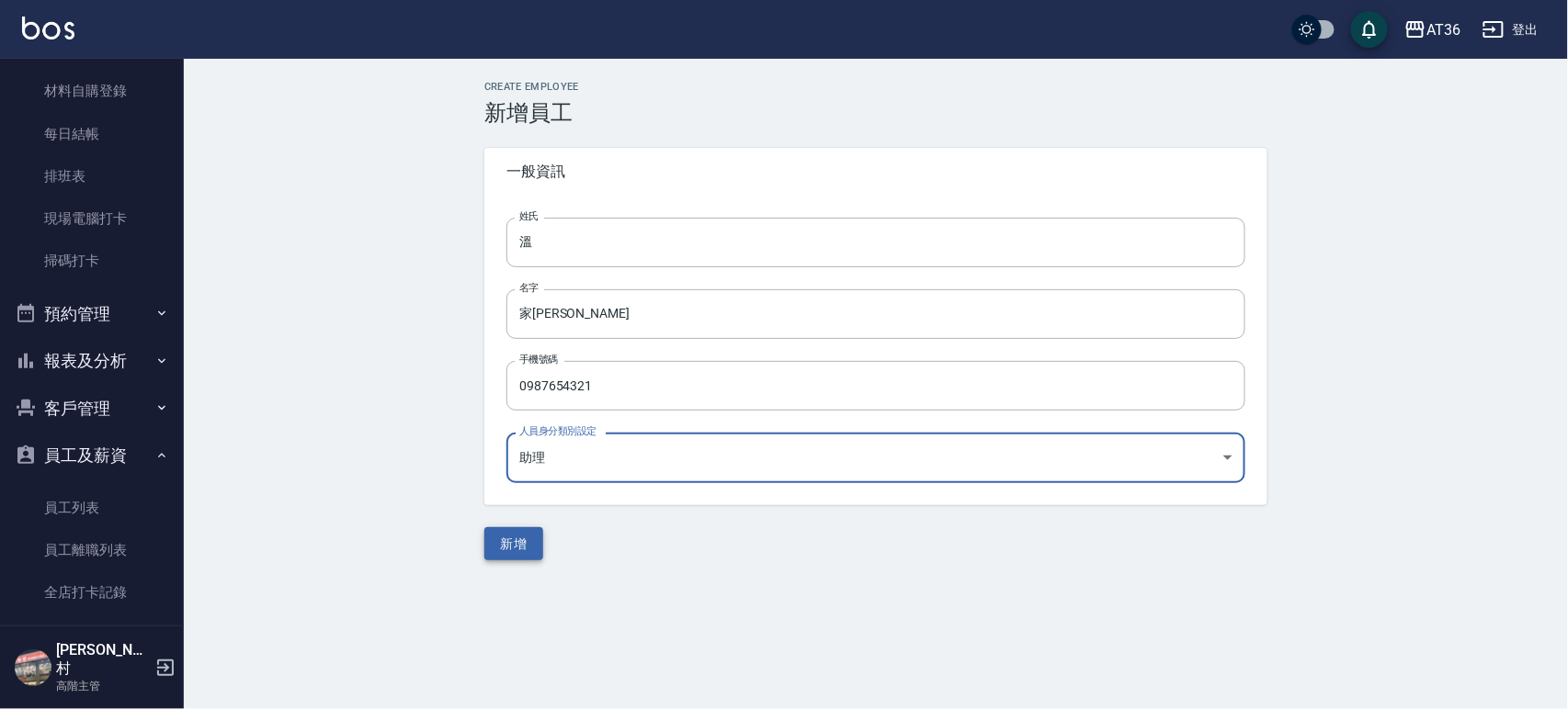
click at [515, 541] on button "新增" at bounding box center [513, 545] width 59 height 34
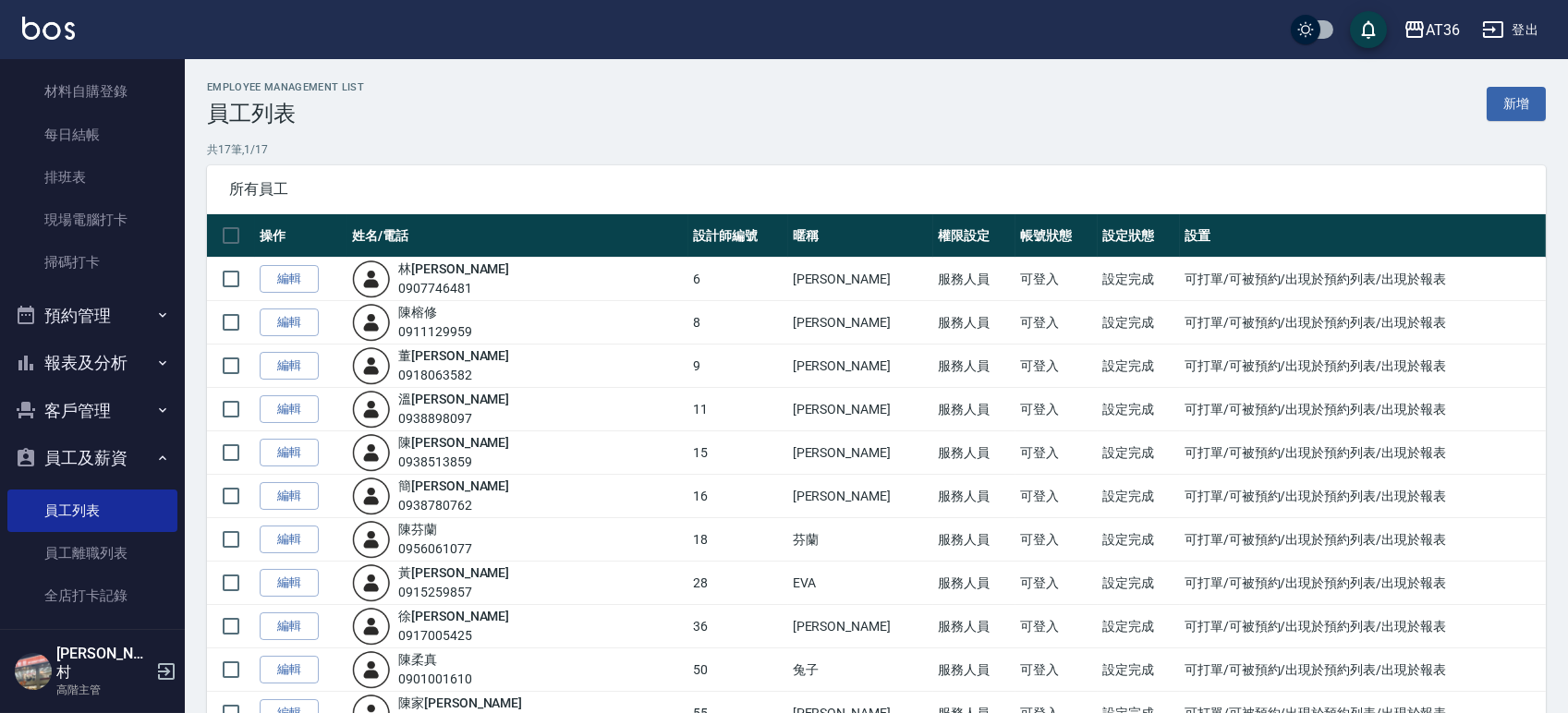
scroll to position [357, 0]
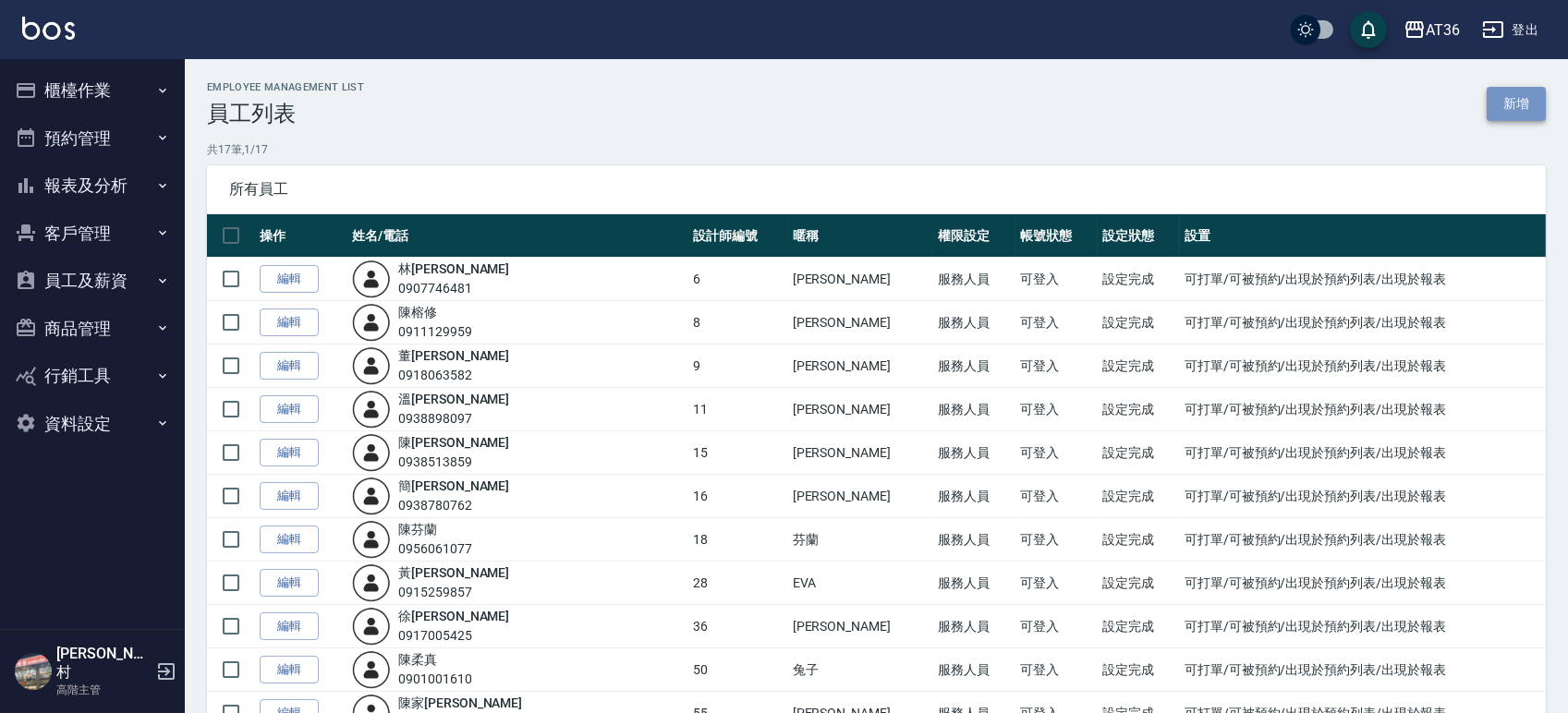
click at [1512, 102] on link "新增" at bounding box center [1516, 105] width 59 height 35
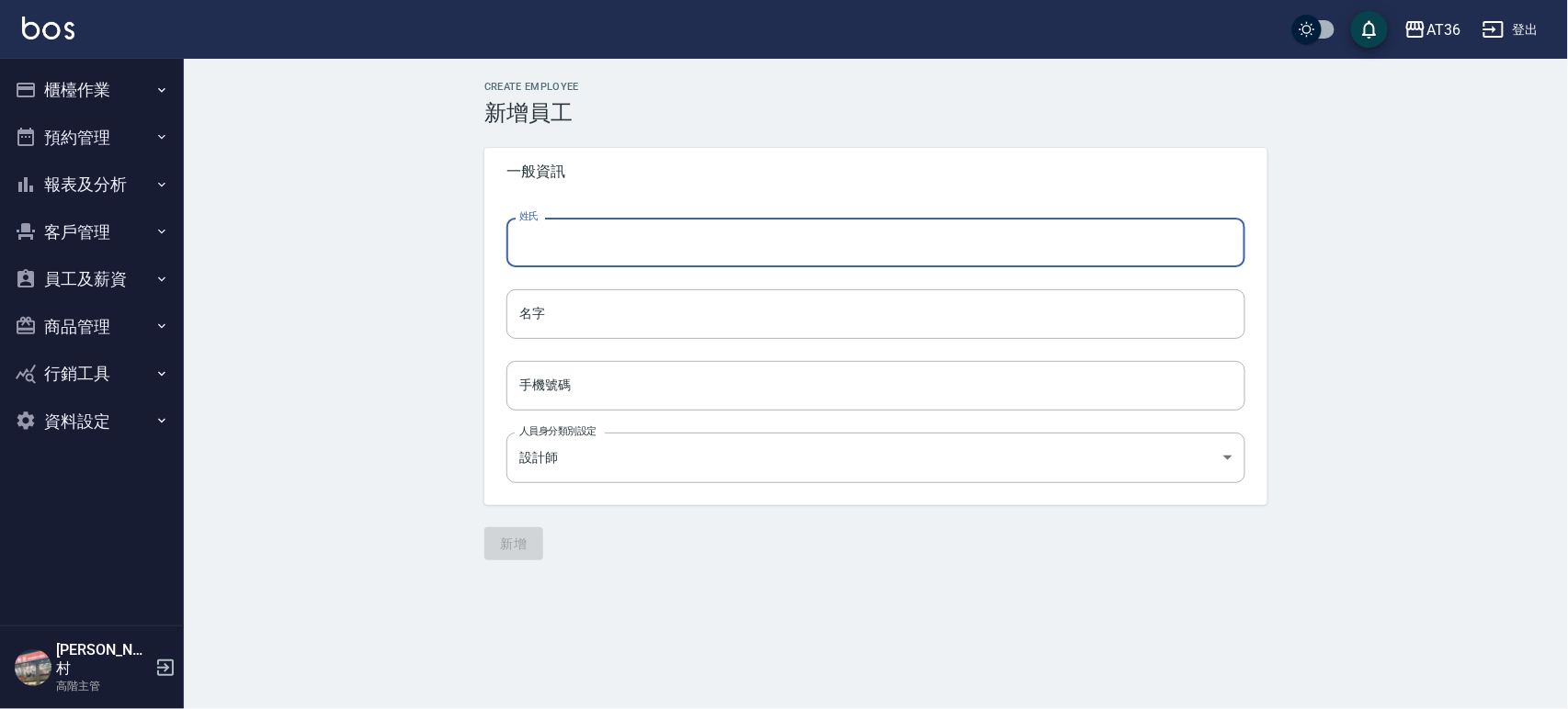
click at [655, 236] on input "姓氏" at bounding box center [876, 242] width 739 height 50
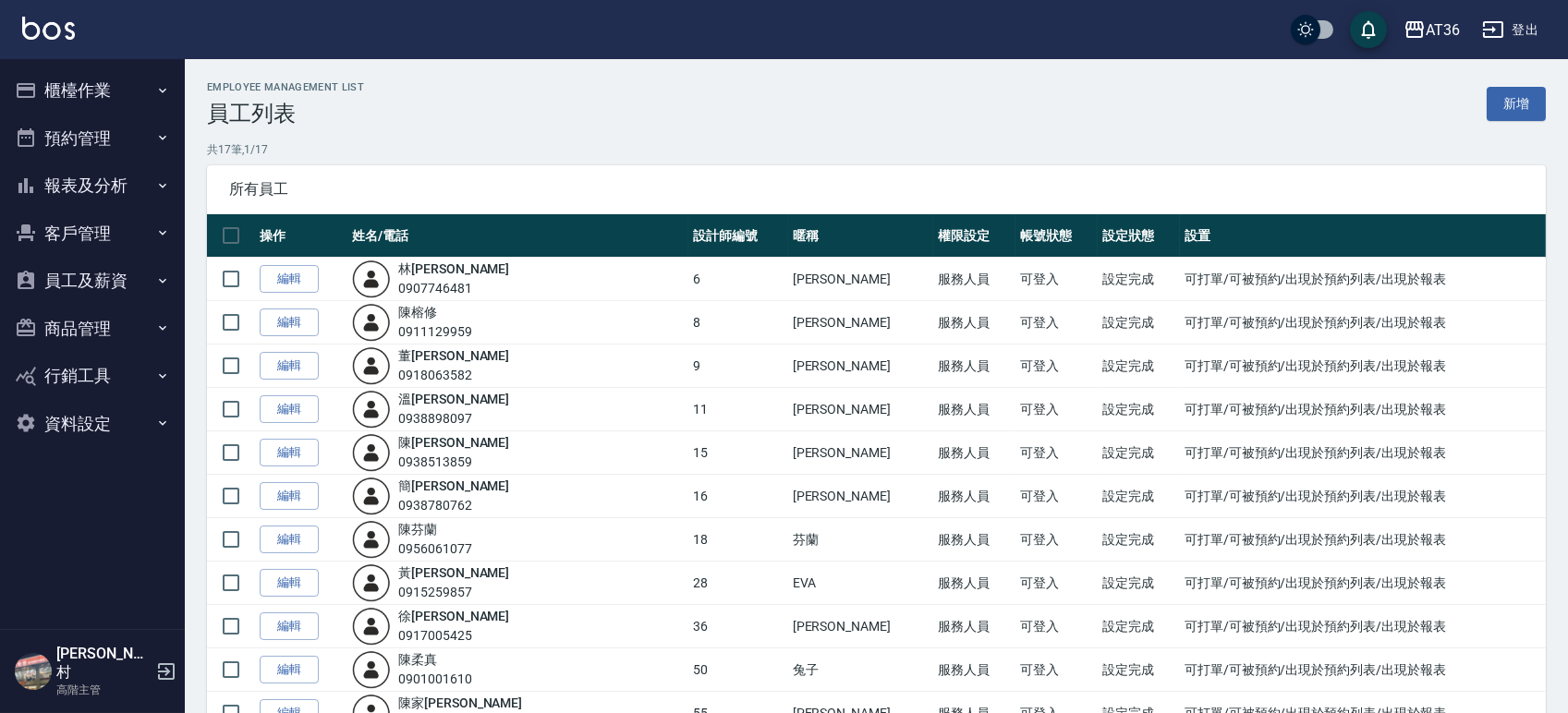
click at [105, 277] on button "員工及薪資" at bounding box center [92, 281] width 170 height 48
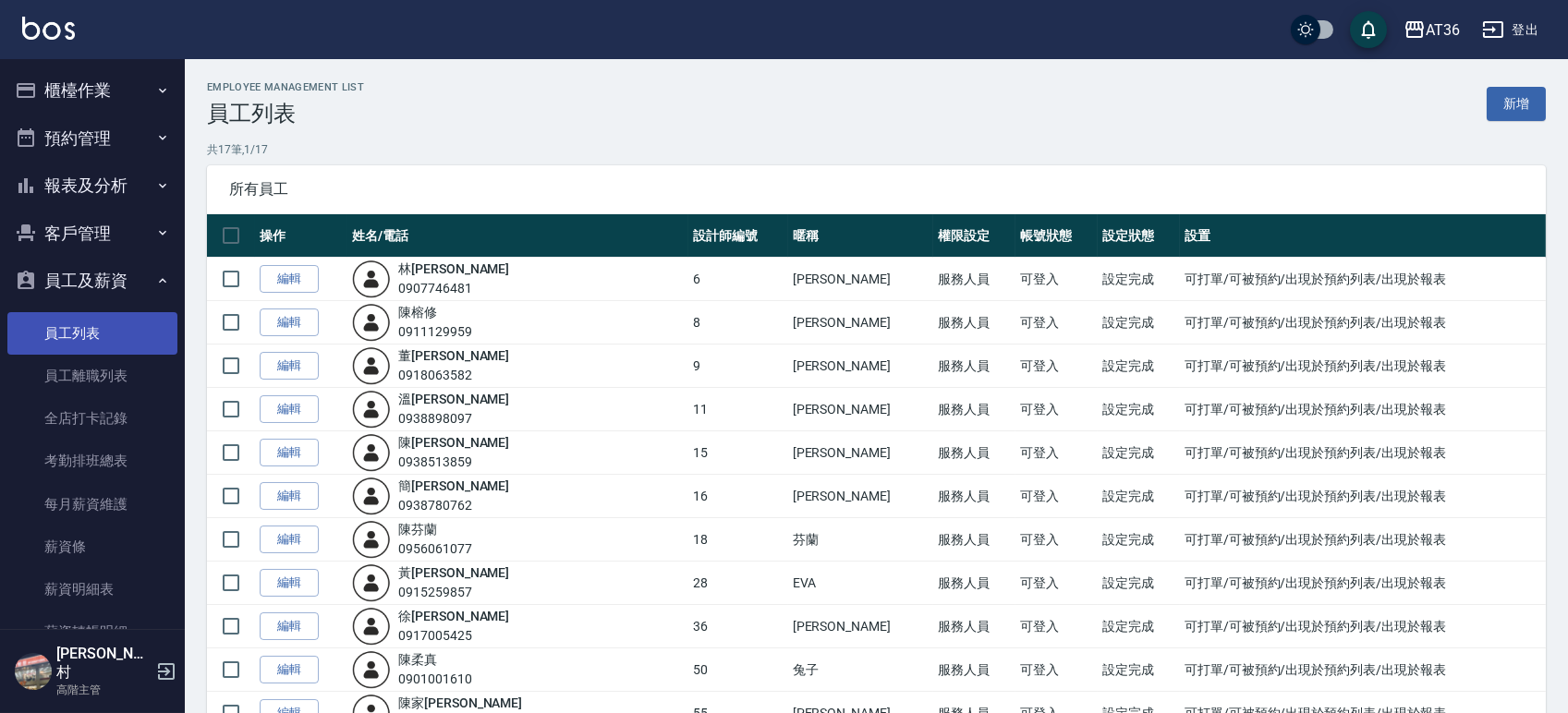
click at [78, 327] on link "員工列表" at bounding box center [92, 333] width 170 height 42
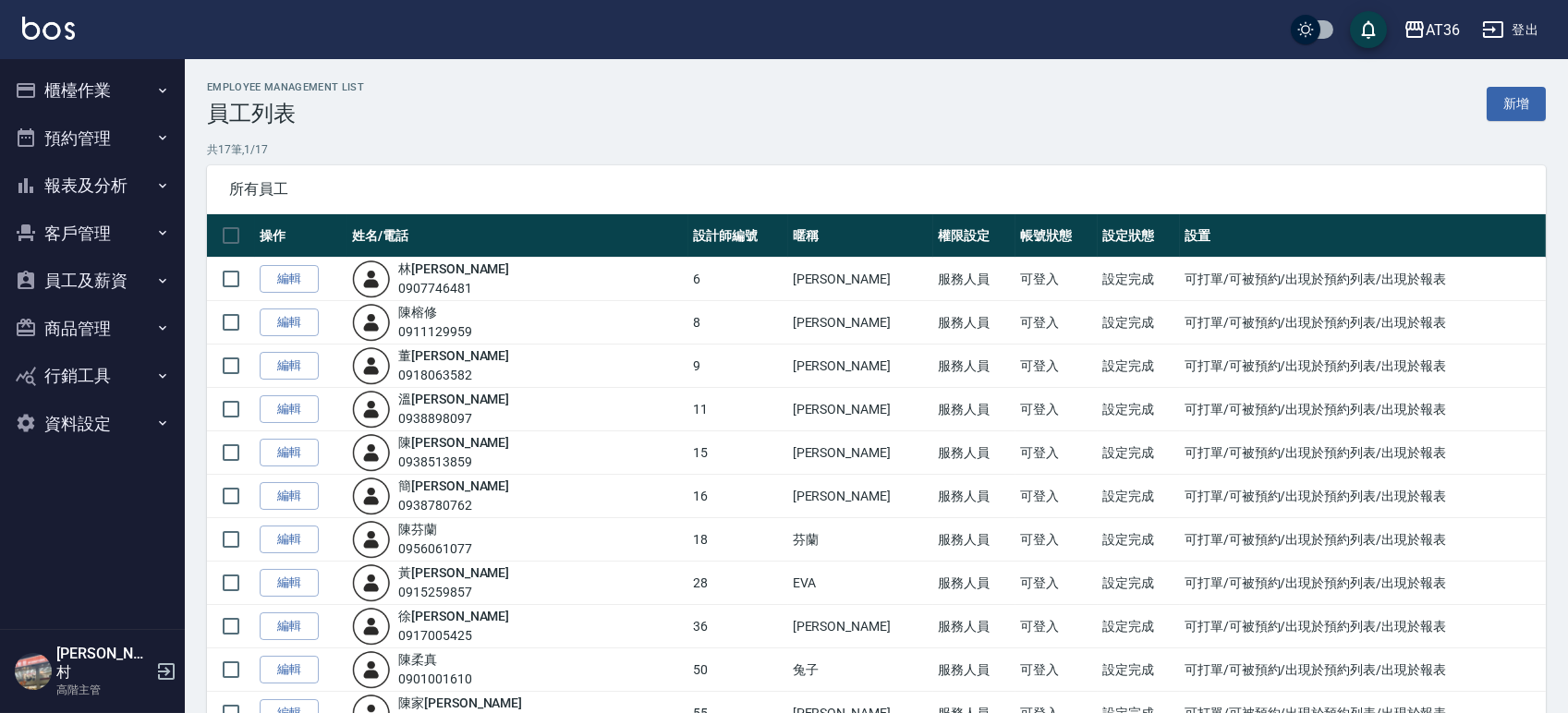
click at [1523, 107] on link "新增" at bounding box center [1516, 105] width 59 height 35
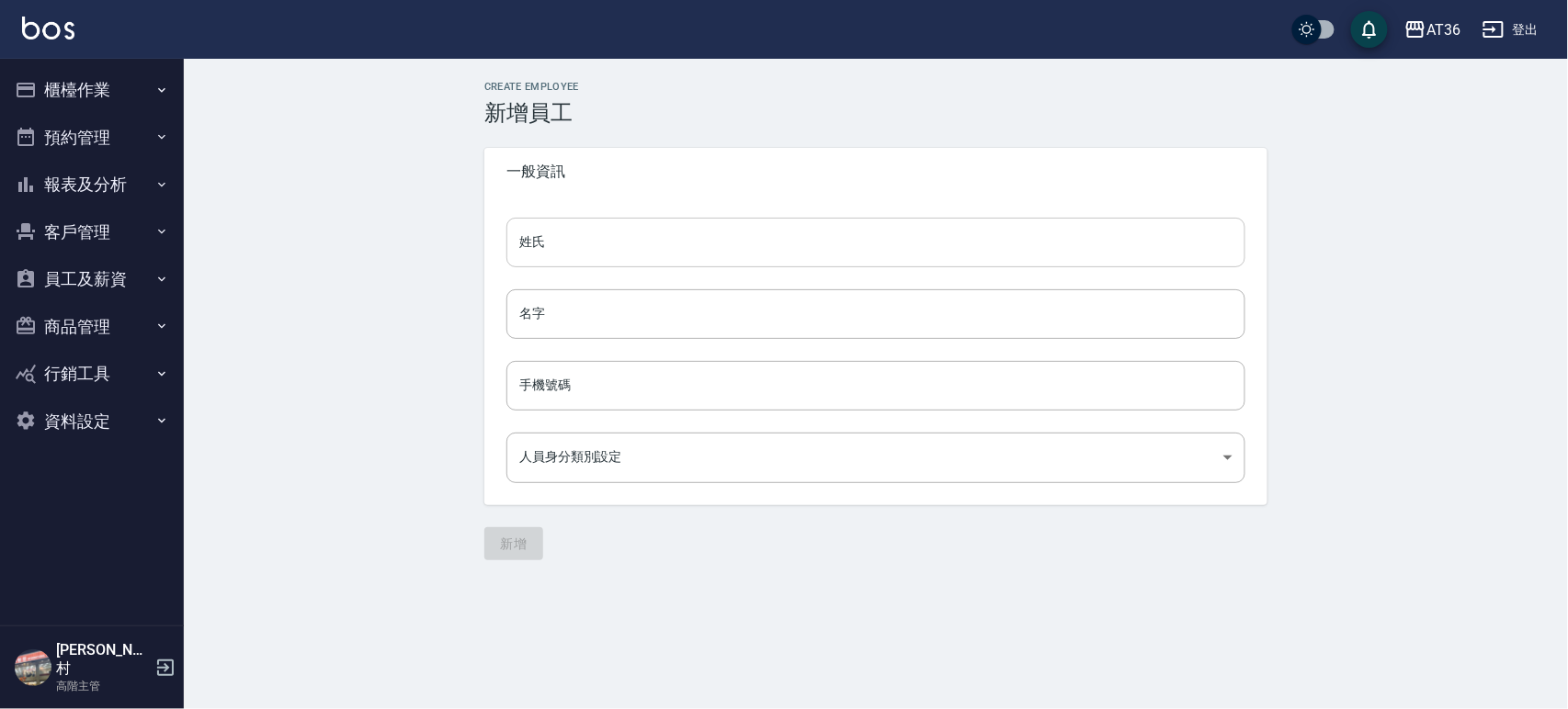
type input "87436114-0a2b-4559-a051-69fbc27c9b4c"
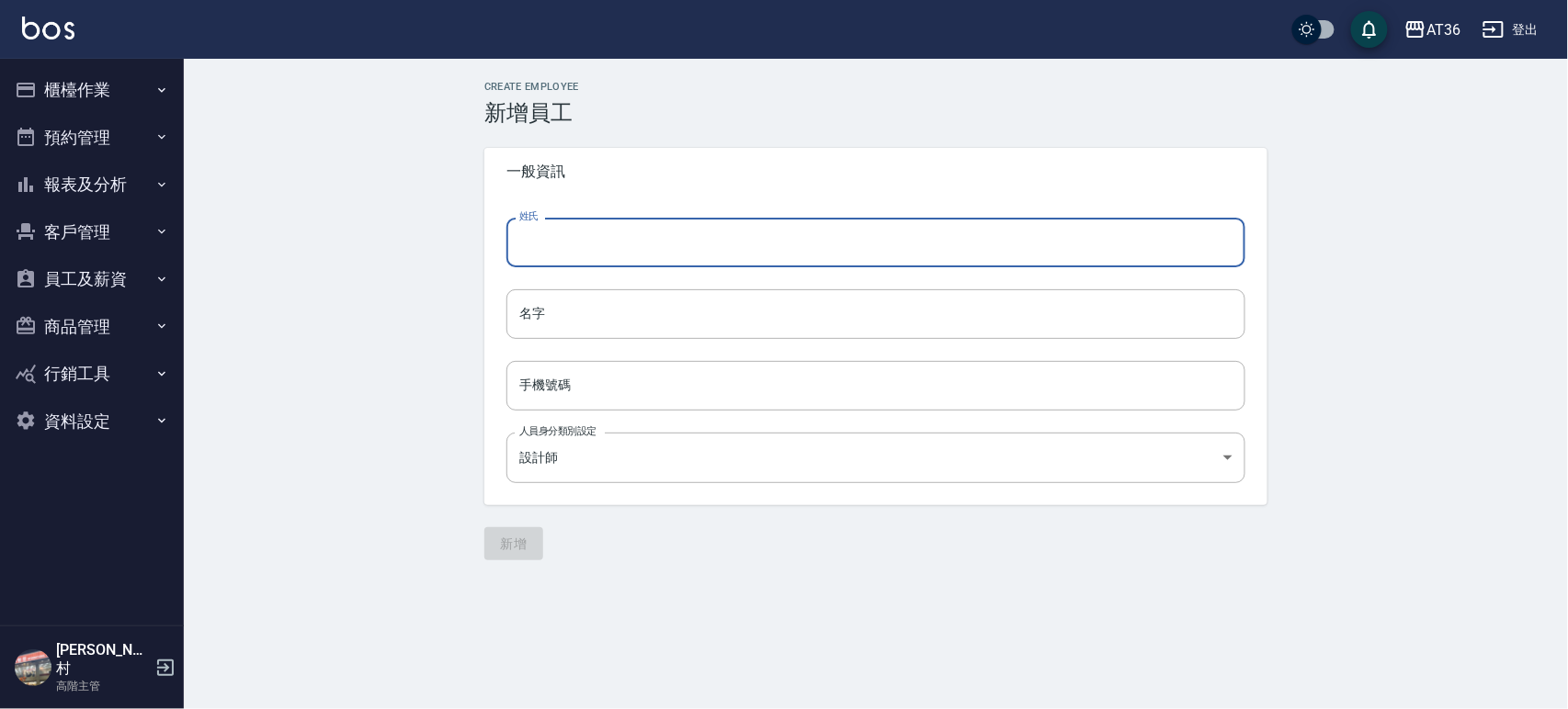
click at [604, 254] on input "姓氏" at bounding box center [876, 242] width 739 height 50
type input "溫"
click at [604, 313] on input "名字" at bounding box center [876, 314] width 739 height 50
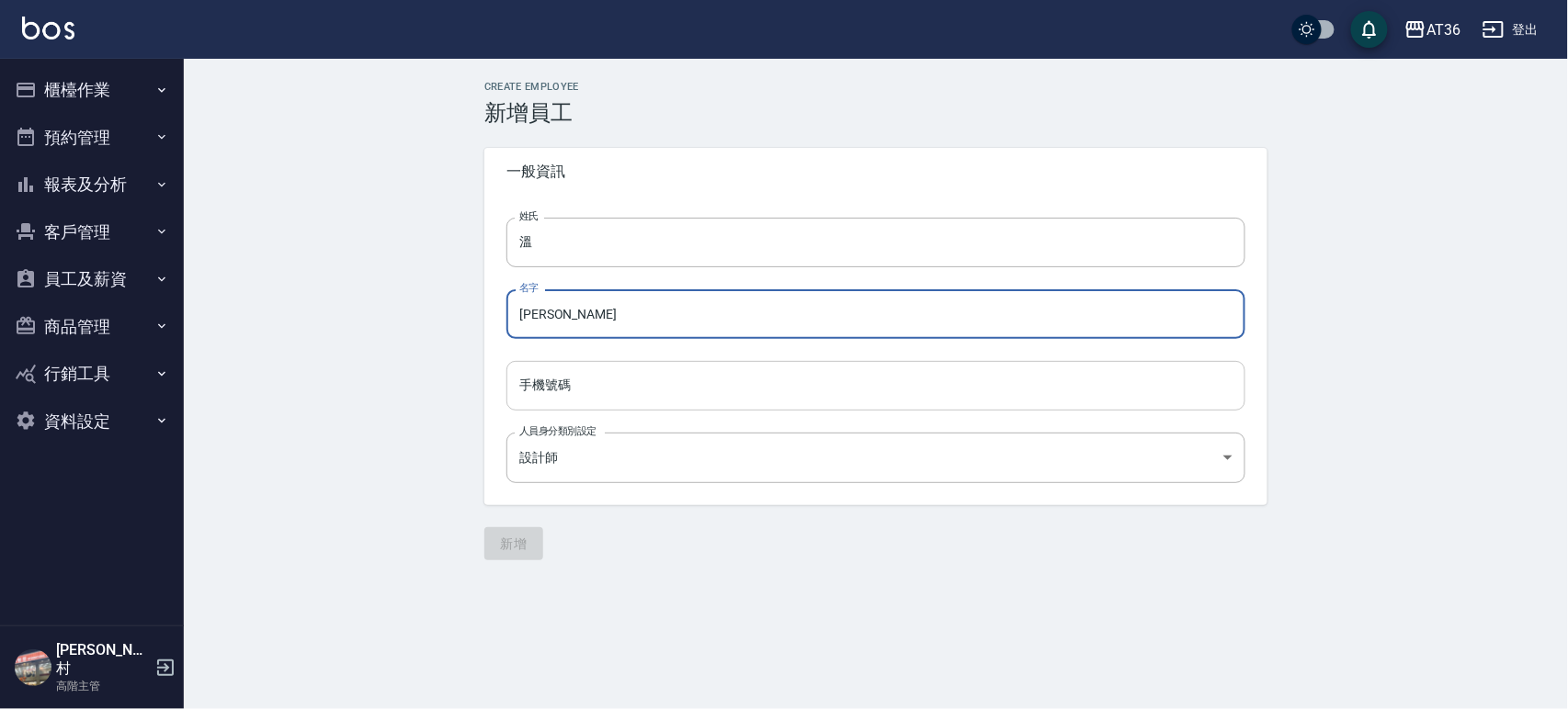
type input "[PERSON_NAME]"
click at [658, 395] on input "手機號碼" at bounding box center [876, 386] width 739 height 50
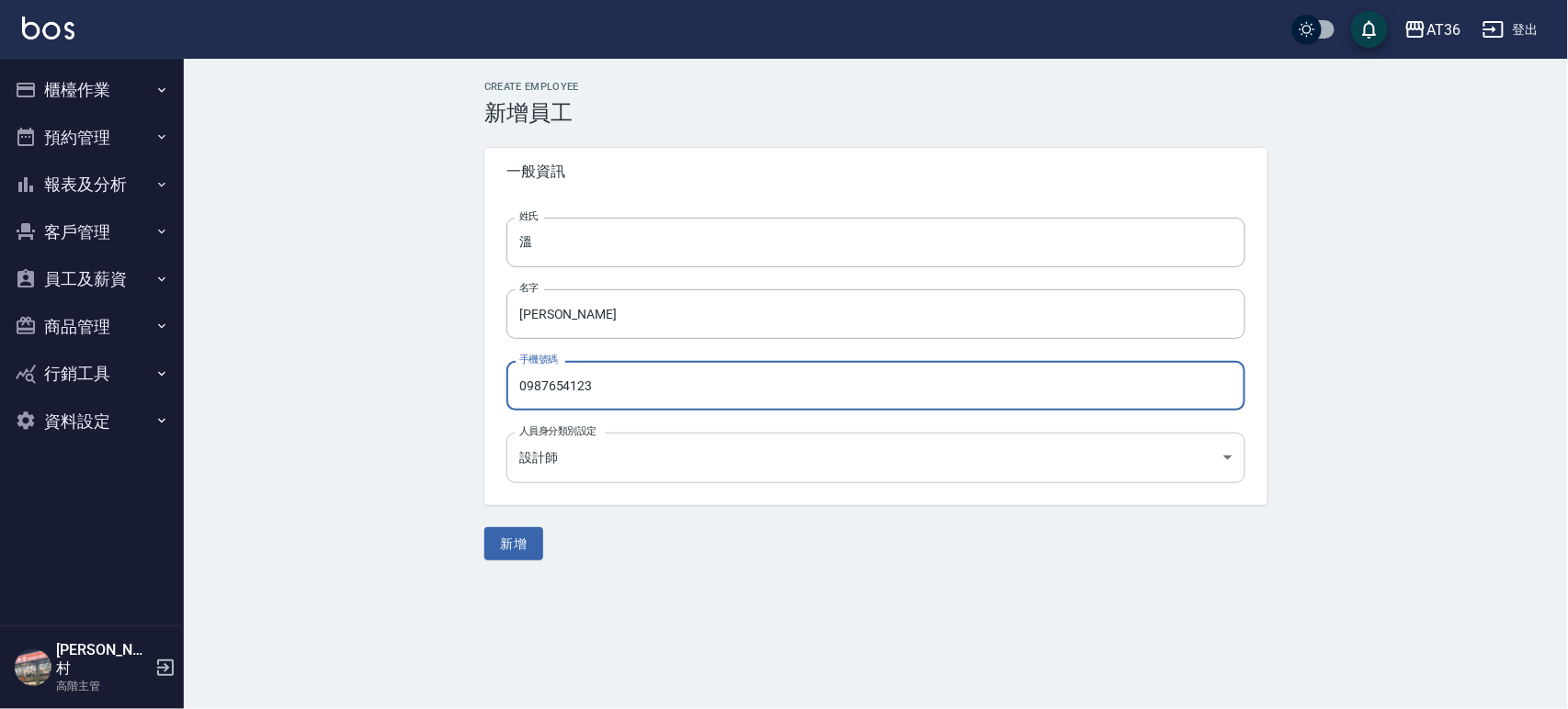
type input "0987654123"
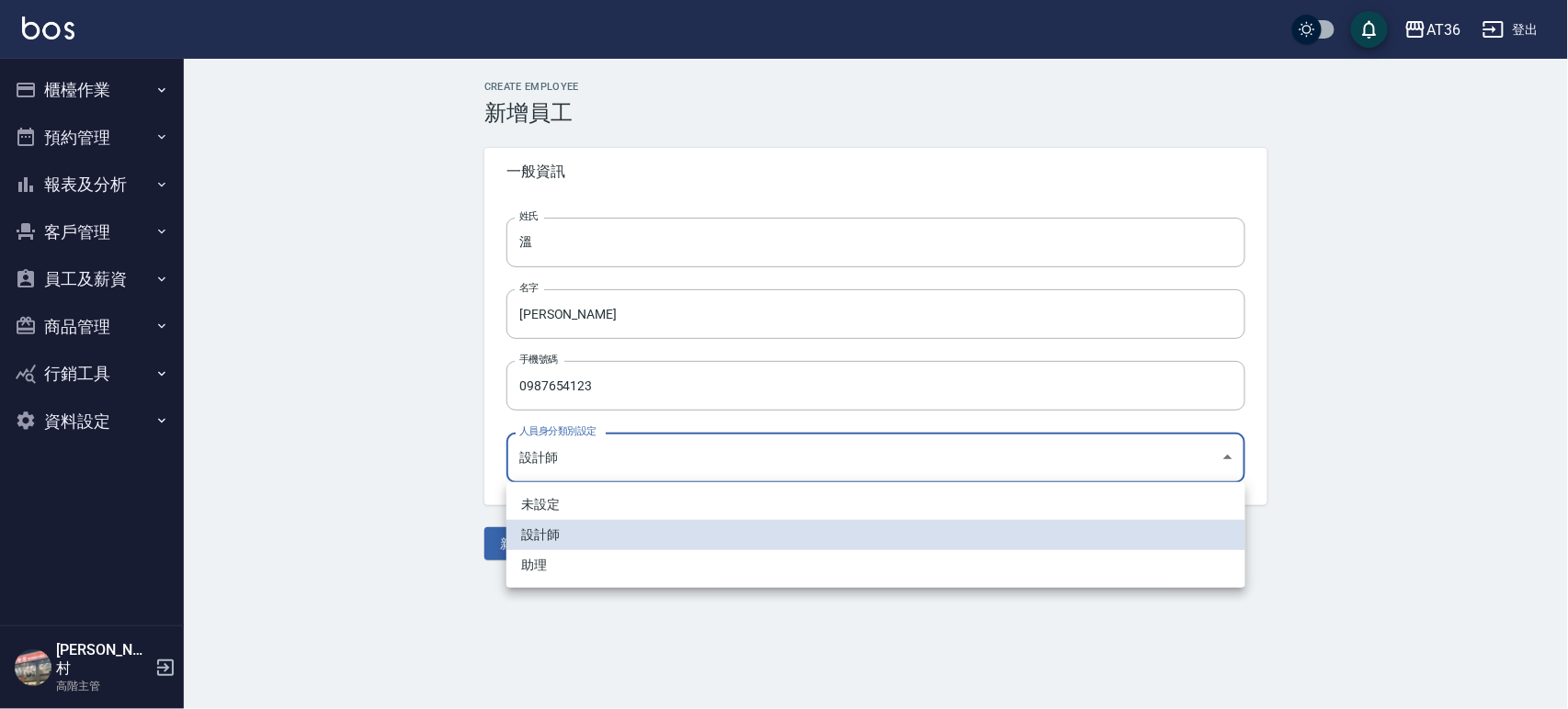
click at [610, 444] on body "AT36 登出 櫃檯作業 打帳單 帳單列表 掛單列表 座位開單 營業儀表板 現金收支登錄 高階收支登錄 材料自購登錄 每日結帳 排班表 現場電腦打卡 掃碼打卡…" at bounding box center [784, 354] width 1568 height 709
click at [544, 559] on li "助理" at bounding box center [876, 566] width 739 height 31
type input "542d3ee8-20cd-4a02-95ad-1c205be05f04"
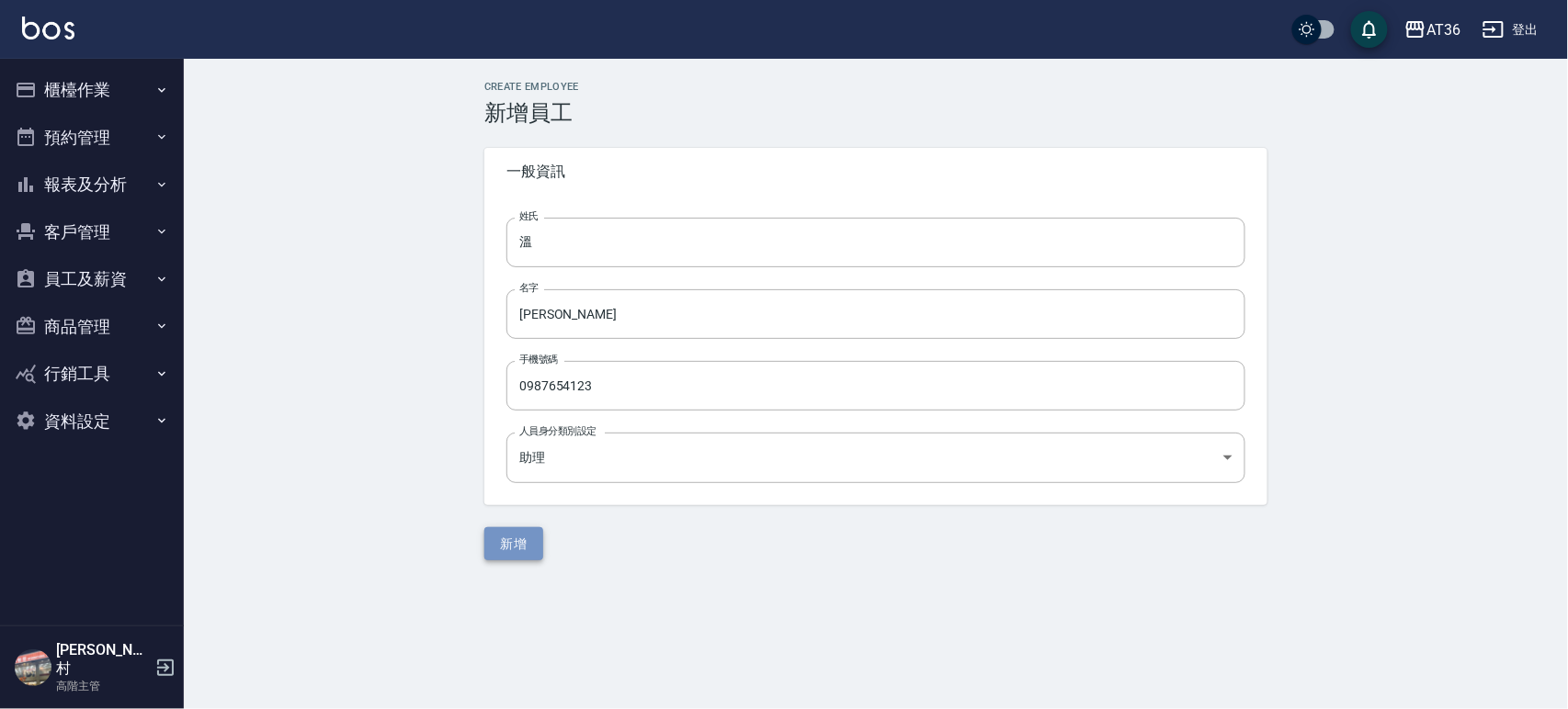
click at [524, 540] on button "新增" at bounding box center [513, 545] width 59 height 34
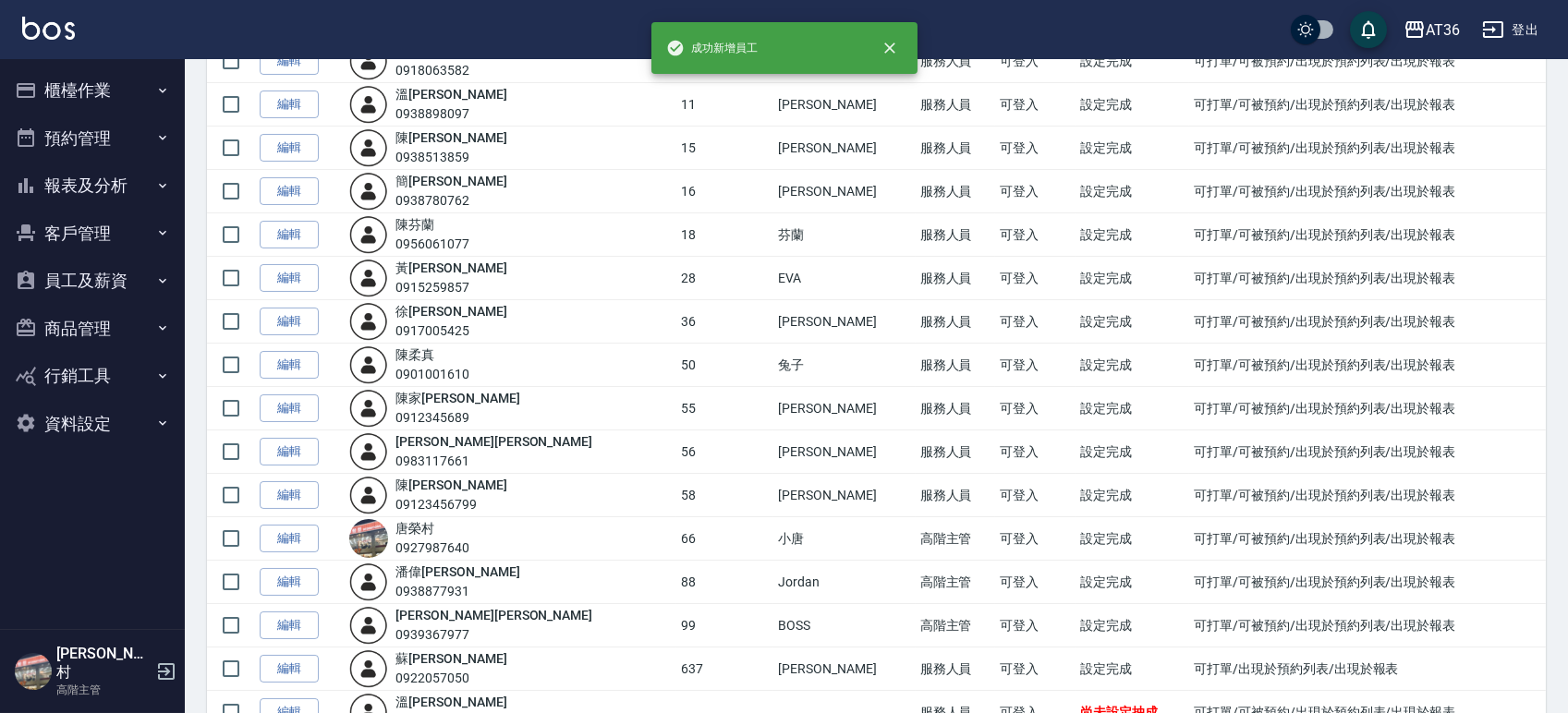
scroll to position [400, 0]
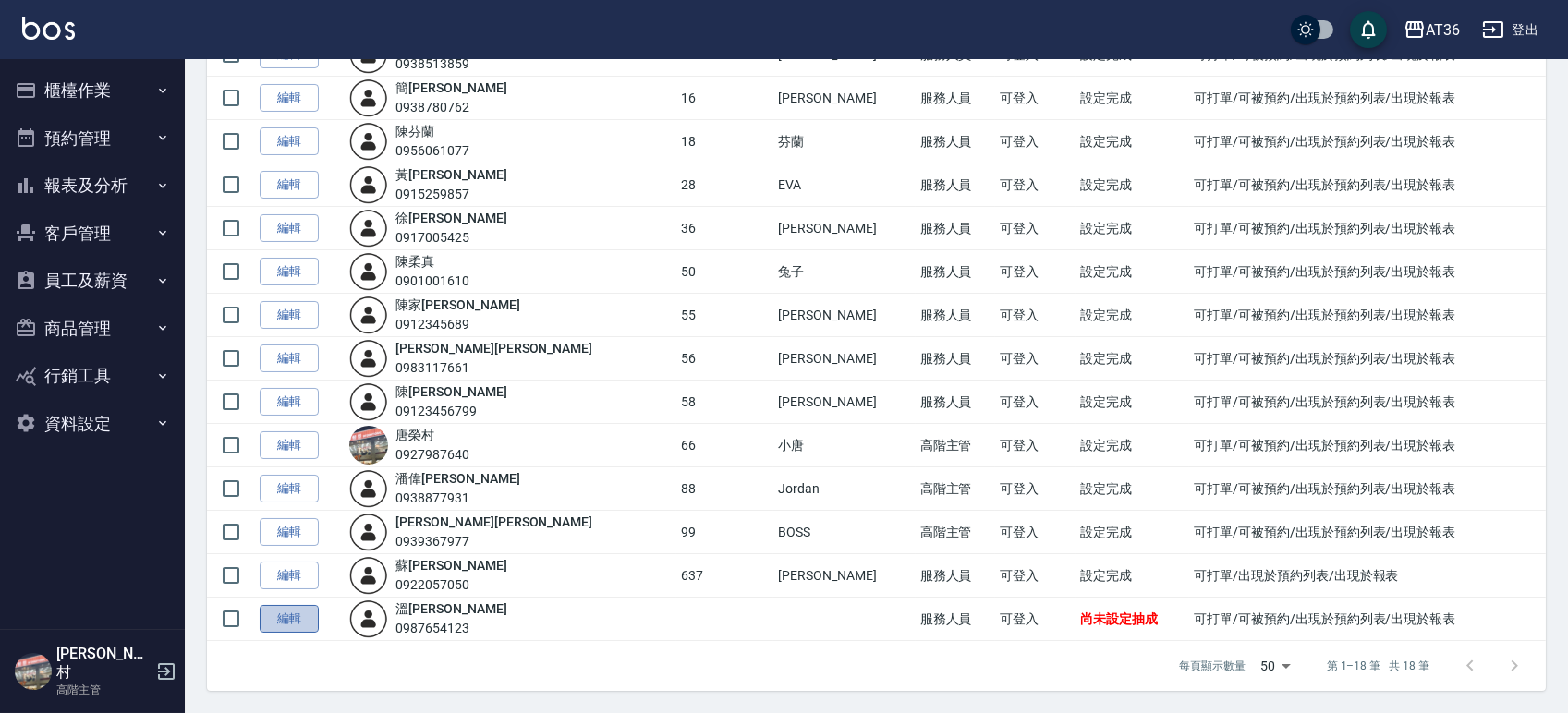
click at [293, 615] on link "編輯" at bounding box center [290, 620] width 59 height 29
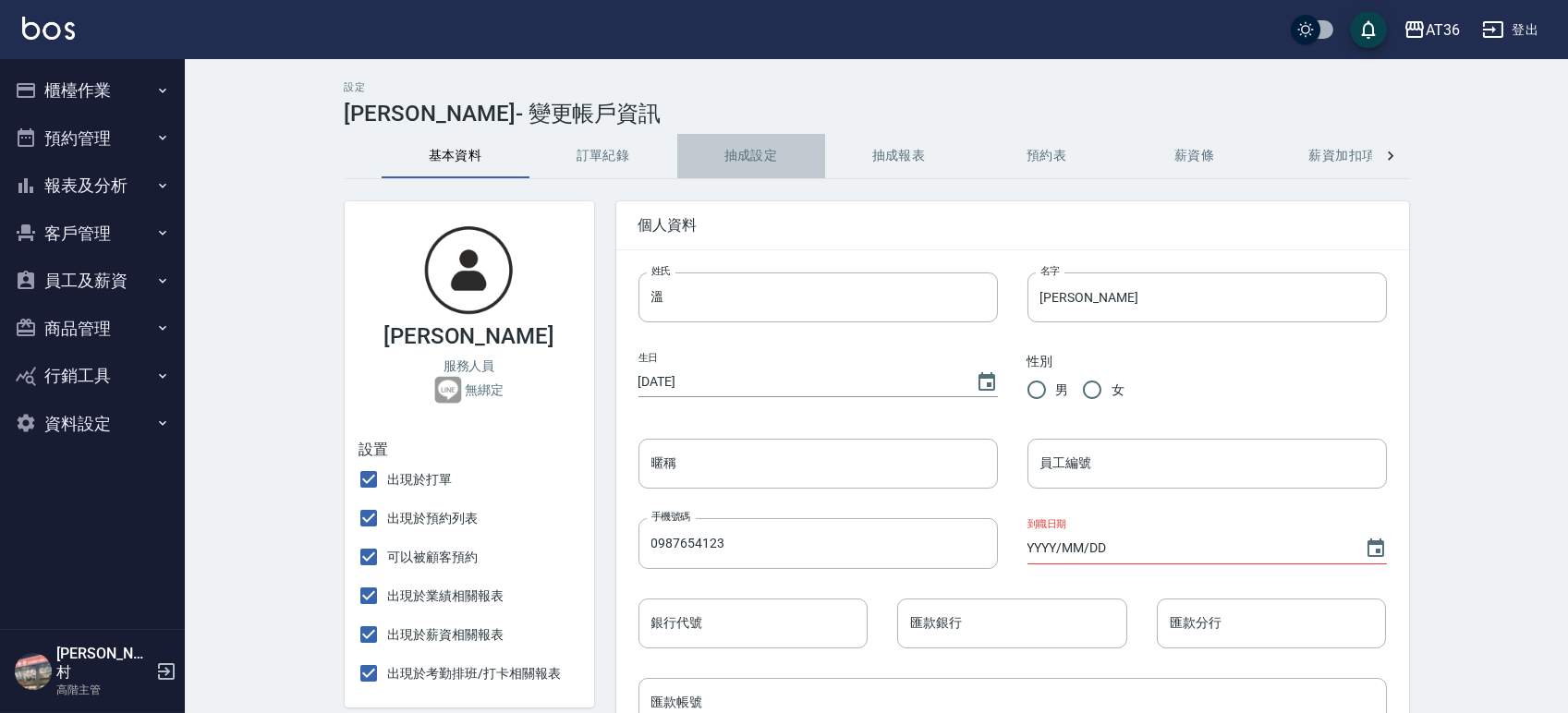
click at [770, 153] on button "抽成設定" at bounding box center [751, 156] width 148 height 44
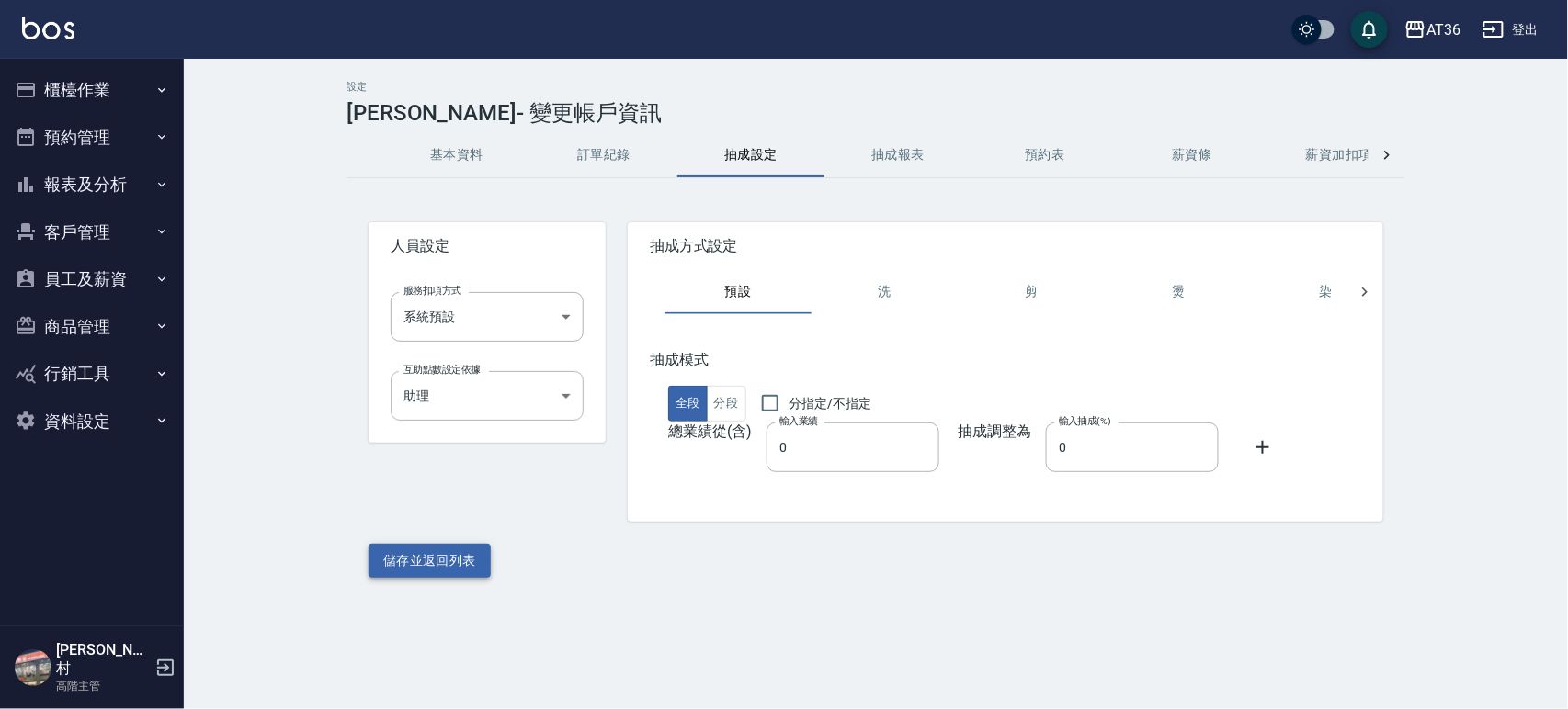
click at [468, 554] on button "儲存並返回列表" at bounding box center [429, 561] width 122 height 34
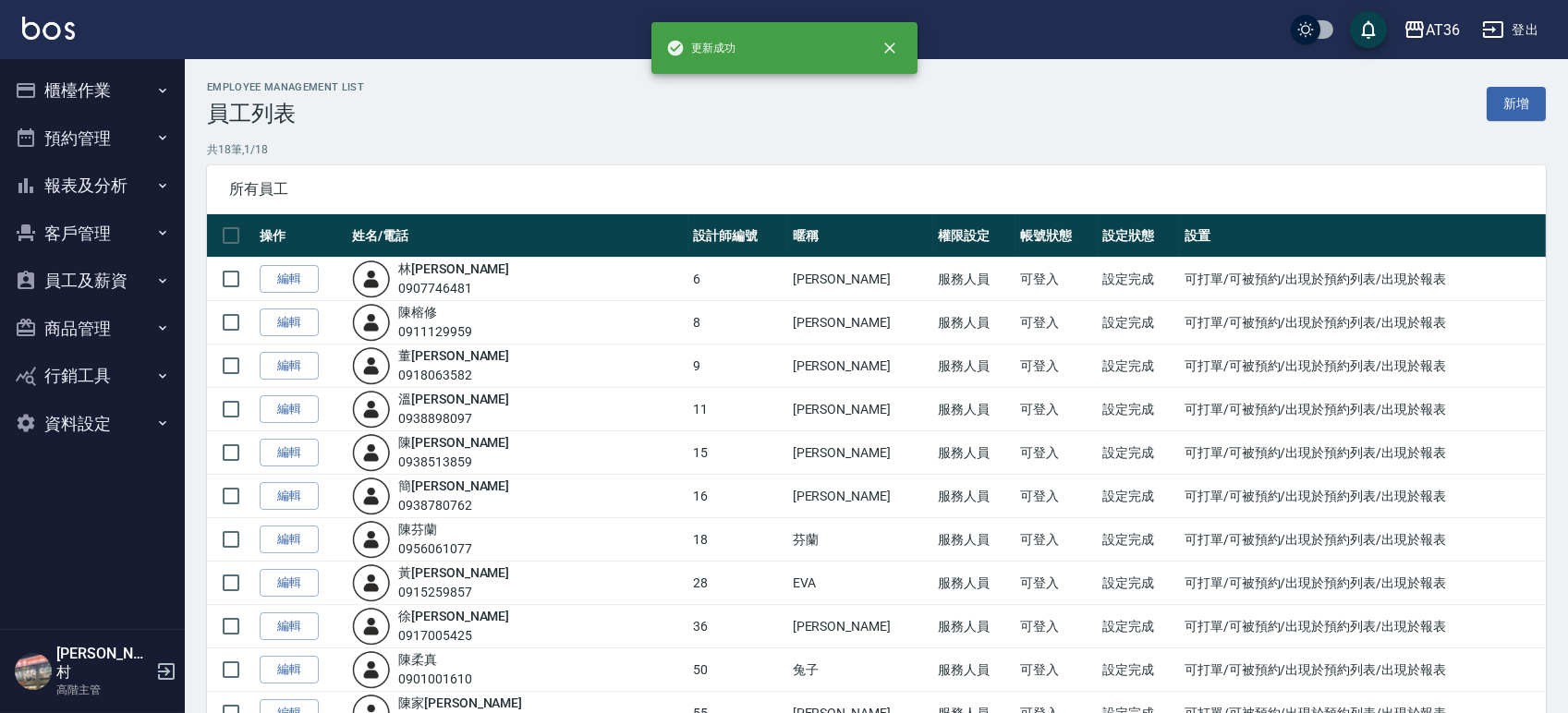
scroll to position [400, 0]
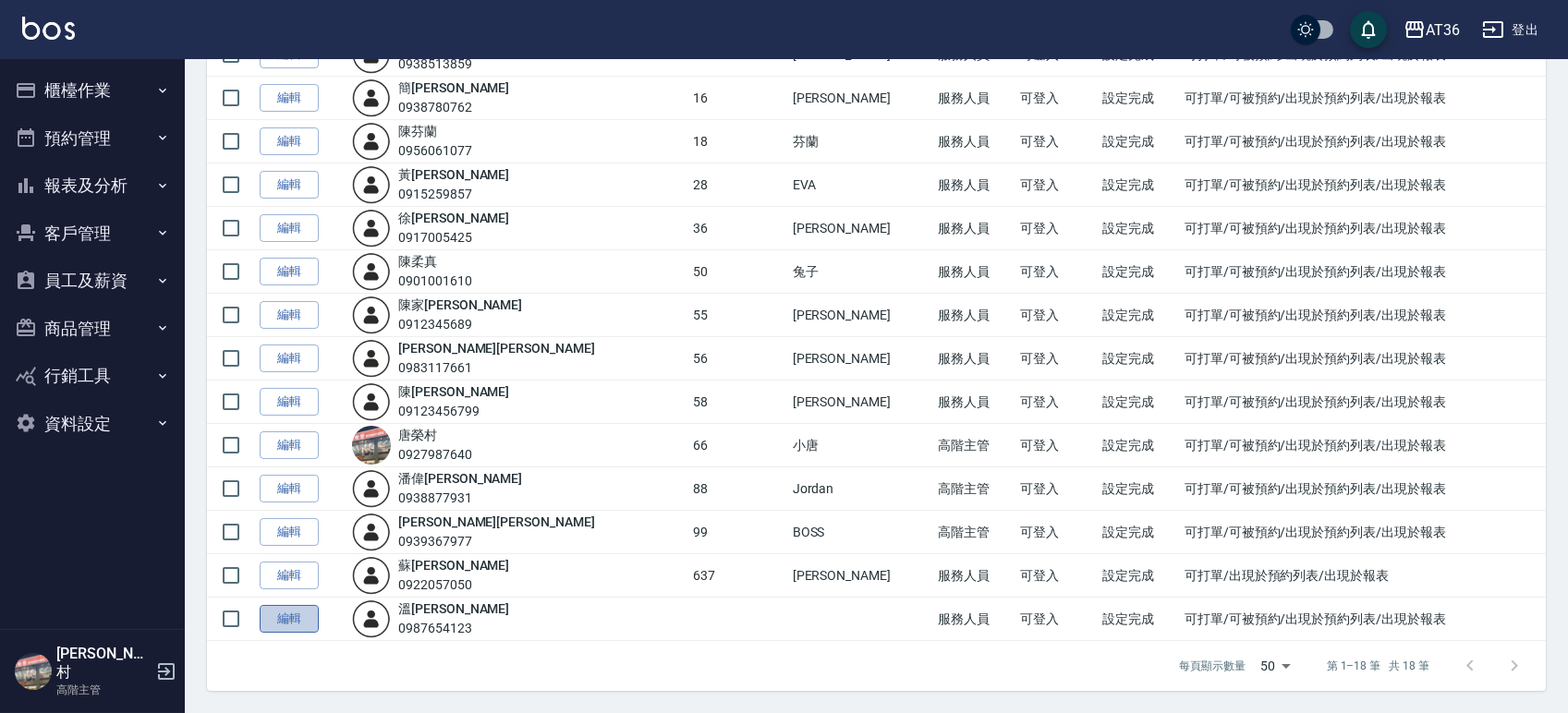
click at [287, 611] on link "編輯" at bounding box center [290, 620] width 59 height 29
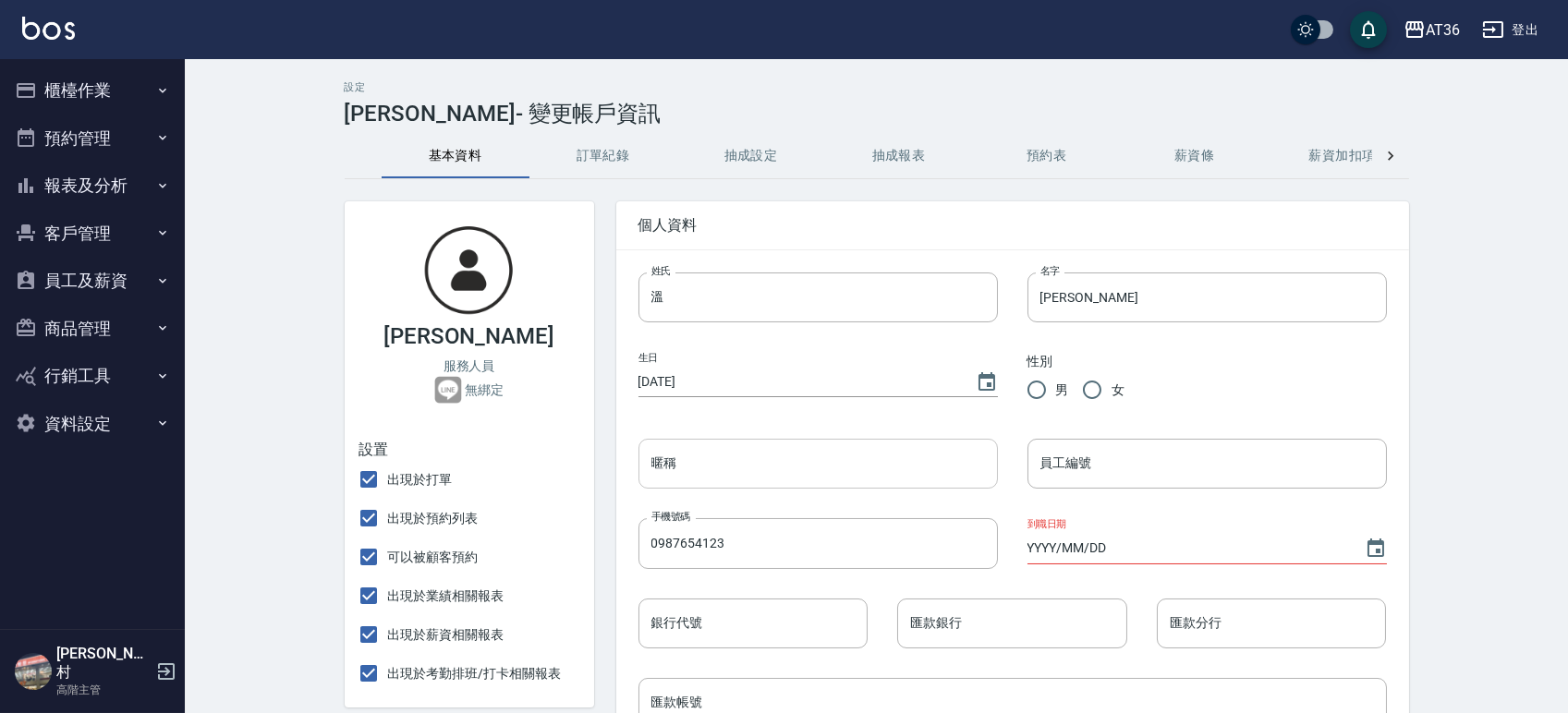
click at [741, 475] on input "暱稱" at bounding box center [818, 463] width 360 height 50
type input "[PERSON_NAME]"
click at [1085, 460] on input "員工編號" at bounding box center [1207, 463] width 360 height 50
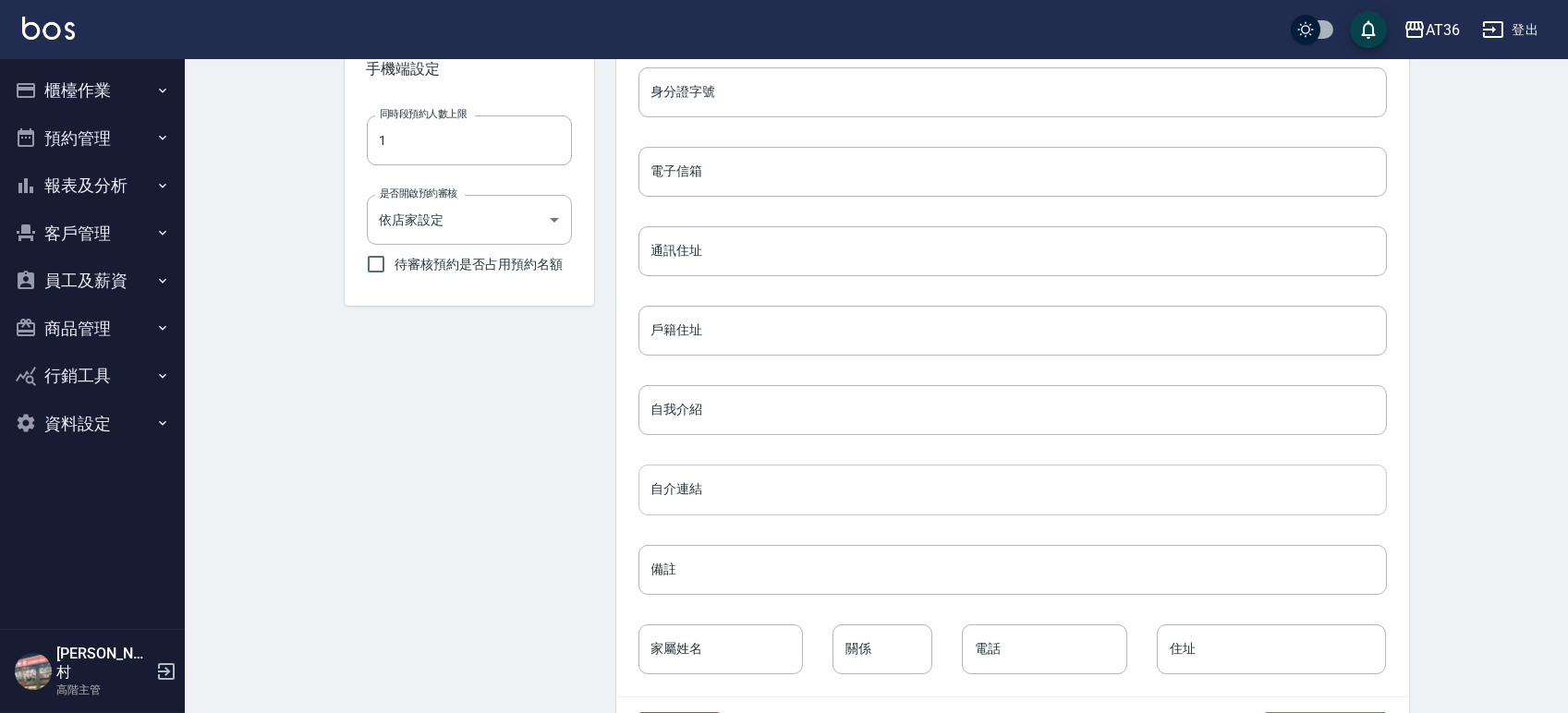
scroll to position [761, 0]
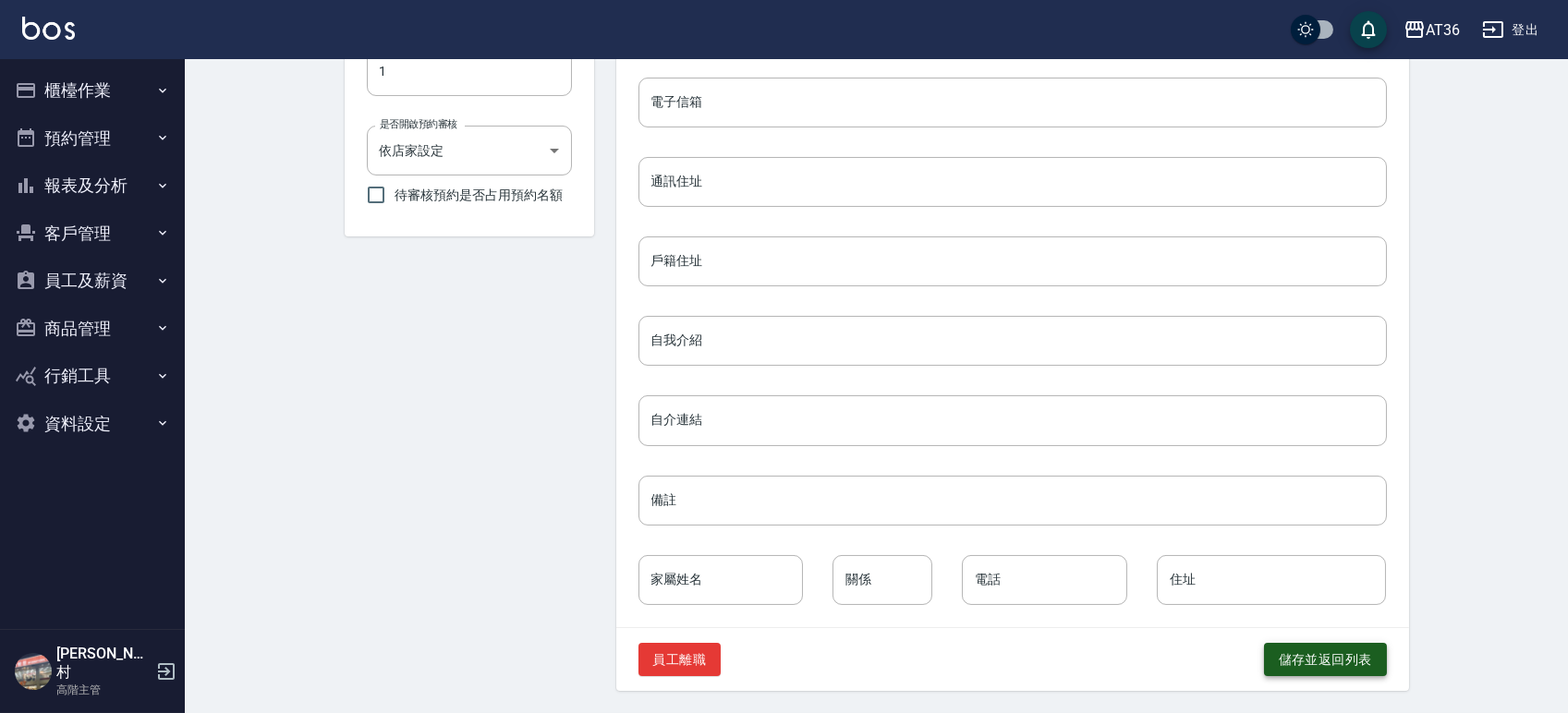
type input "53"
click at [1292, 652] on button "儲存並返回列表" at bounding box center [1325, 660] width 123 height 35
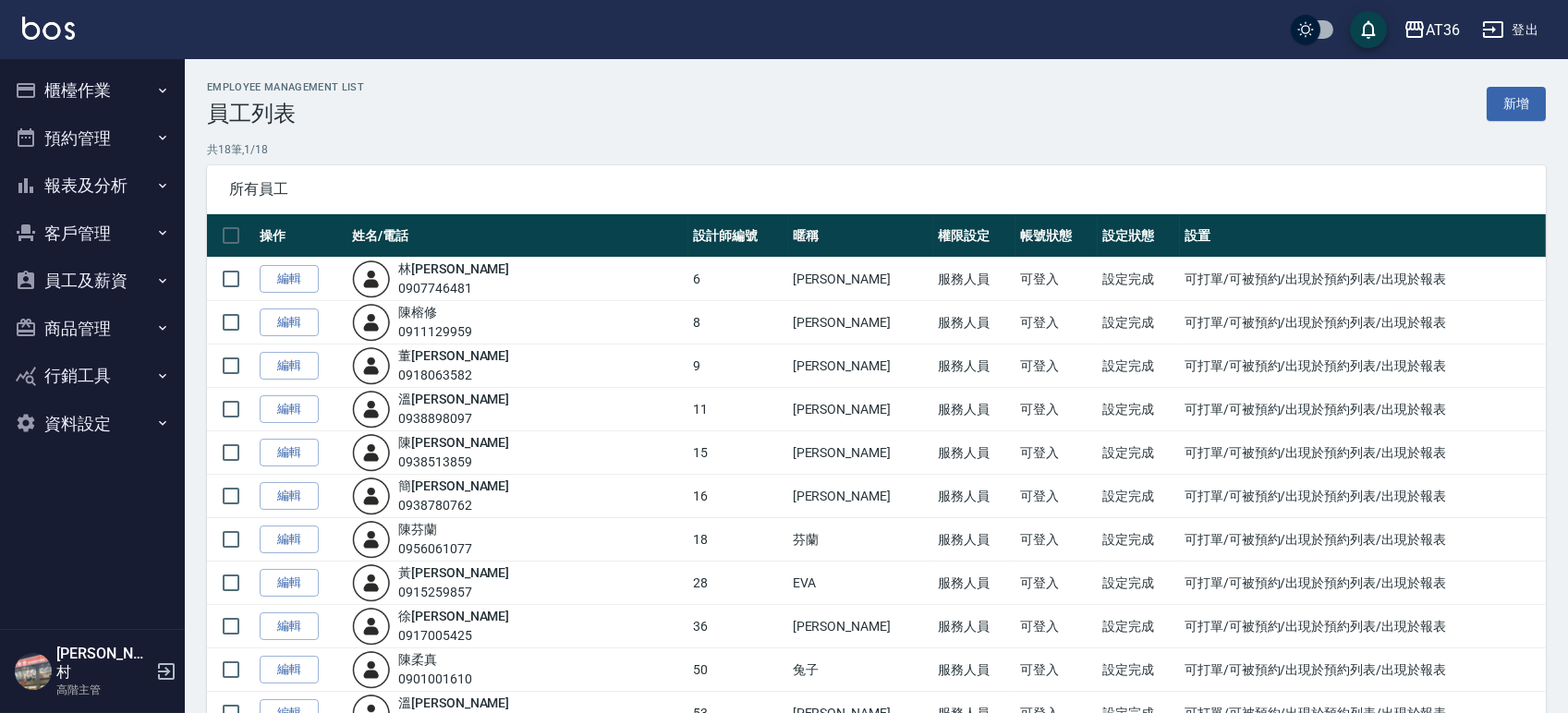
click at [128, 88] on button "櫃檯作業" at bounding box center [92, 90] width 170 height 48
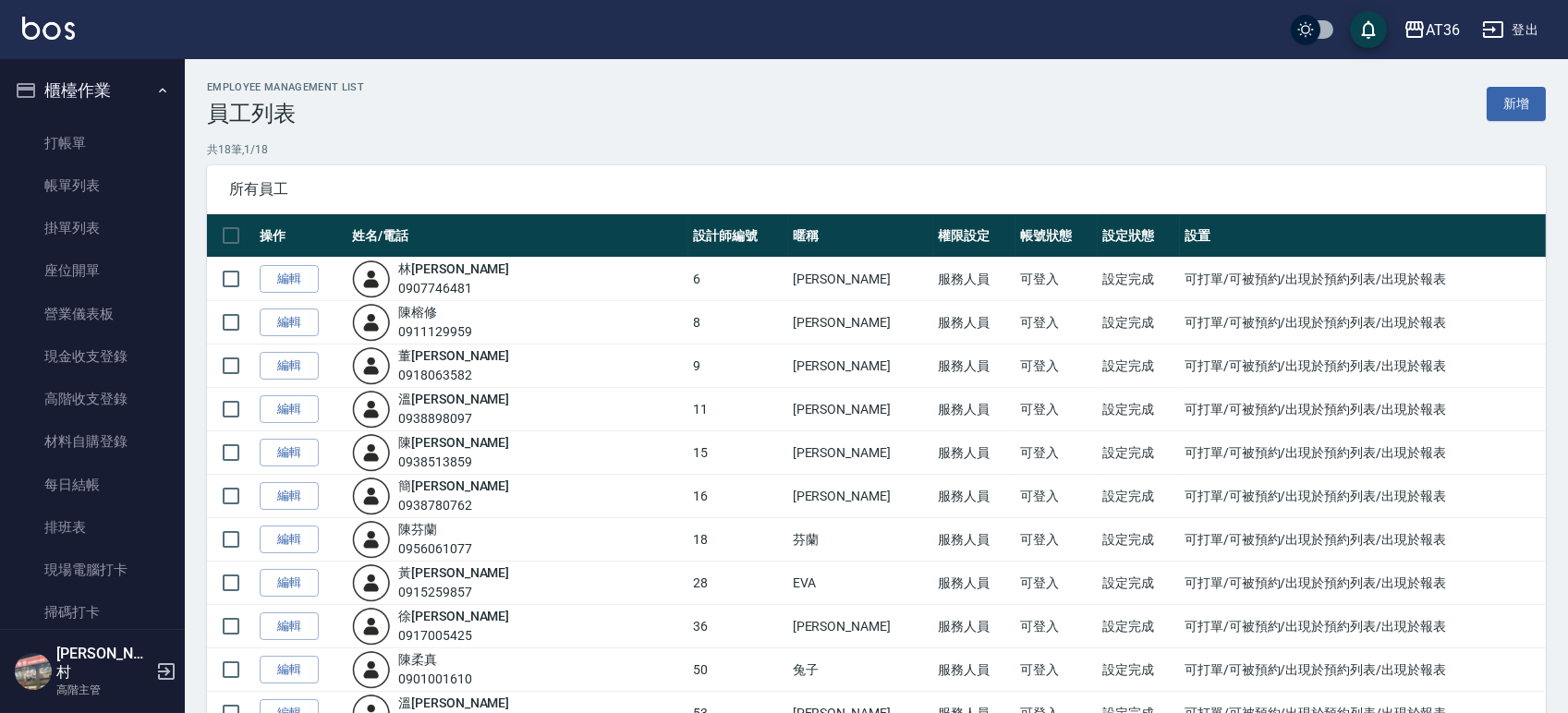
drag, startPoint x: 86, startPoint y: 136, endPoint x: 131, endPoint y: 5, distance: 138.5
click at [86, 136] on link "打帳單" at bounding box center [92, 143] width 170 height 42
